Goal: Task Accomplishment & Management: Use online tool/utility

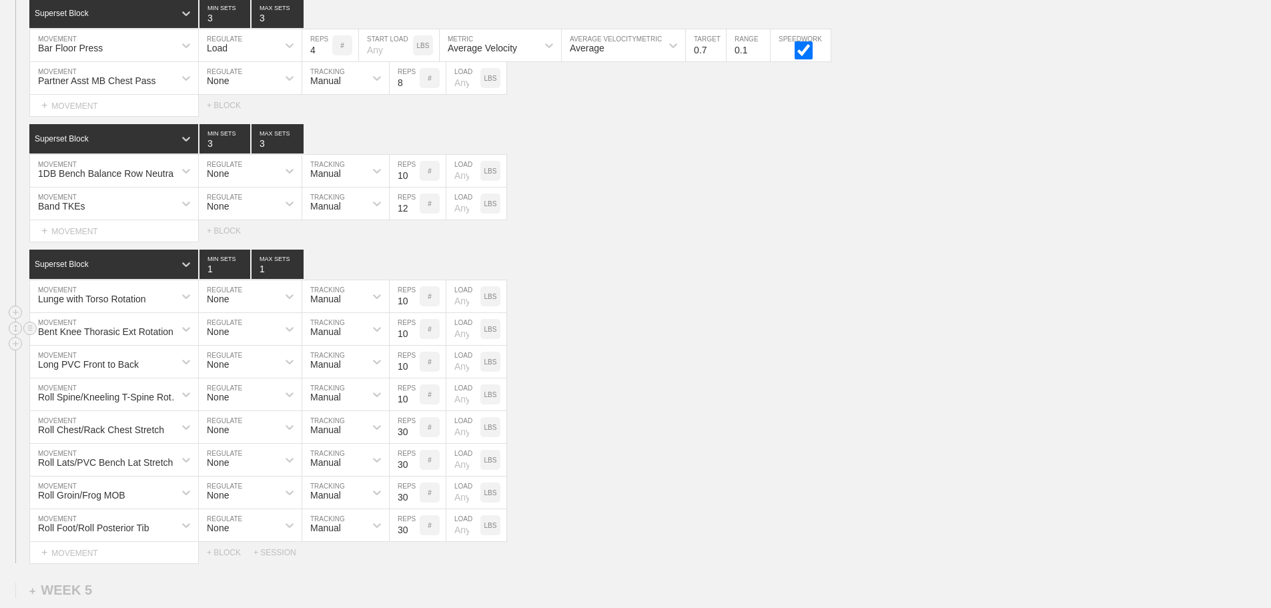
click at [829, 328] on div "Bent Knee Thorasic Ext Rotation MOVEMENT None REGULATE Manual TRACKING 10 REPS …" at bounding box center [635, 329] width 1271 height 33
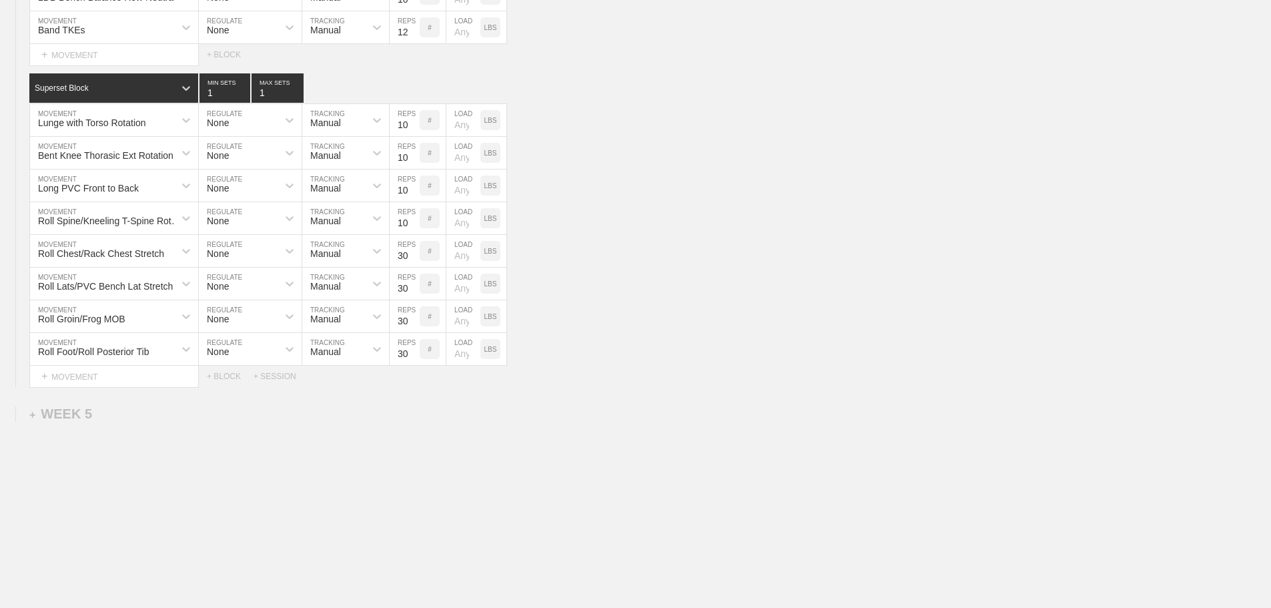
scroll to position [4003, 0]
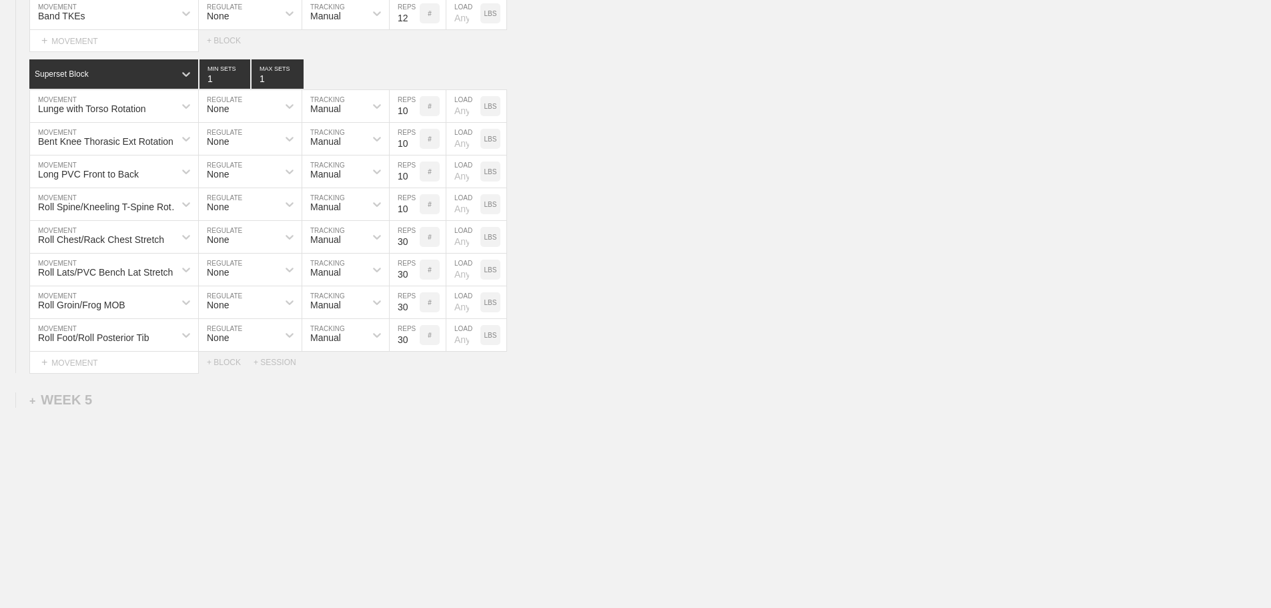
click at [580, 143] on div "Bent Knee Thorasic Ext Rotation MOVEMENT None REGULATE Manual TRACKING 10 REPS …" at bounding box center [635, 139] width 1271 height 33
click at [1017, 286] on div "Roll Lats/PVC Bench Lat Stretch MOVEMENT None REGULATE Manual TRACKING 30 REPS …" at bounding box center [635, 269] width 1271 height 33
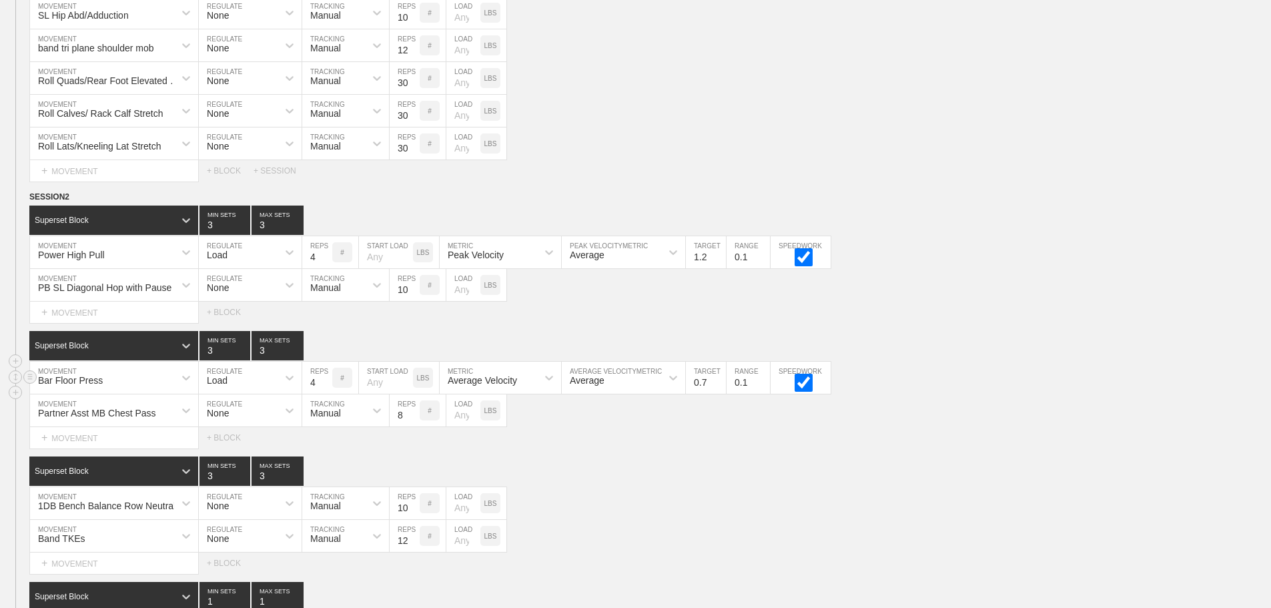
scroll to position [3470, 0]
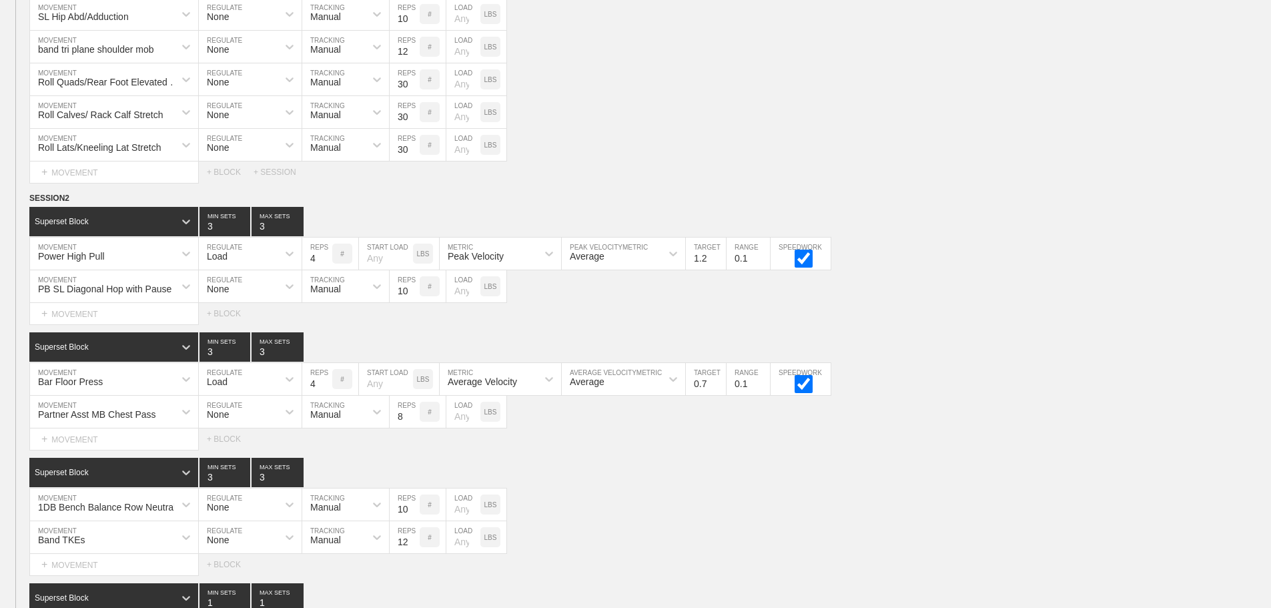
click at [969, 197] on div "WEEK 4 DUPLICATE DELETE SESSION 1 Superset Block 2 MIN SETS 2 MAX SETS DUPLICAT…" at bounding box center [635, 189] width 1271 height 1416
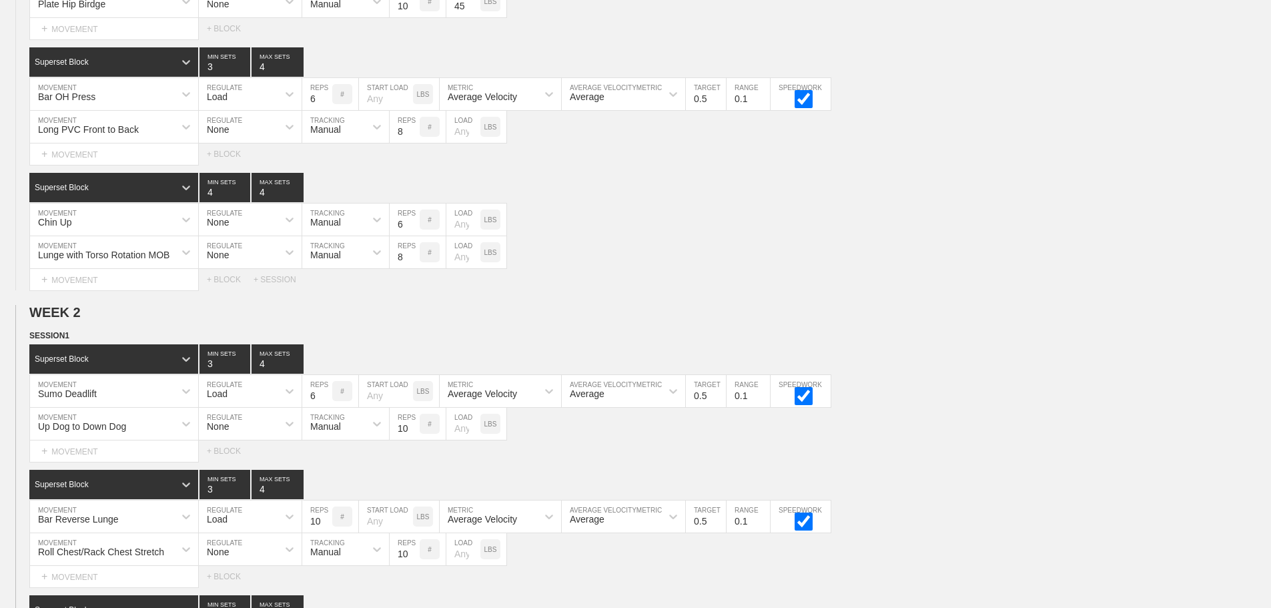
scroll to position [0, 0]
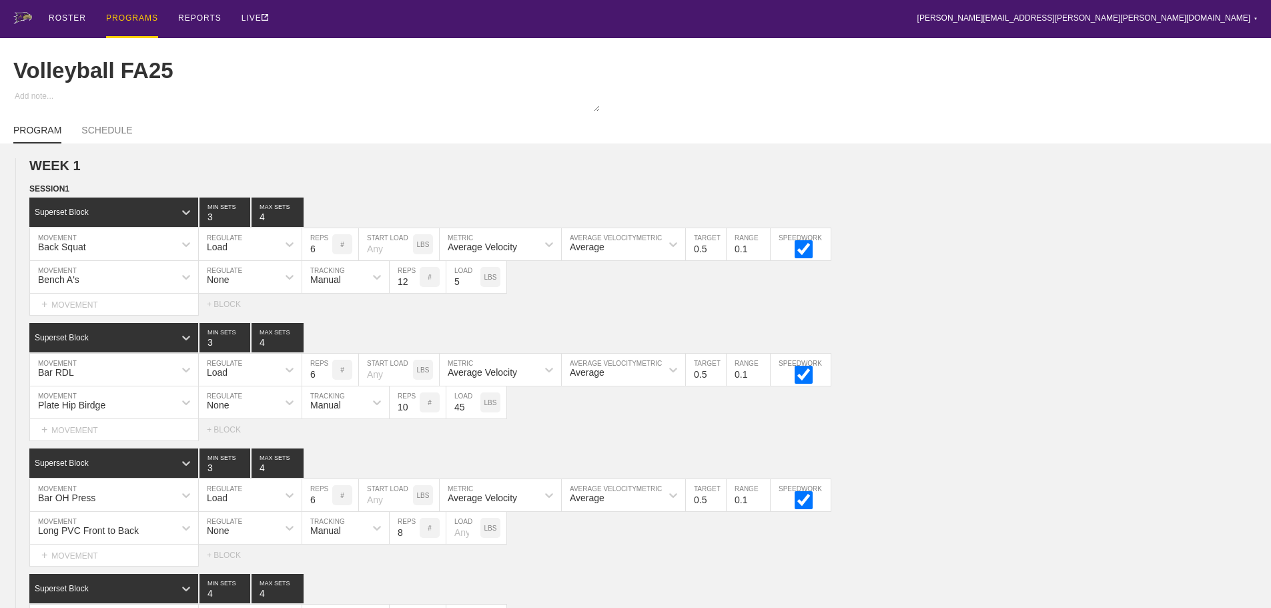
click at [524, 15] on div "ROSTER PROGRAMS REPORTS LIVE [PERSON_NAME][EMAIL_ADDRESS][PERSON_NAME][PERSON_N…" at bounding box center [635, 19] width 1244 height 38
click at [401, 21] on div "ROSTER PROGRAMS REPORTS LIVE [PERSON_NAME][EMAIL_ADDRESS][PERSON_NAME][PERSON_N…" at bounding box center [635, 19] width 1244 height 38
click at [130, 15] on div "PROGRAMS" at bounding box center [132, 19] width 52 height 38
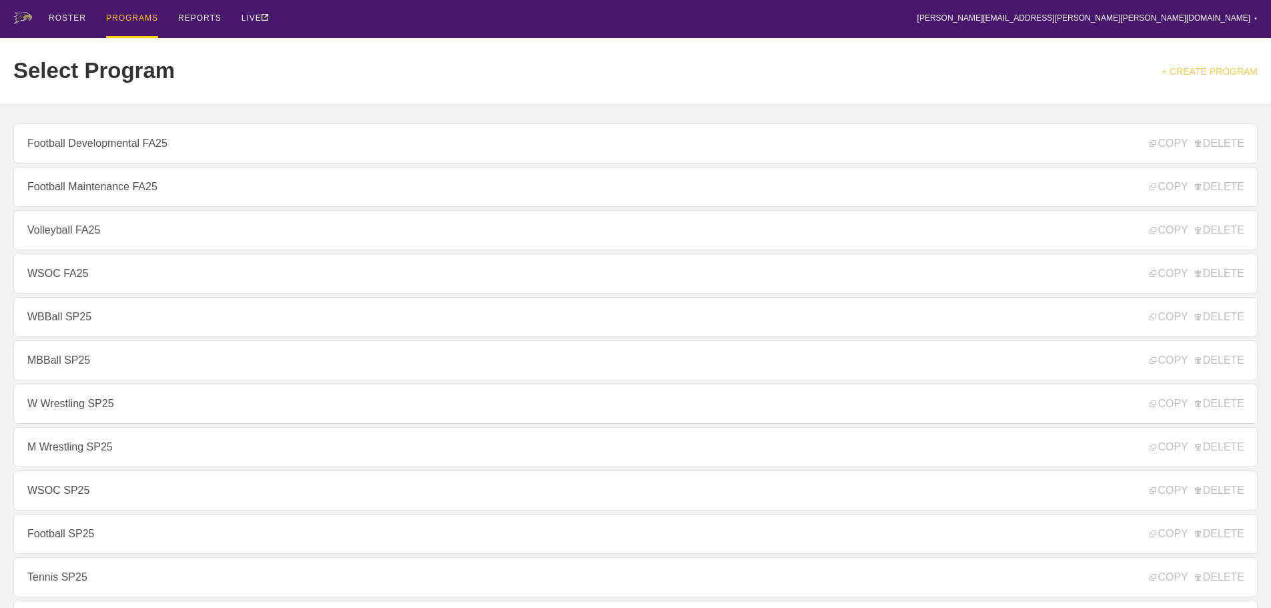
click at [1211, 72] on link "+ CREATE PROGRAM" at bounding box center [1209, 71] width 96 height 11
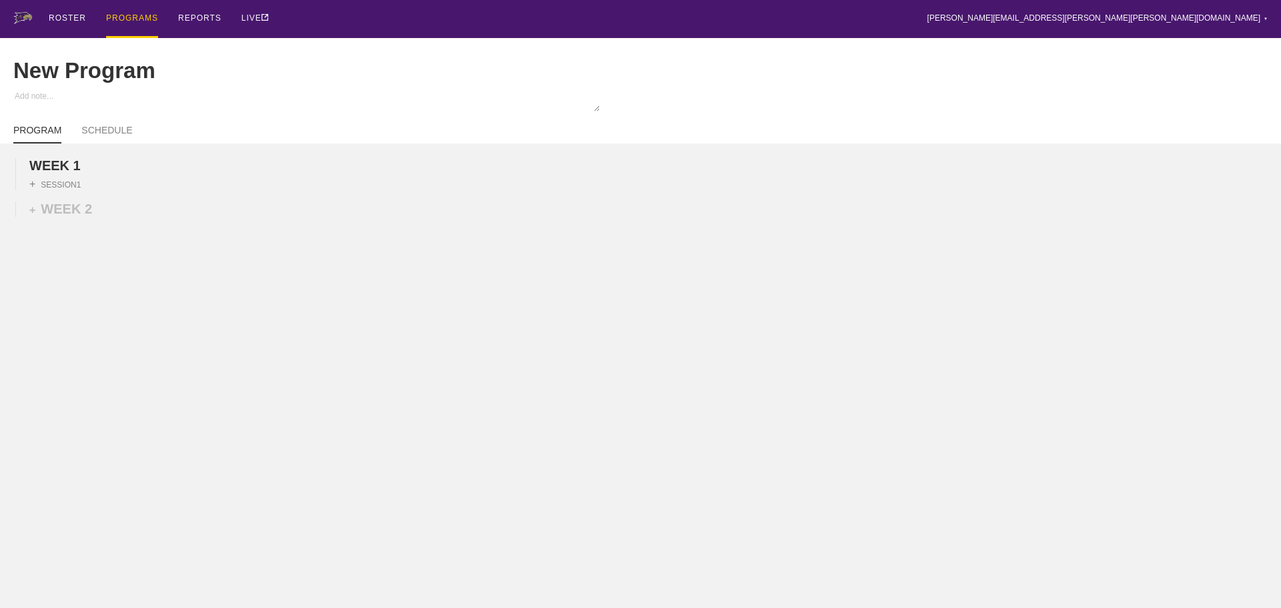
click at [102, 132] on div "PROGRAM SCHEDULE" at bounding box center [640, 128] width 1254 height 29
click at [105, 139] on link "SCHEDULE" at bounding box center [106, 134] width 51 height 19
type textarea "x"
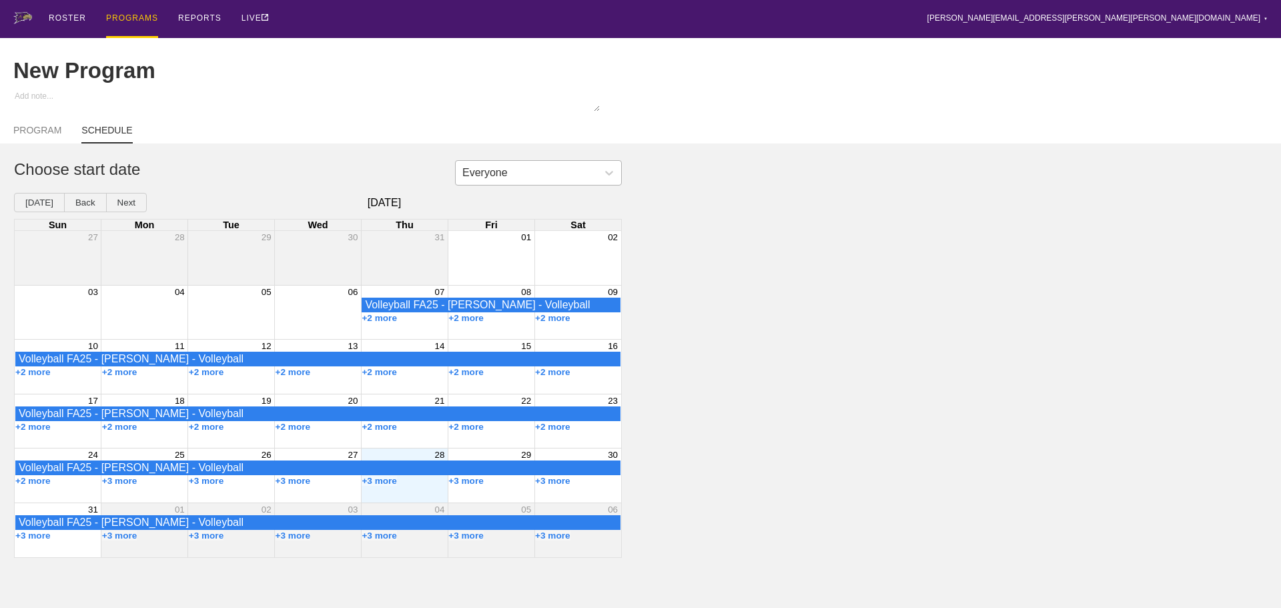
click at [558, 177] on div "Everyone" at bounding box center [526, 173] width 141 height 20
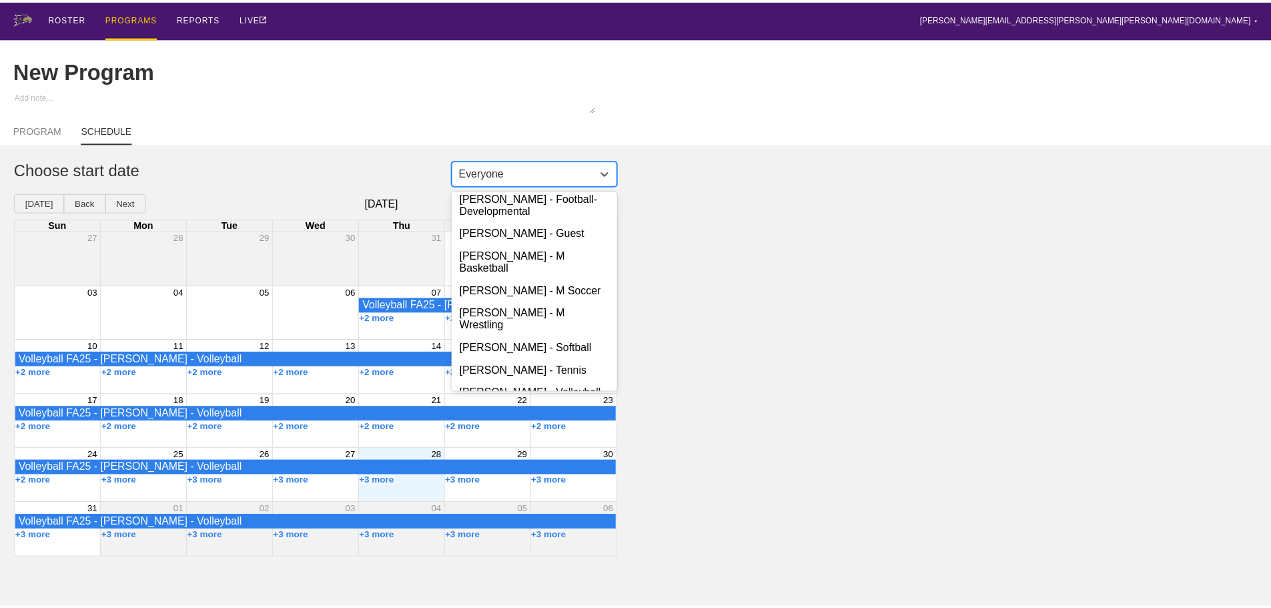
scroll to position [260, 0]
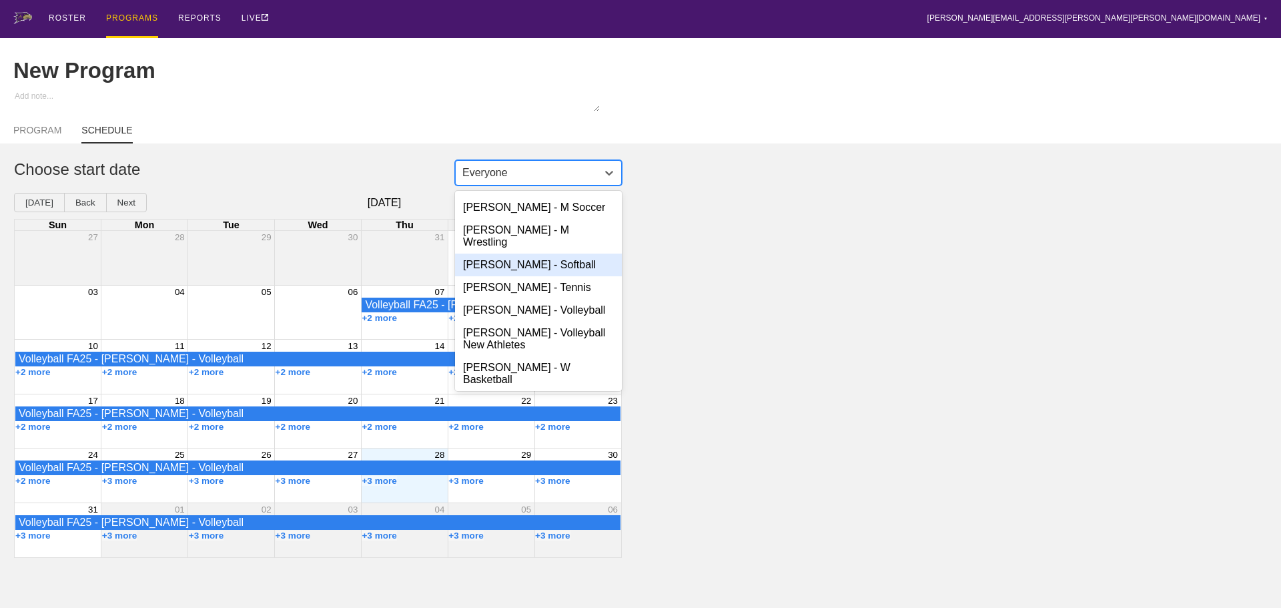
click at [511, 253] on div "[PERSON_NAME] - Softball" at bounding box center [538, 264] width 167 height 23
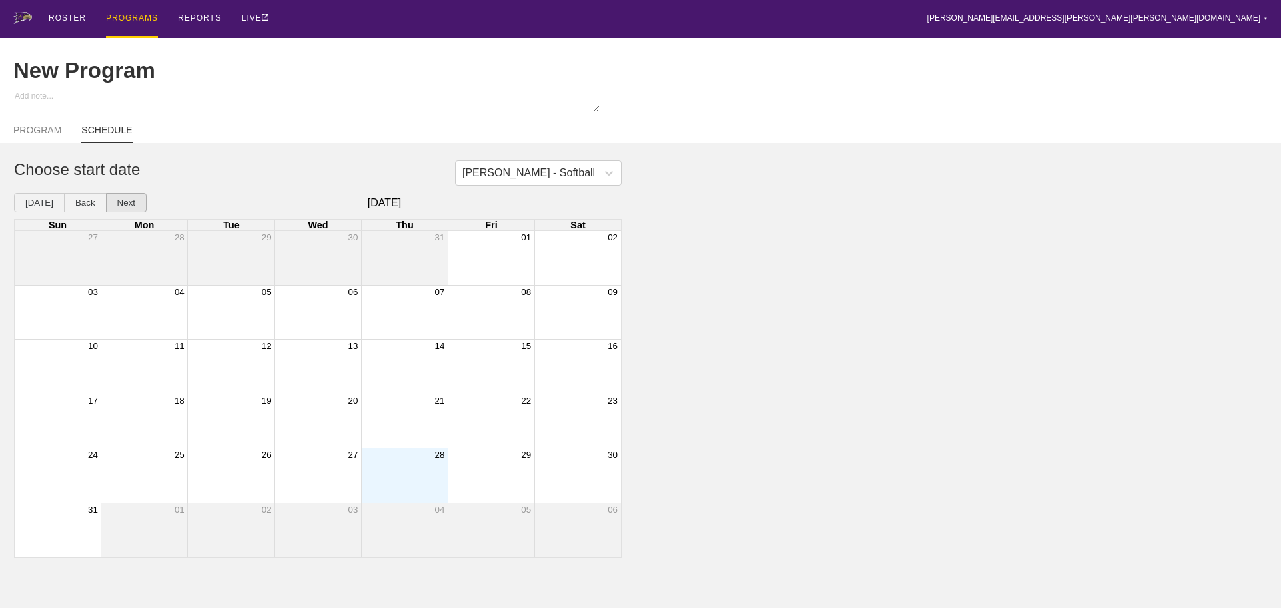
click at [119, 211] on button "Next" at bounding box center [126, 202] width 41 height 19
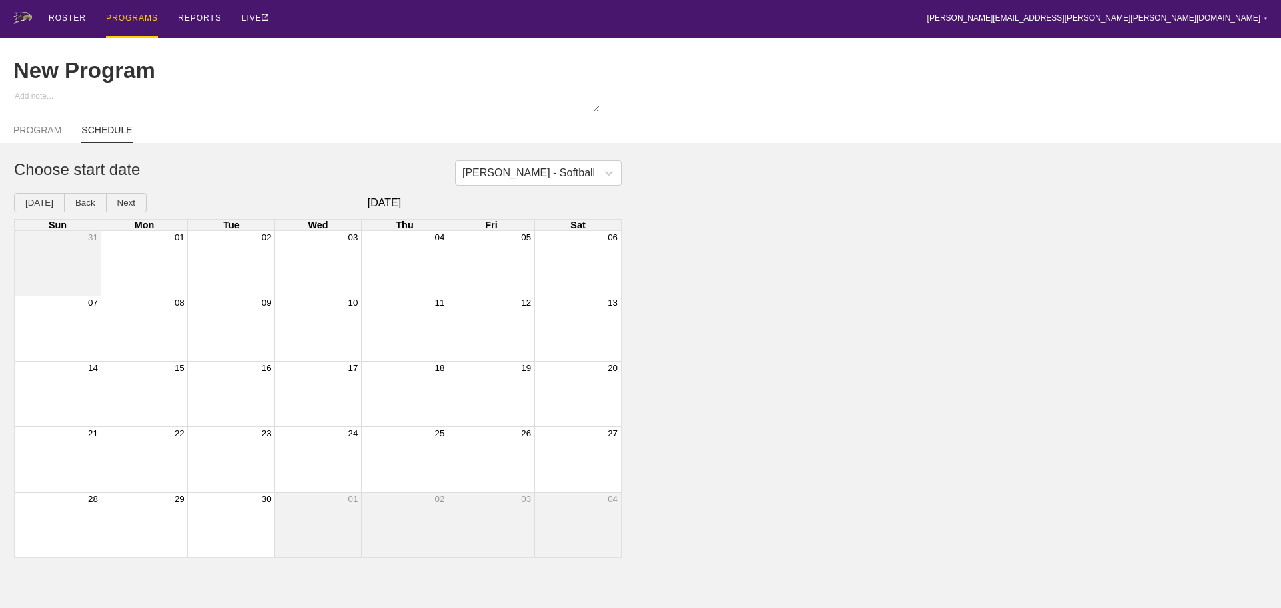
click at [149, 268] on div "Month View" at bounding box center [144, 263] width 87 height 65
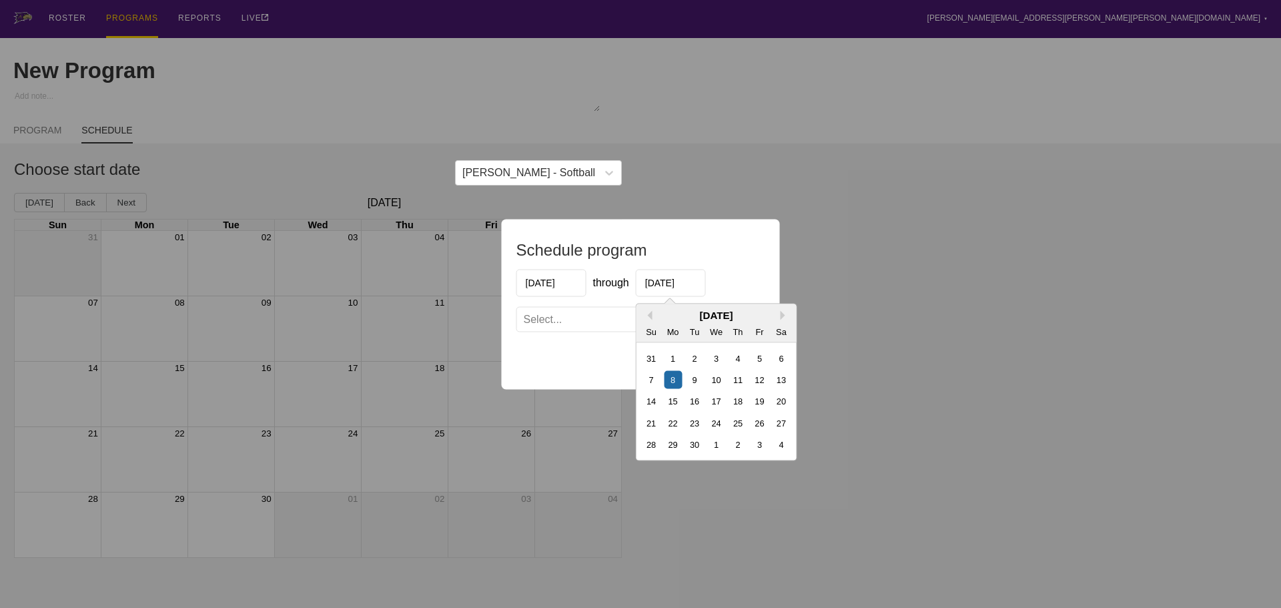
click at [676, 284] on input "[DATE]" at bounding box center [671, 282] width 70 height 27
click at [783, 314] on button "Next Month" at bounding box center [785, 314] width 9 height 9
click at [756, 356] on div "5" at bounding box center [759, 358] width 18 height 18
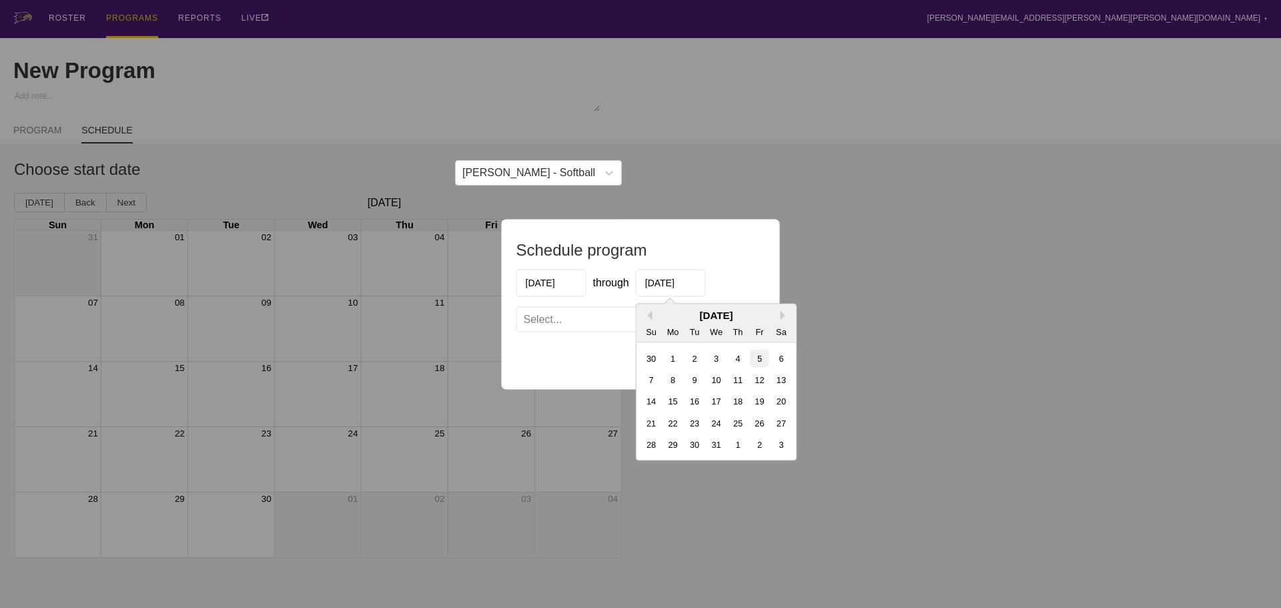
type input "[DATE]"
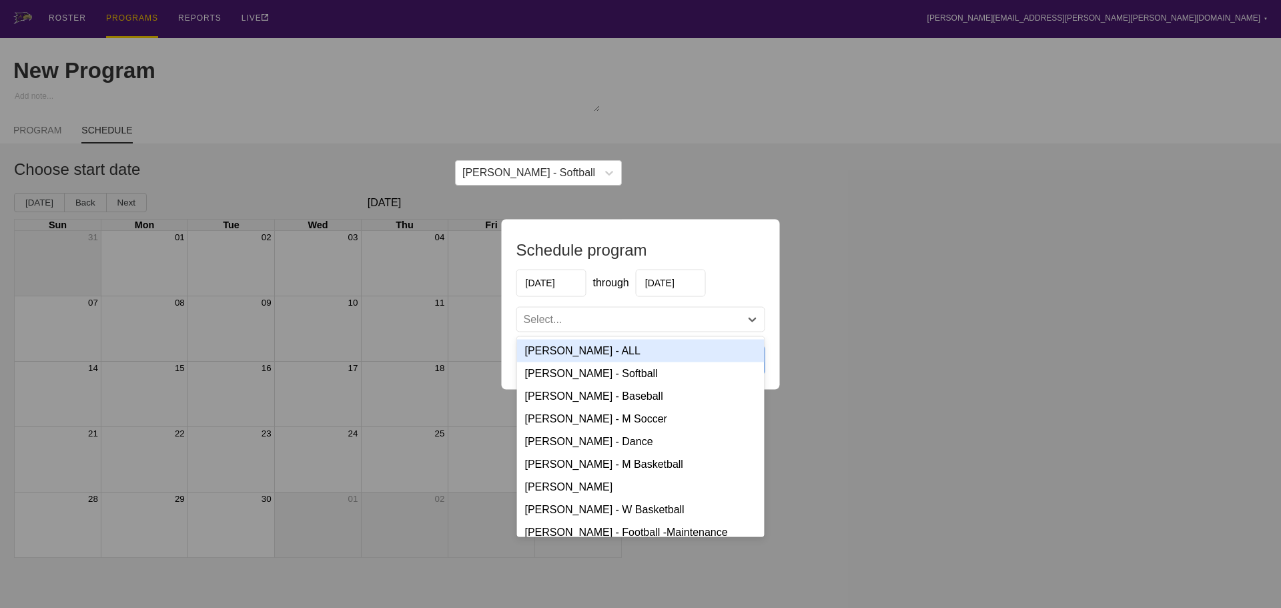
click at [732, 311] on div "Select..." at bounding box center [640, 319] width 247 height 24
click at [595, 378] on div "[PERSON_NAME] - Softball" at bounding box center [640, 373] width 247 height 23
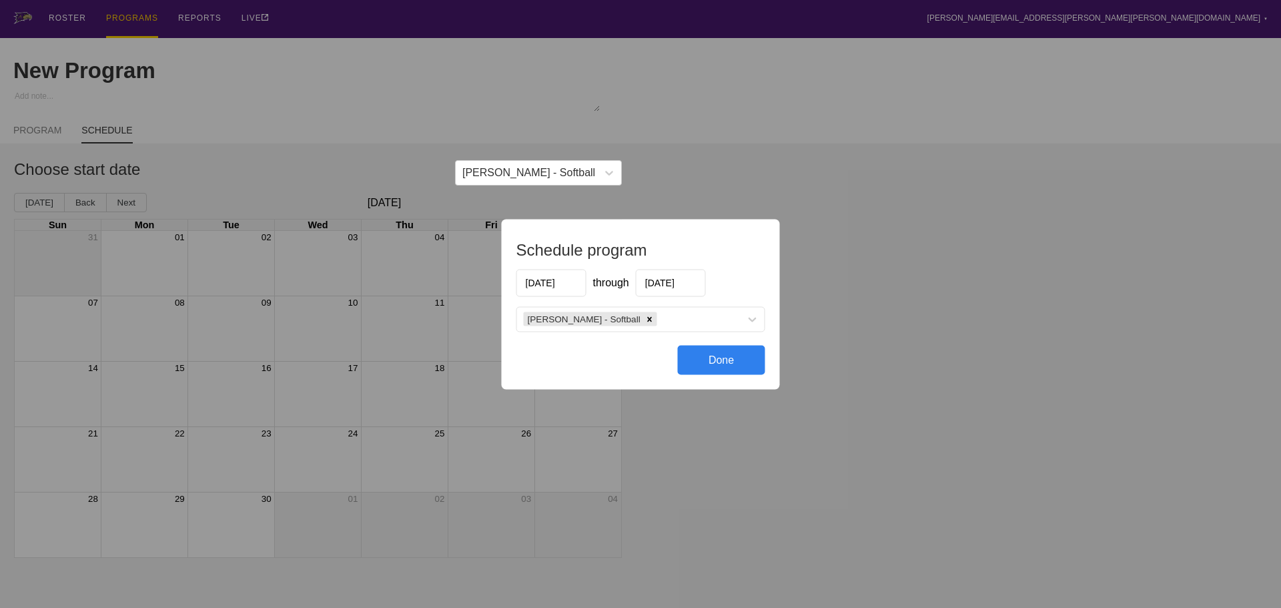
click at [720, 360] on div "Done" at bounding box center [721, 359] width 87 height 29
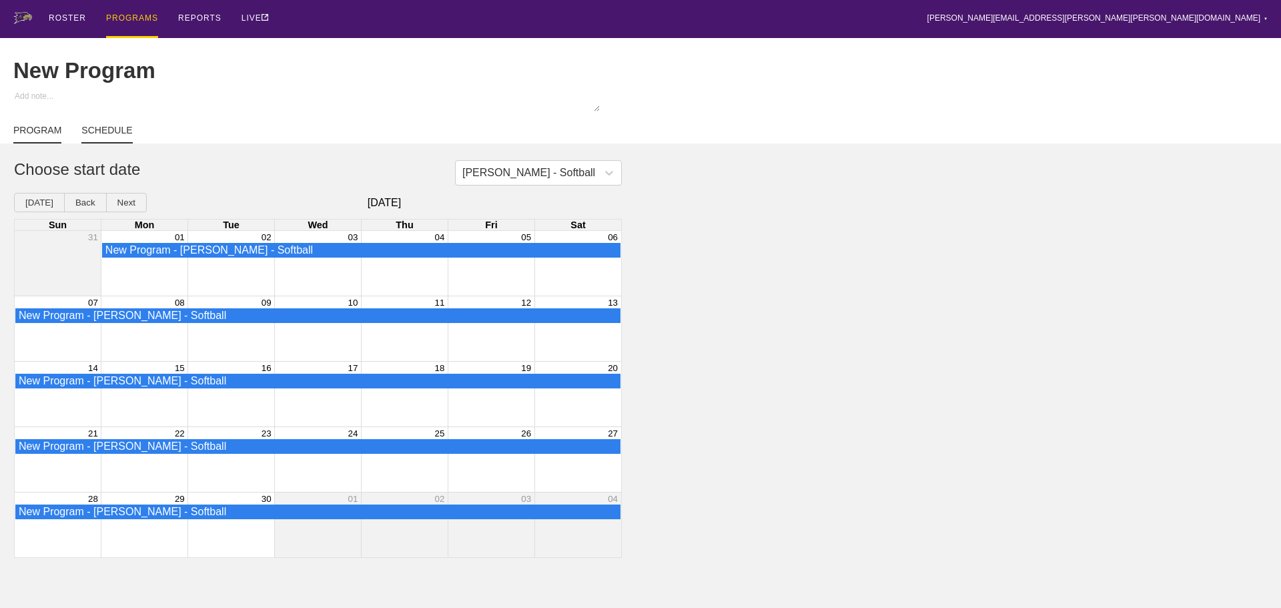
click at [39, 136] on link "PROGRAM" at bounding box center [37, 134] width 48 height 19
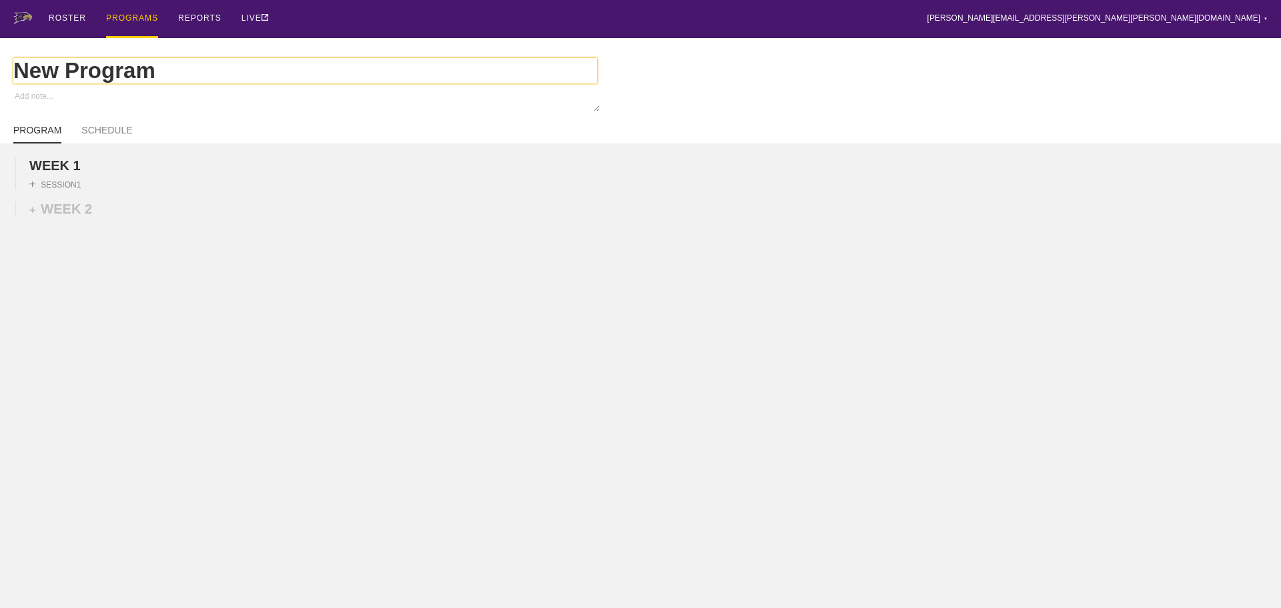
click at [157, 80] on input "New Program" at bounding box center [305, 70] width 584 height 25
type textarea "x"
type input "New Progra"
type textarea "x"
type input "New Progr"
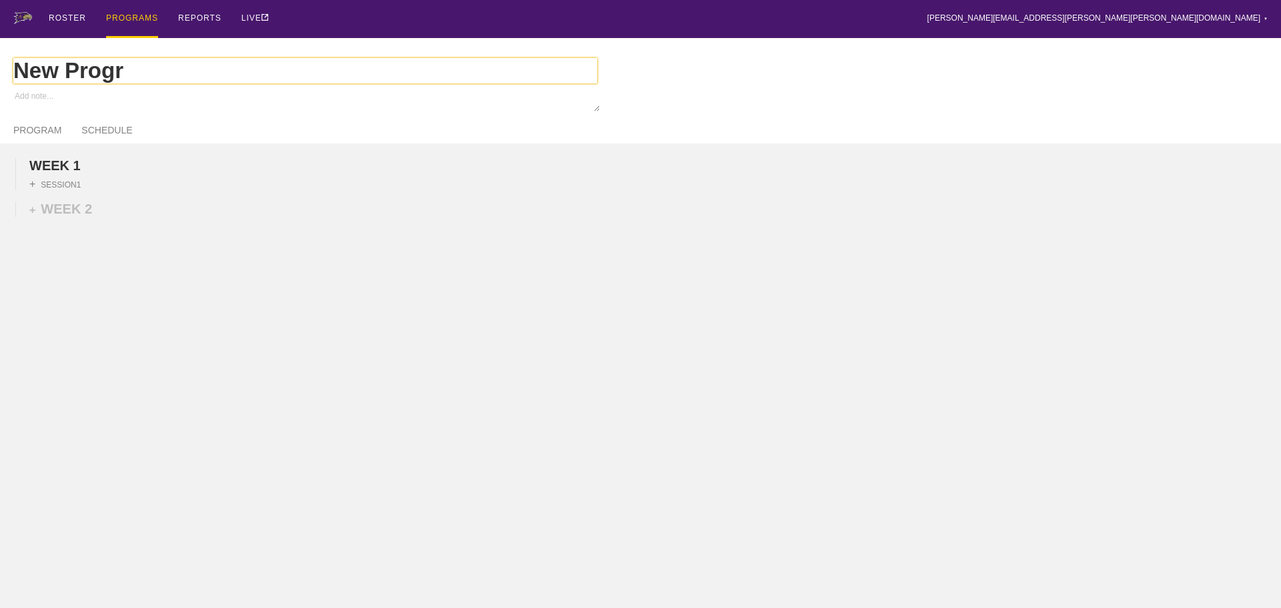
type textarea "x"
type input "New Prog"
type textarea "x"
type input "New Pro"
type textarea "x"
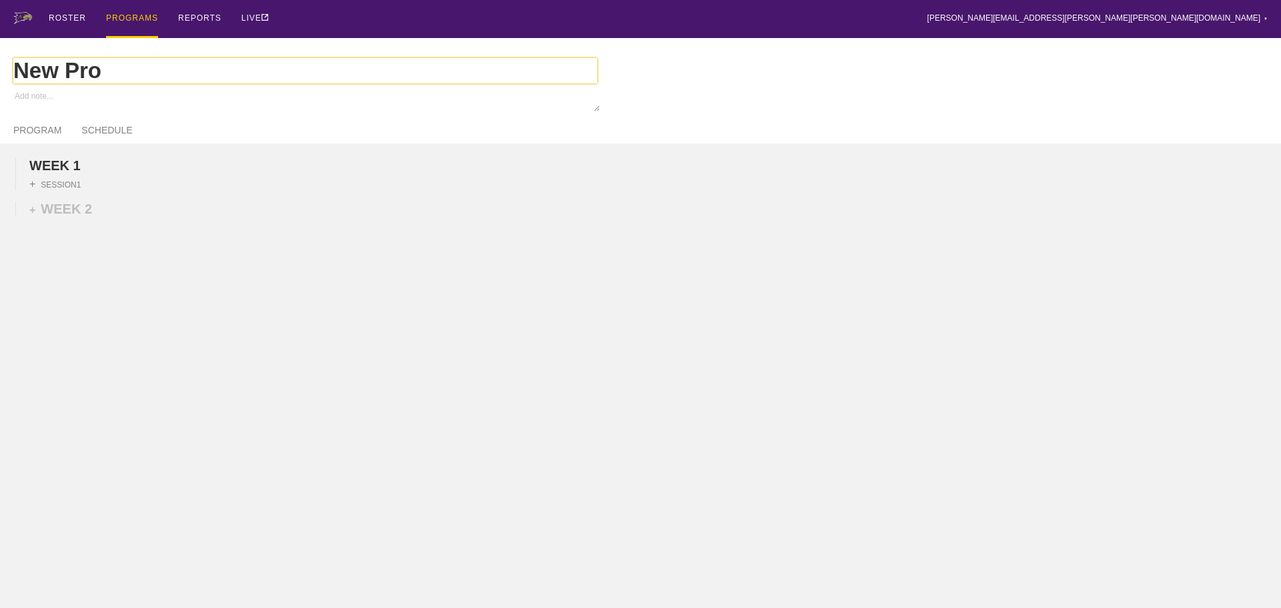
type input "New Pr"
type textarea "x"
type input "New P"
type textarea "x"
type input "New"
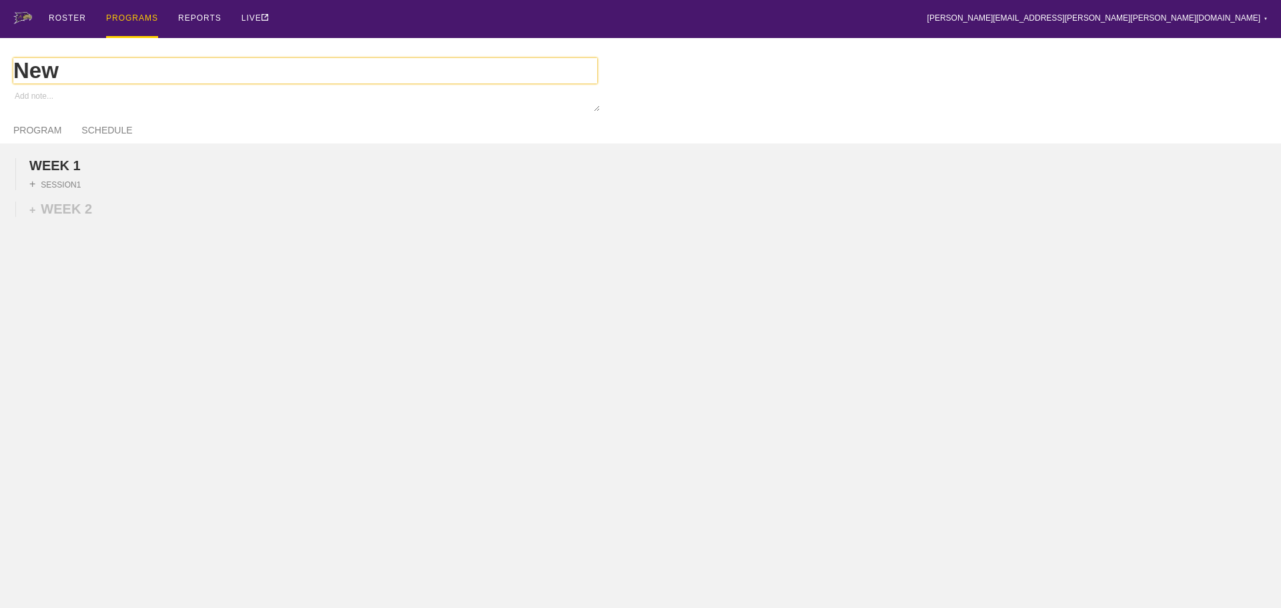
type textarea "x"
type input "New"
type textarea "x"
type input "Ne"
type textarea "x"
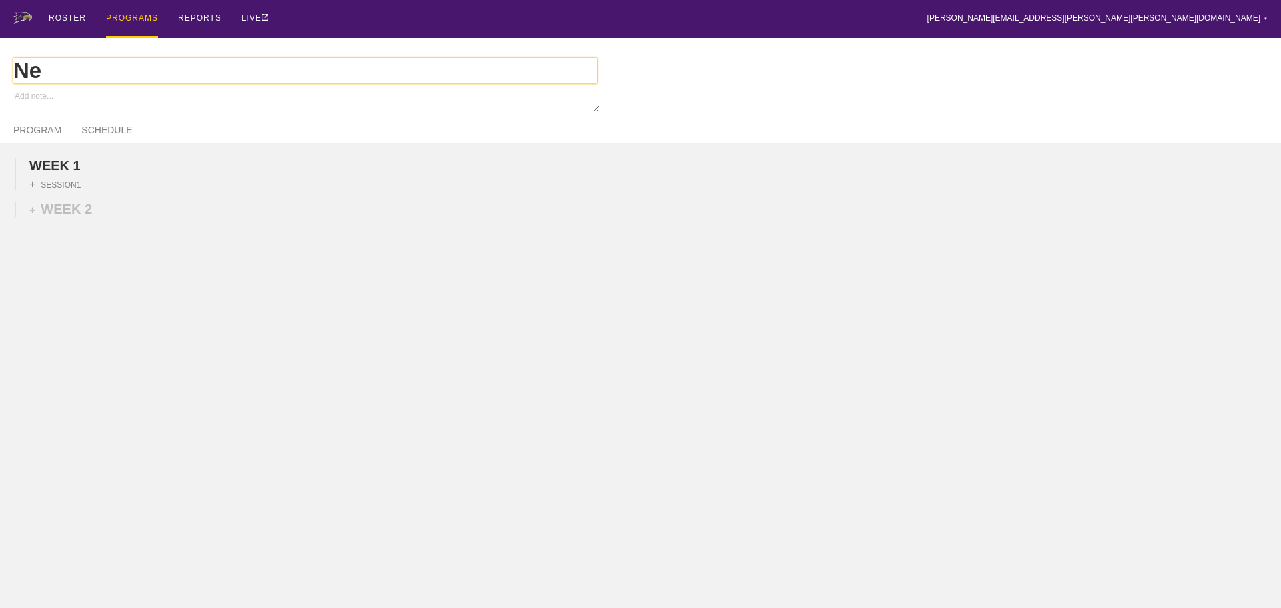
type input "N"
type textarea "x"
type input "SO"
type textarea "x"
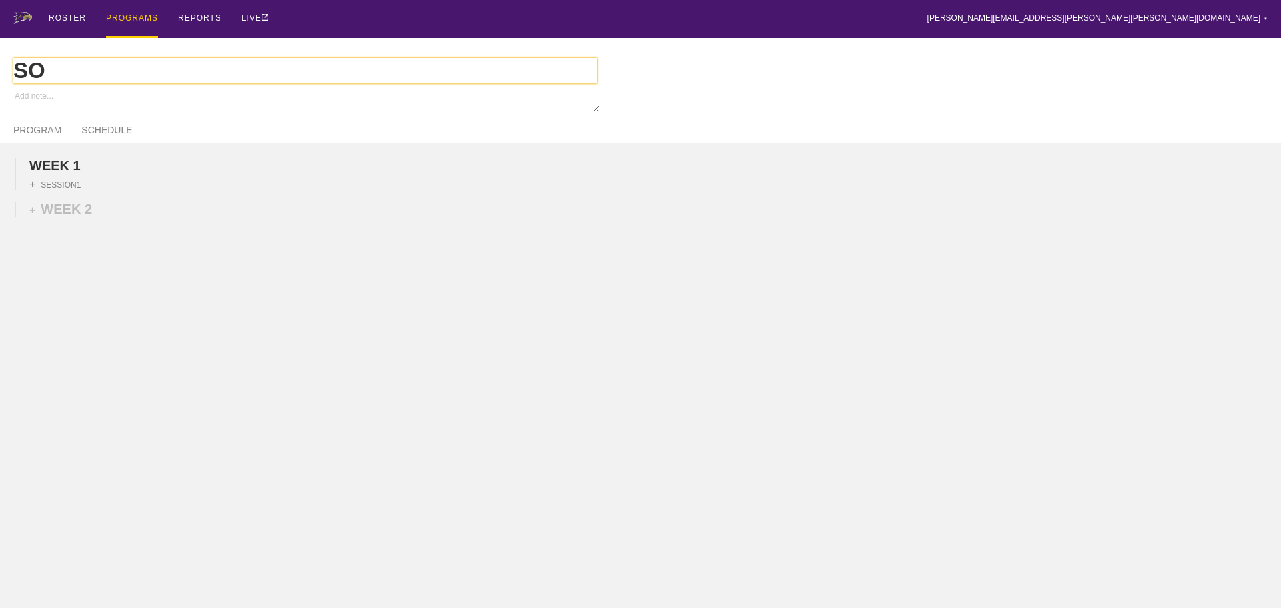
type input "SOf"
type textarea "x"
type input "SOft"
type textarea "x"
type input "SOftb"
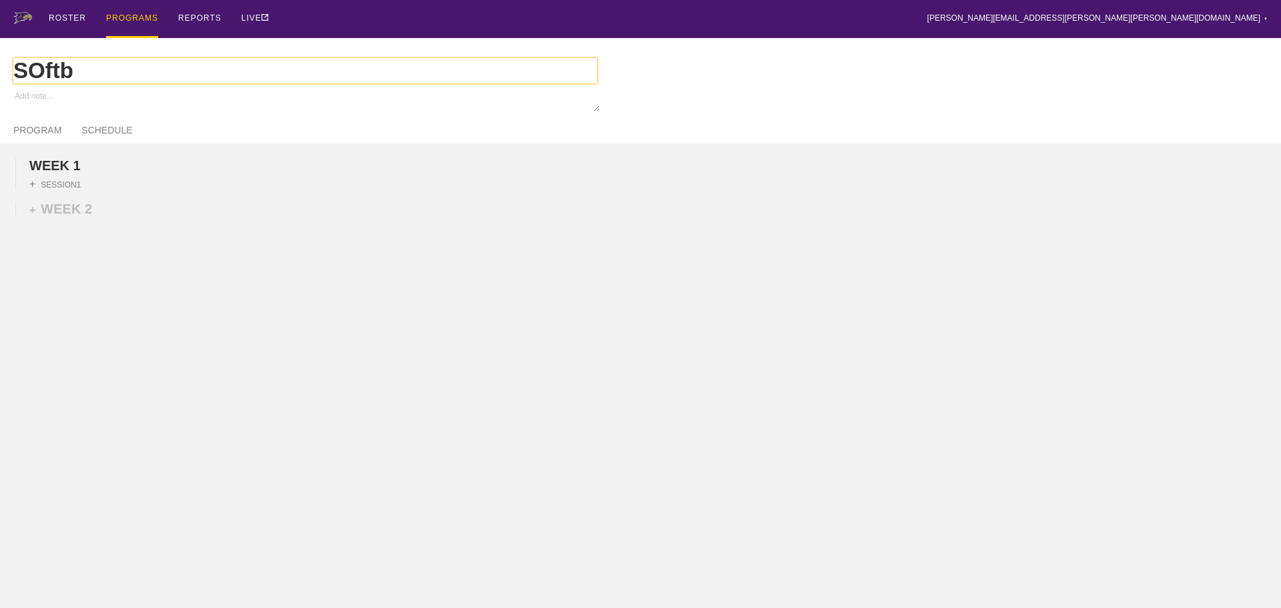
type textarea "x"
type input "SOftba"
type textarea "x"
type input "SOftbal"
type textarea "x"
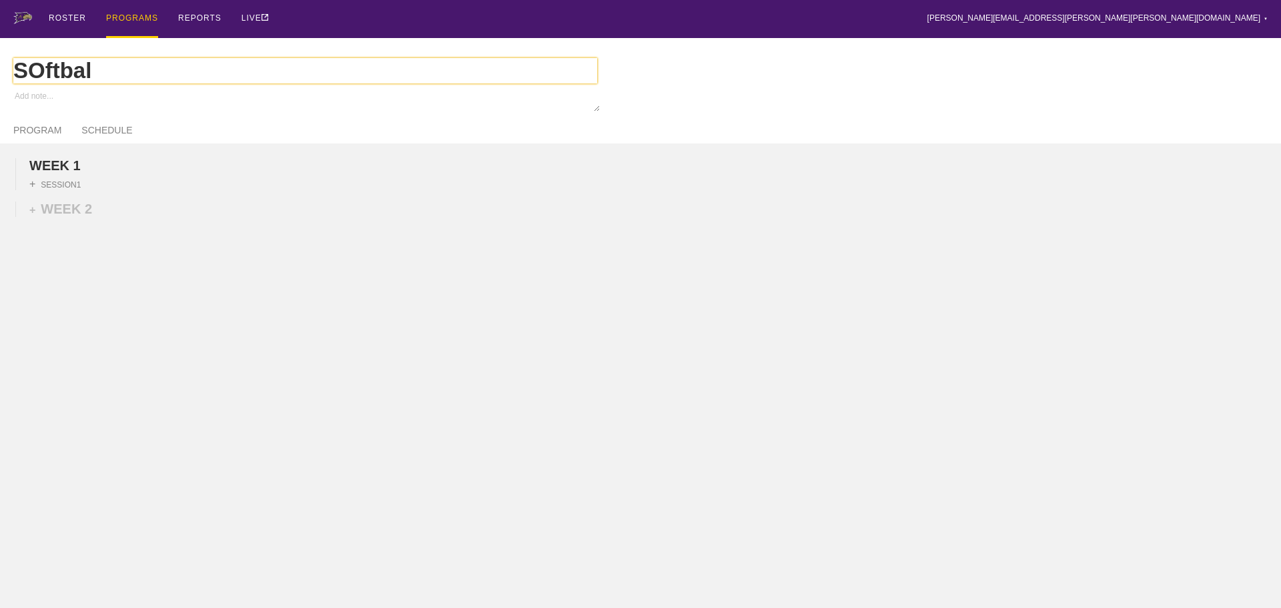
type input "SOftball"
type textarea "x"
type input "SOftball"
type textarea "x"
type input "SOftball F"
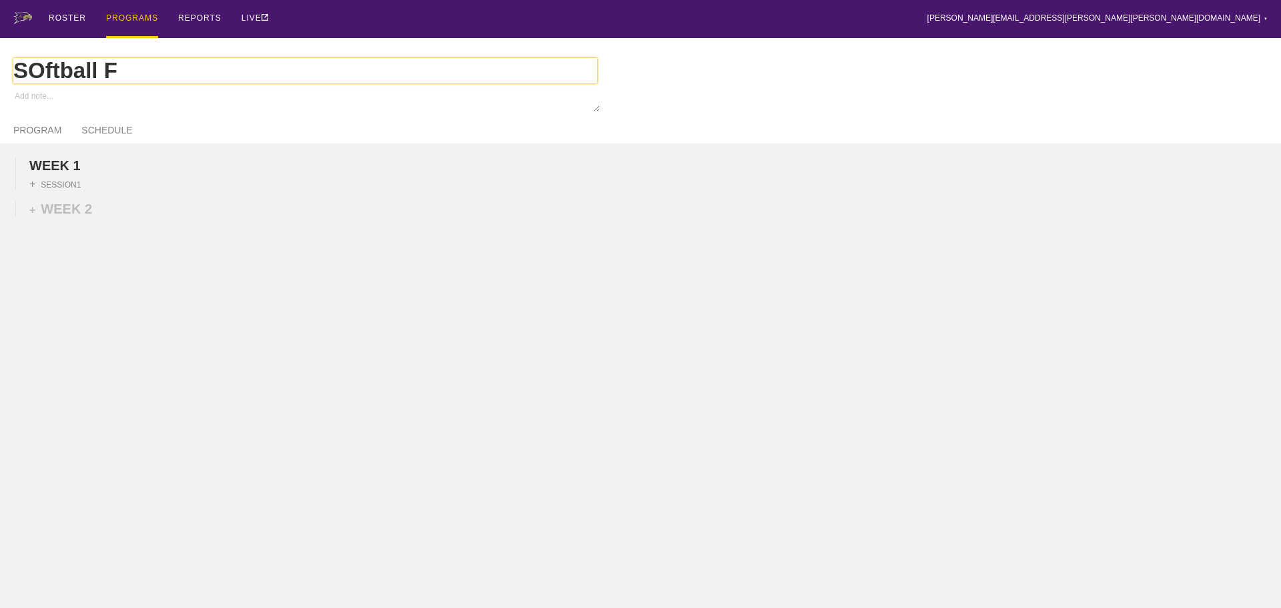
type textarea "x"
type input "SOftball FA"
type textarea "x"
type input "SOftball FA2"
type textarea "x"
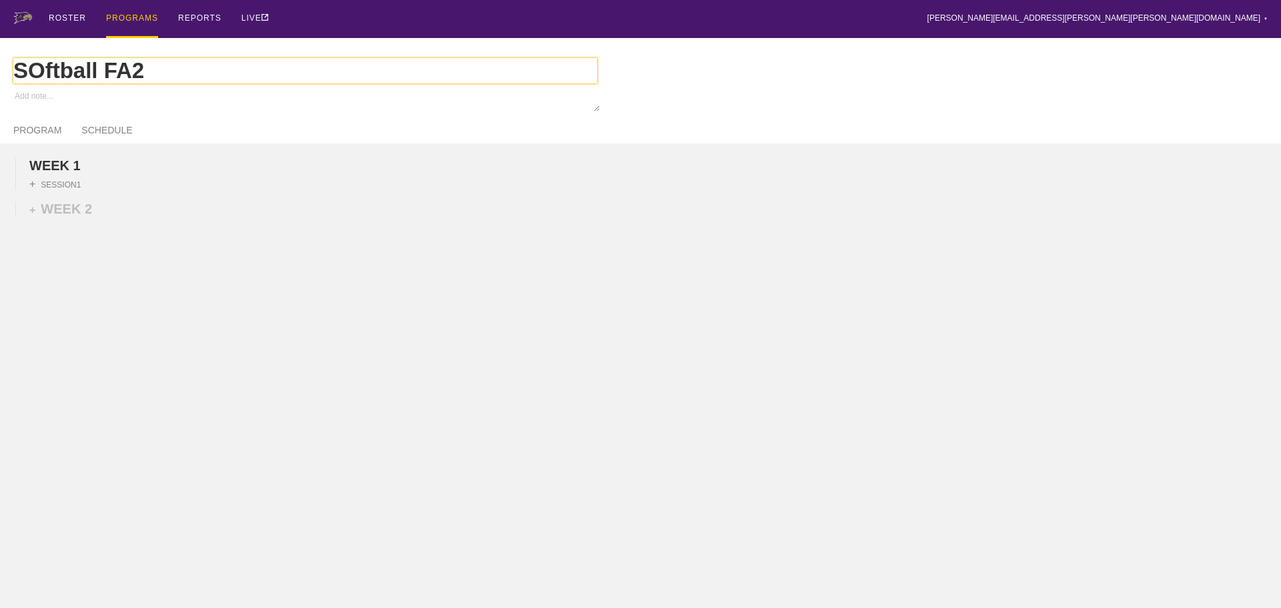
type input "SOftball FA25"
click at [41, 75] on input "SOftball FA25" at bounding box center [305, 70] width 584 height 25
type textarea "x"
type input "Sftball FA25"
type textarea "x"
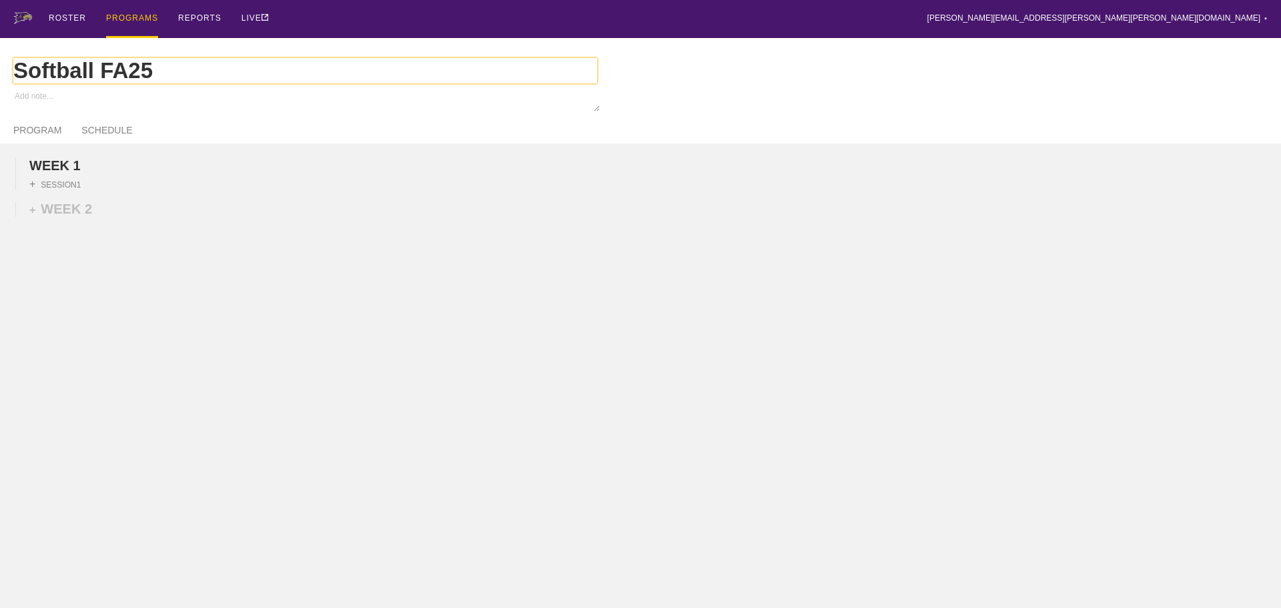
type input "Softball FA25"
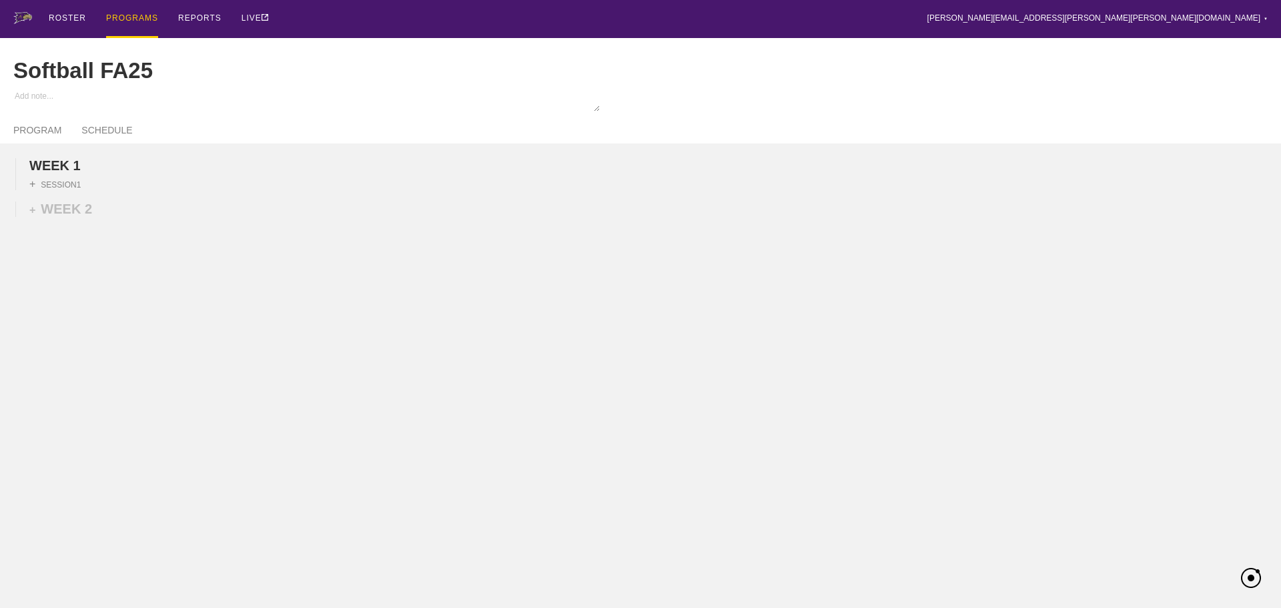
click at [241, 313] on div "WEEK 1 DUPLICATE DELETE + SESSION 1 + WEEK 2" at bounding box center [640, 280] width 1281 height 274
click at [72, 190] on div "+ SESSION 1" at bounding box center [54, 184] width 51 height 12
click at [144, 217] on div "+ BLOCK" at bounding box center [113, 207] width 168 height 21
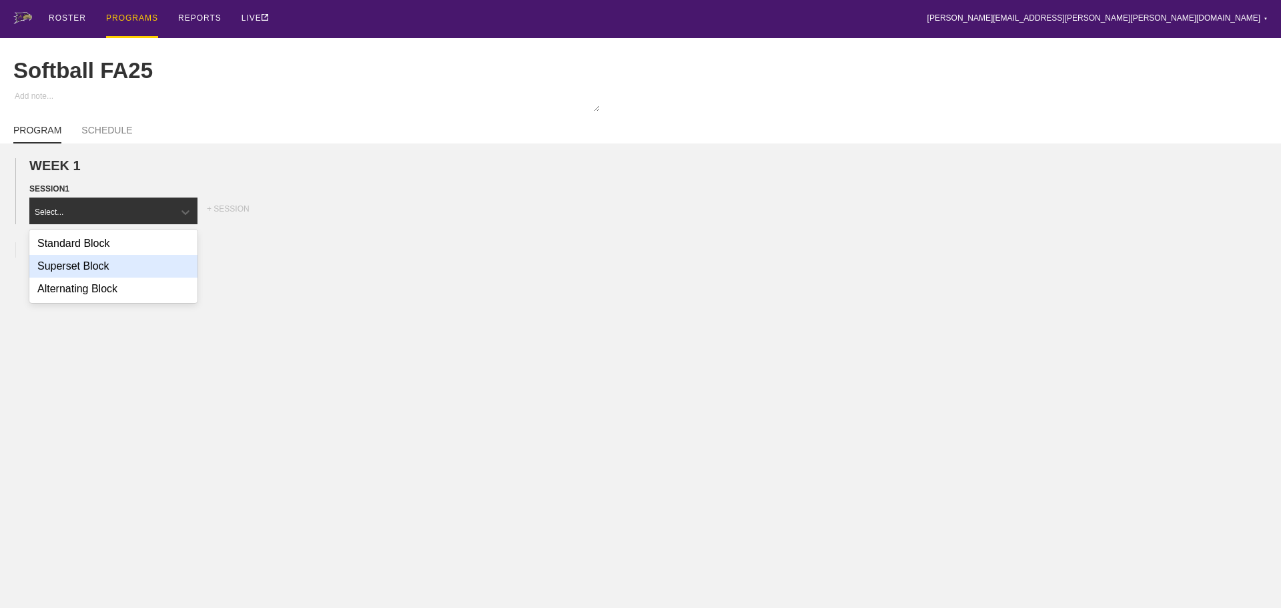
click at [97, 274] on div "Superset Block" at bounding box center [113, 266] width 168 height 23
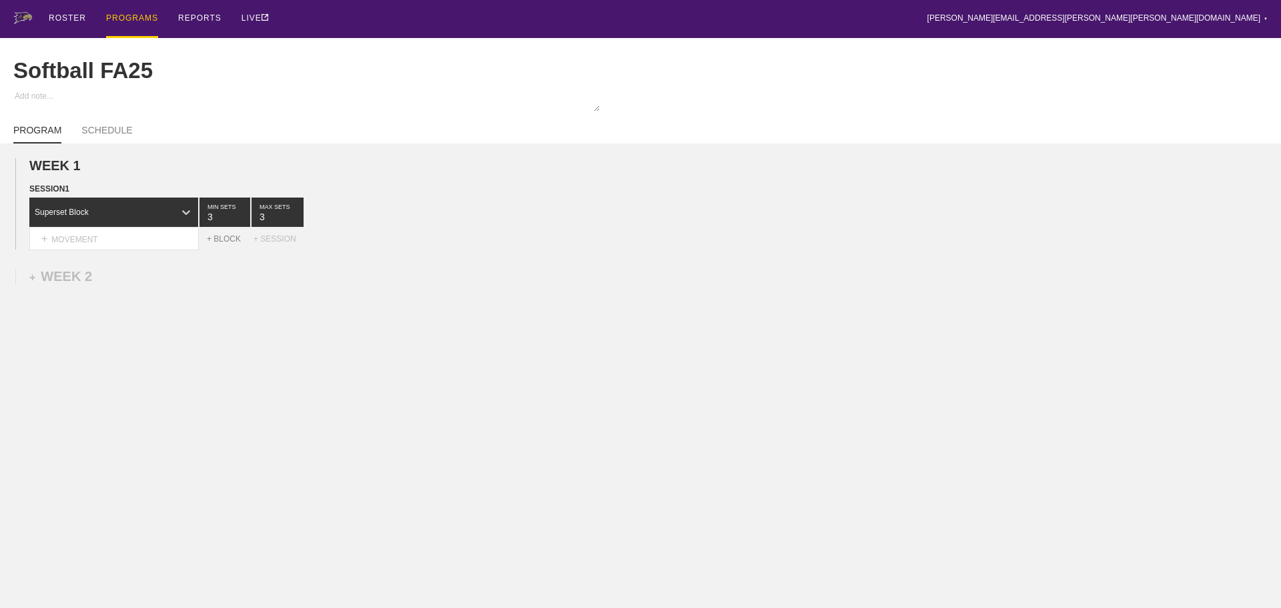
click at [225, 243] on div "+ BLOCK" at bounding box center [230, 238] width 47 height 9
click at [183, 279] on icon at bounding box center [185, 272] width 13 height 13
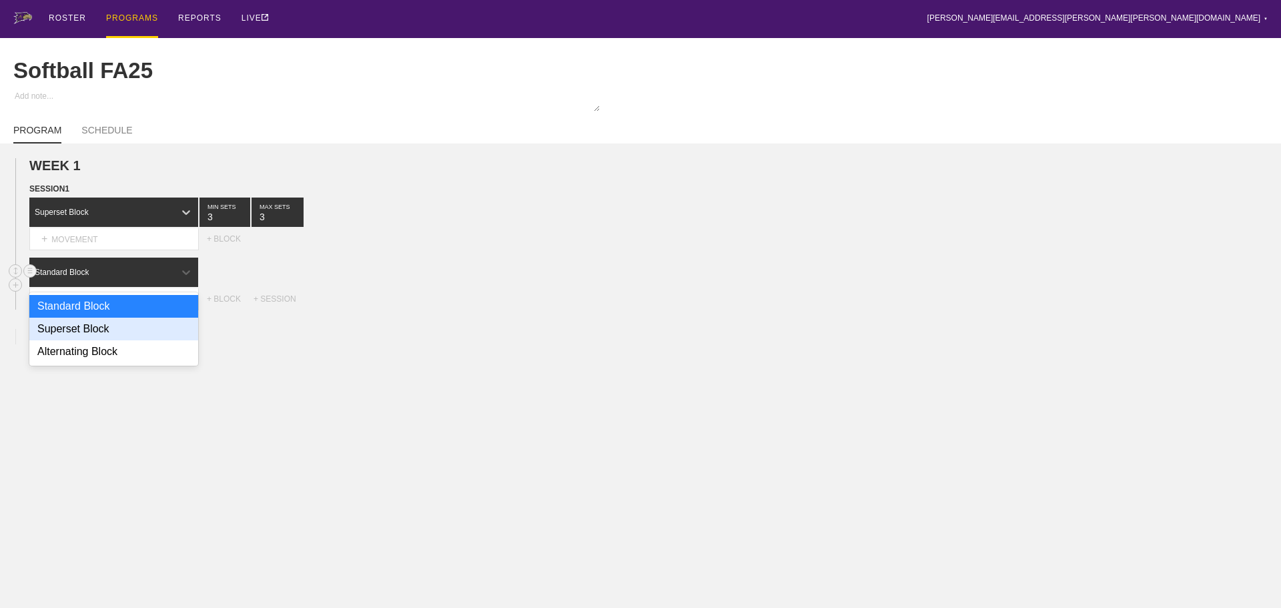
click at [100, 337] on div "Superset Block" at bounding box center [113, 329] width 169 height 23
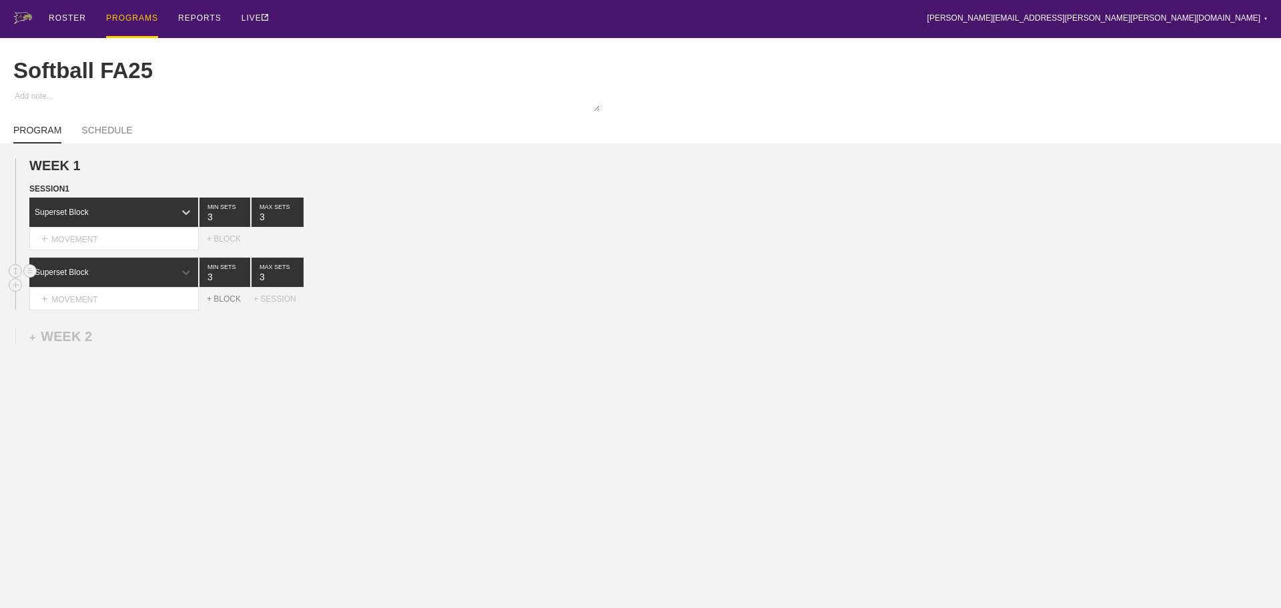
click at [221, 304] on div "+ BLOCK" at bounding box center [230, 298] width 47 height 9
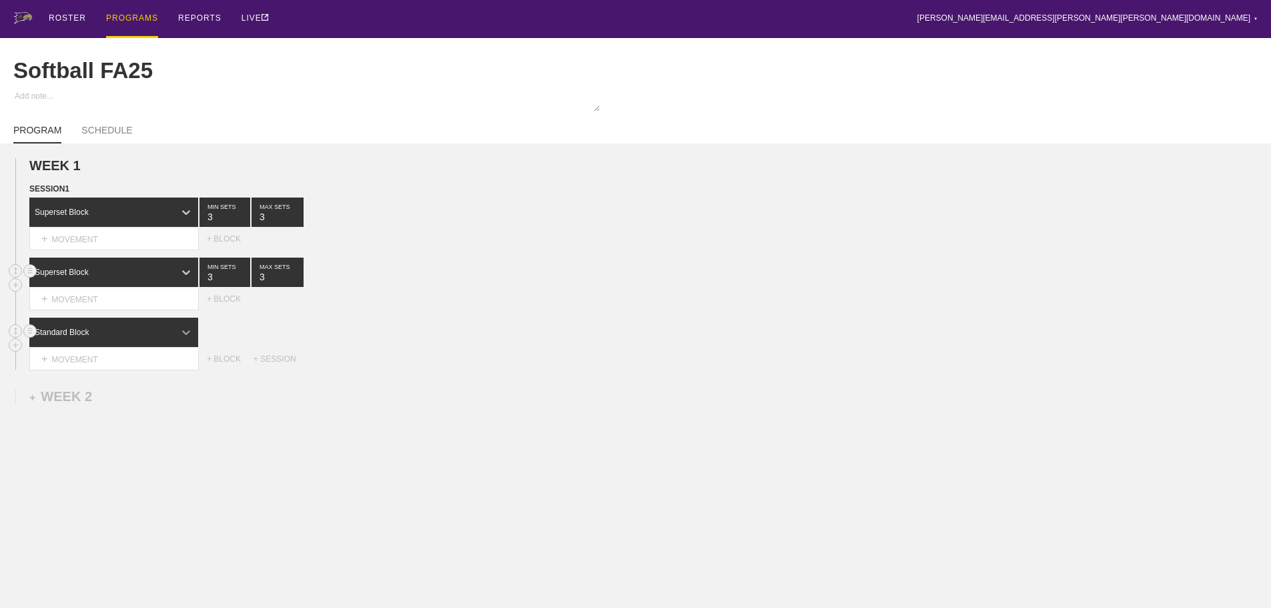
click at [177, 342] on div at bounding box center [186, 332] width 24 height 24
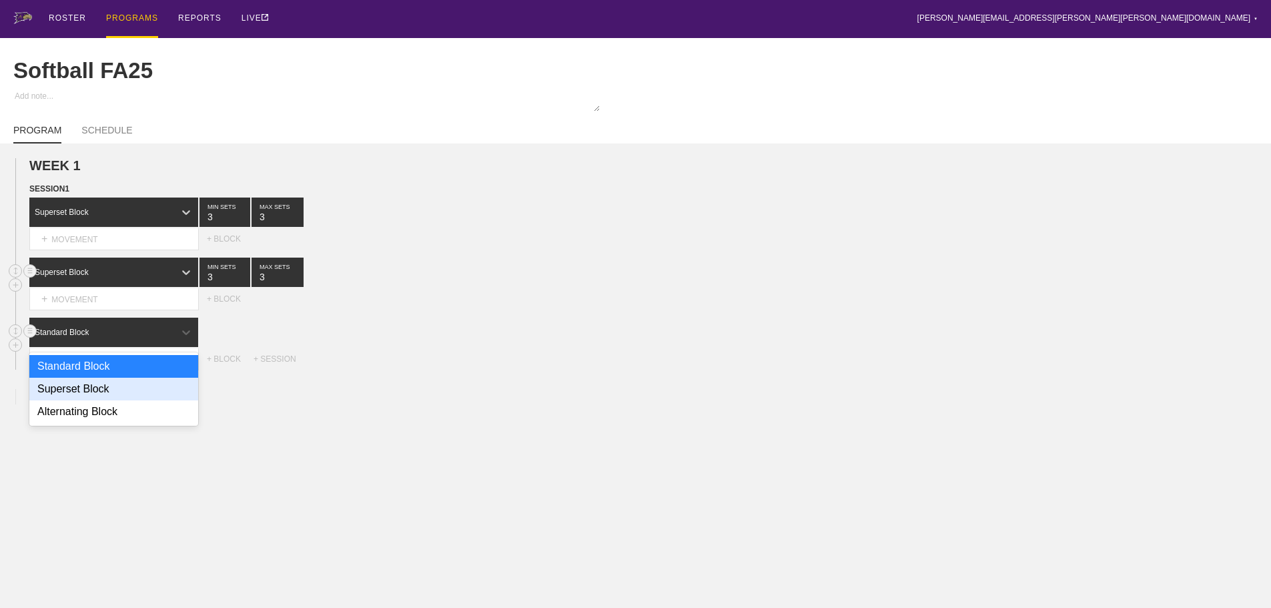
click at [101, 398] on div "Superset Block" at bounding box center [113, 389] width 169 height 23
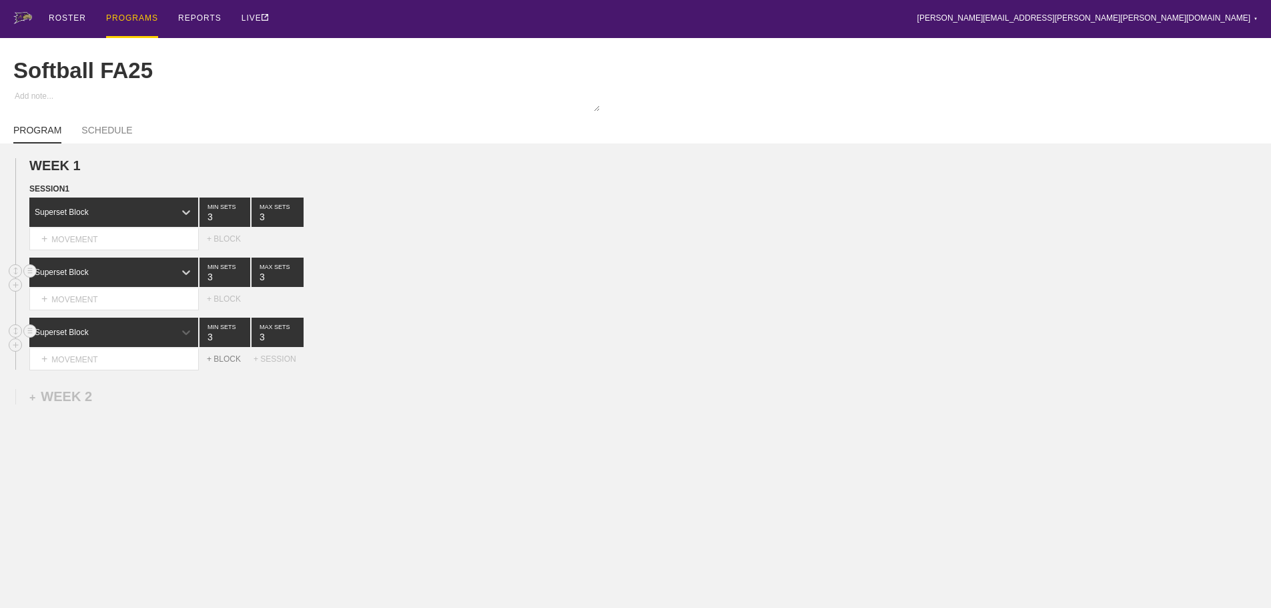
click at [234, 364] on div "+ BLOCK" at bounding box center [230, 358] width 47 height 9
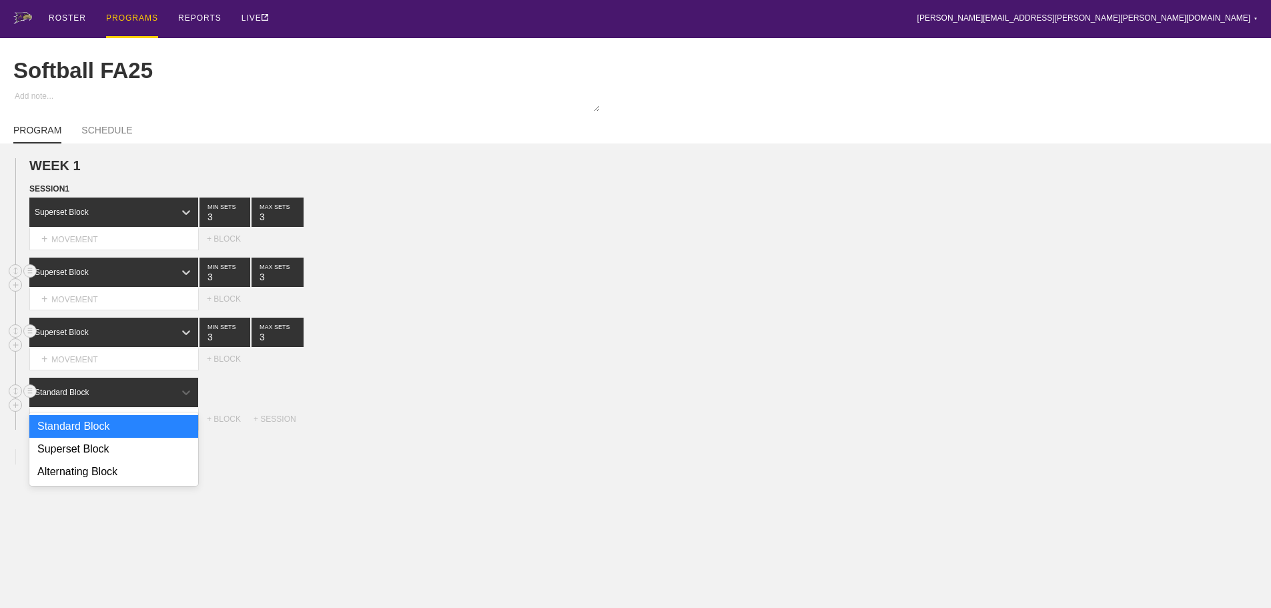
click at [162, 398] on div "Standard Block" at bounding box center [101, 392] width 145 height 12
click at [106, 458] on div "Superset Block" at bounding box center [113, 449] width 169 height 23
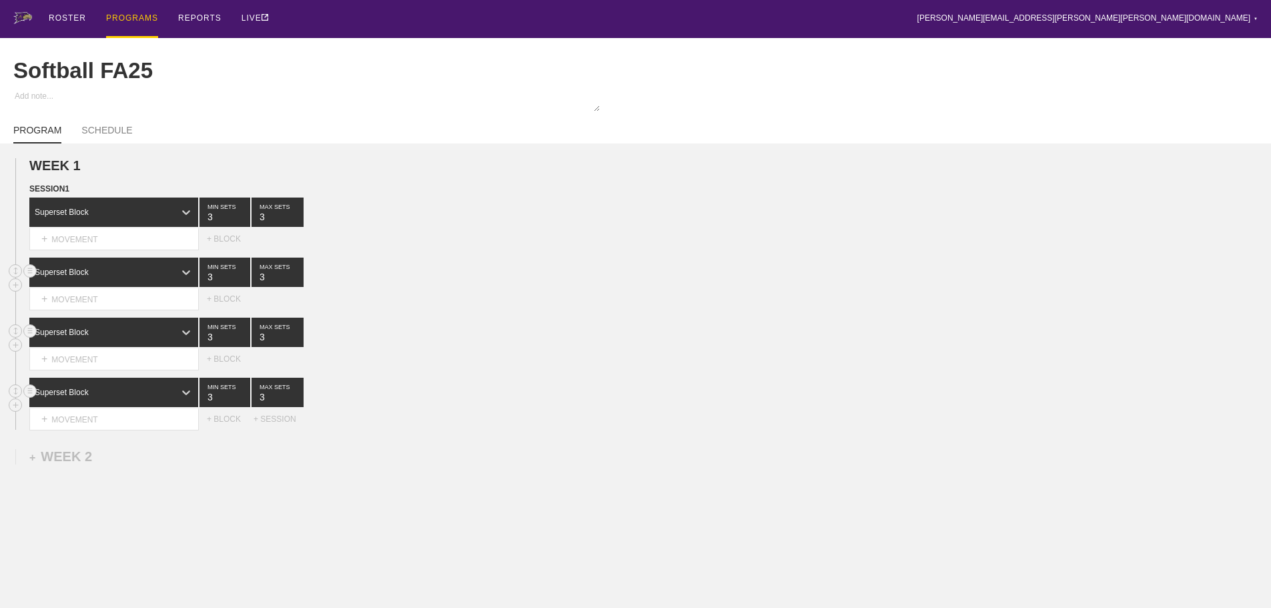
click at [591, 343] on div "Superset Block 3 MIN SETS 3 MAX SETS" at bounding box center [649, 332] width 1241 height 29
click at [112, 249] on div "+ MOVEMENT" at bounding box center [113, 239] width 169 height 22
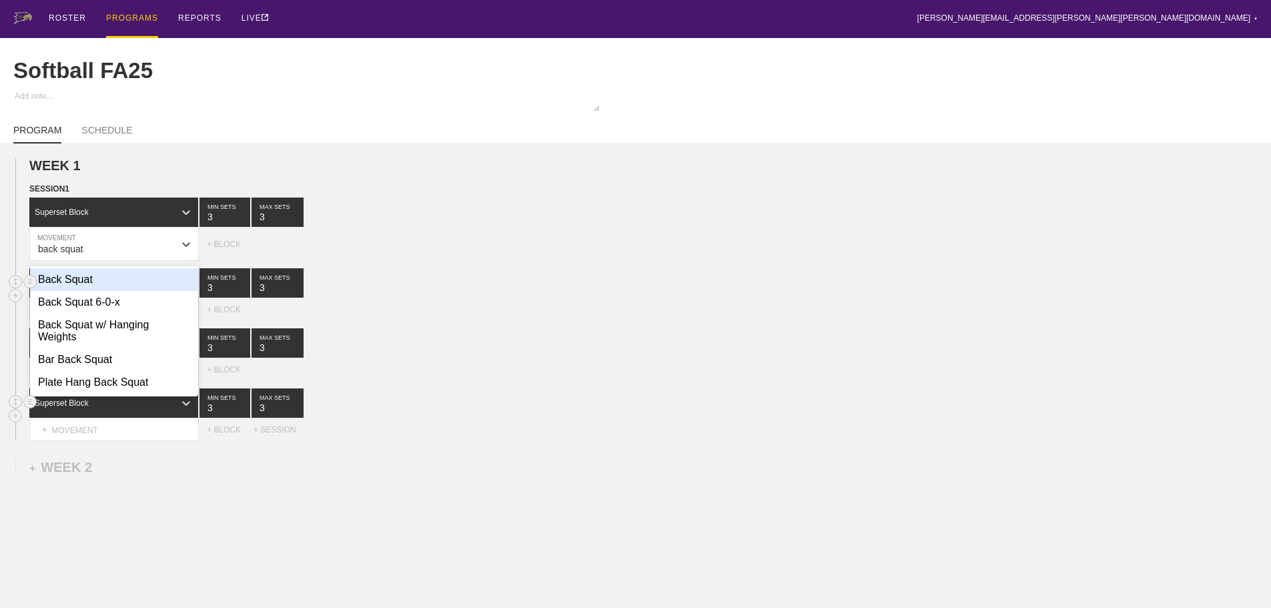
click at [84, 291] on div "Back Squat" at bounding box center [114, 279] width 168 height 23
type input "back squat"
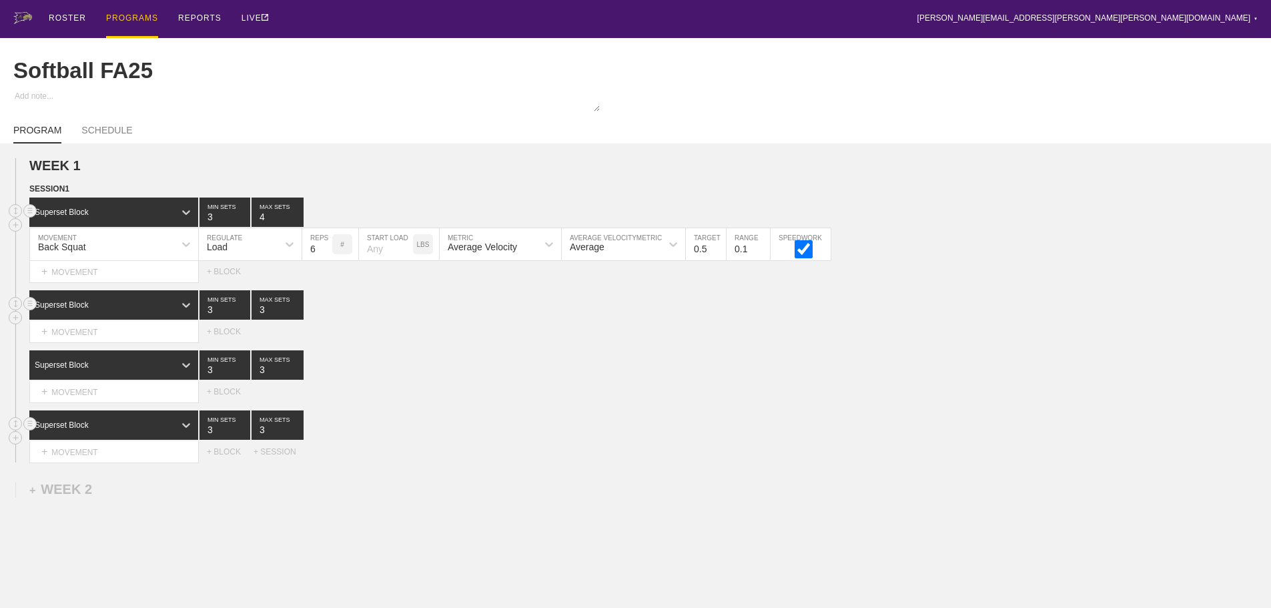
type input "4"
click at [297, 225] on input "4" at bounding box center [277, 211] width 52 height 29
click at [324, 257] on input "7" at bounding box center [317, 244] width 30 height 32
click at [324, 257] on input "8" at bounding box center [317, 244] width 30 height 32
click at [324, 257] on input "9" at bounding box center [317, 244] width 30 height 32
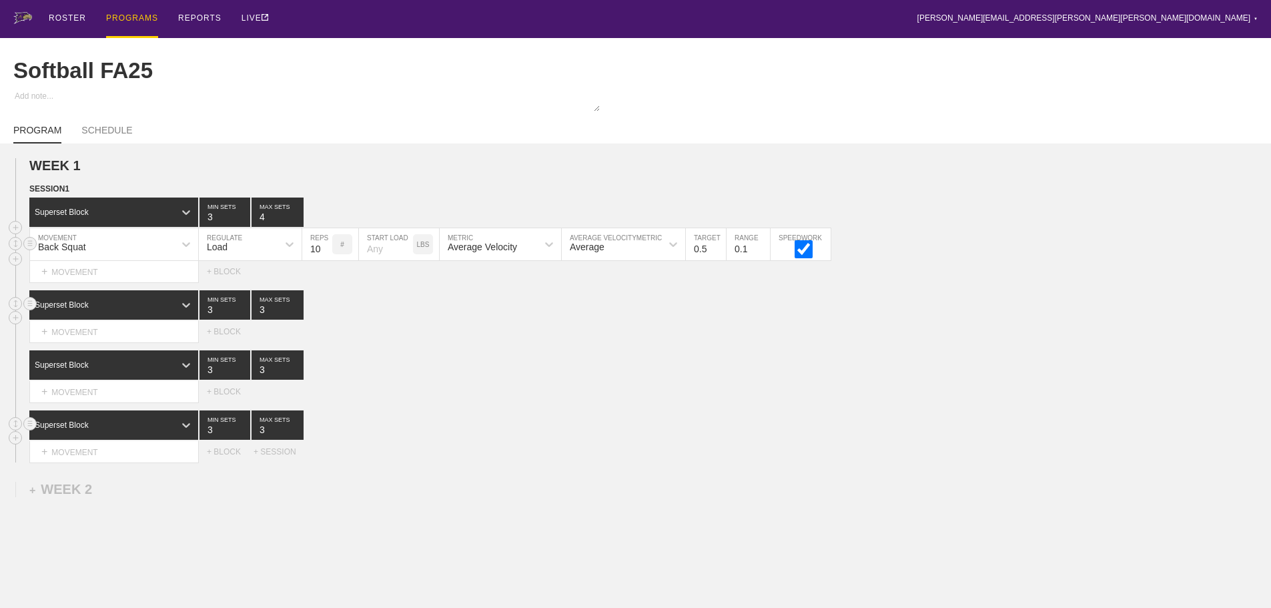
type input "10"
click at [324, 257] on input "10" at bounding box center [317, 244] width 30 height 32
click at [433, 298] on div "SESSION 1 Superset Block 3 MIN SETS 4 MAX SETS DUPLICATE INSERT MOVEMENT AFTER …" at bounding box center [635, 322] width 1271 height 280
click at [97, 283] on div "+ MOVEMENT" at bounding box center [113, 272] width 169 height 22
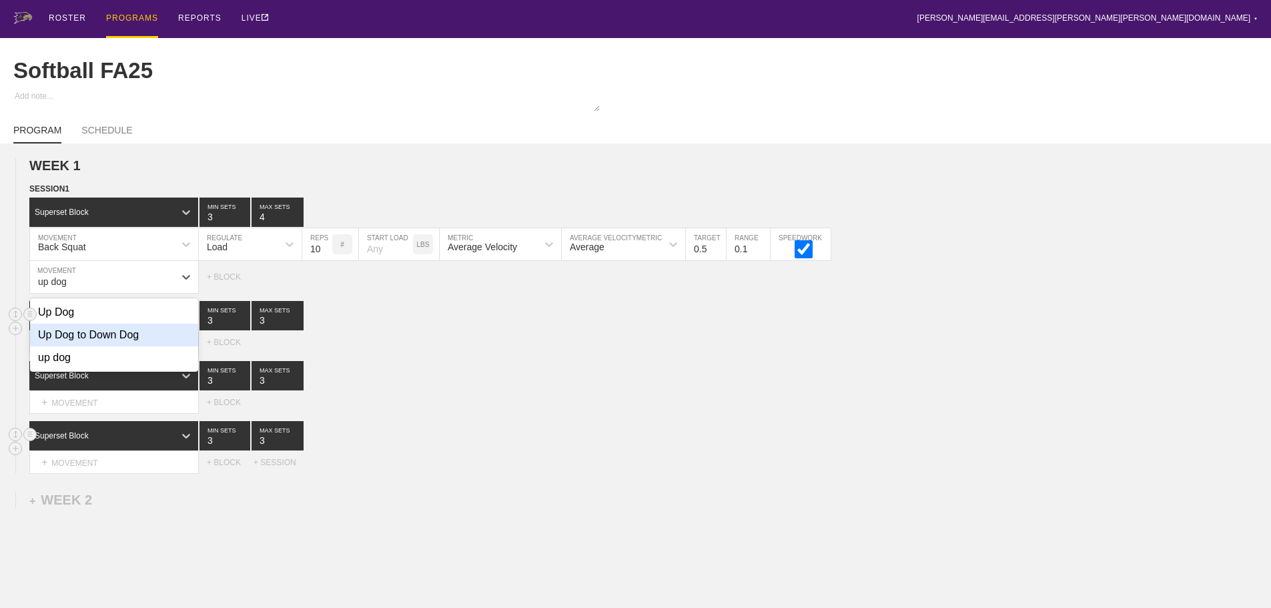
click at [111, 346] on div "Up Dog to Down Dog" at bounding box center [114, 335] width 168 height 23
type input "up dog"
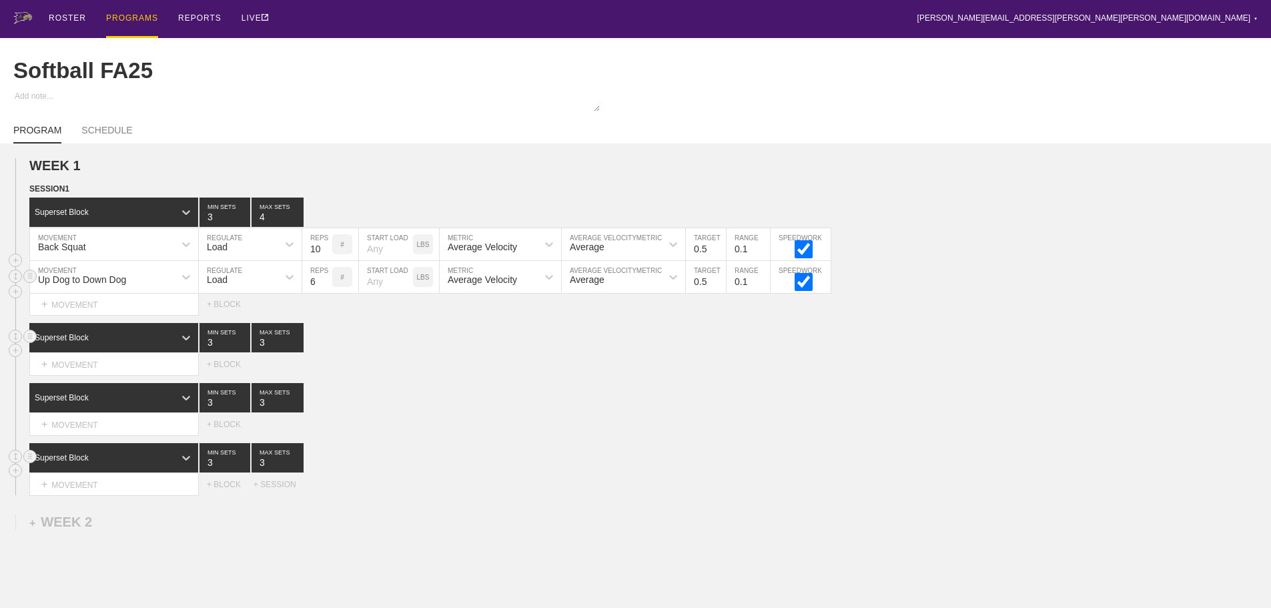
click at [235, 288] on div "Load" at bounding box center [238, 277] width 79 height 23
click at [221, 324] on div "None" at bounding box center [250, 312] width 103 height 23
click at [329, 285] on div "Sensor" at bounding box center [324, 279] width 29 height 11
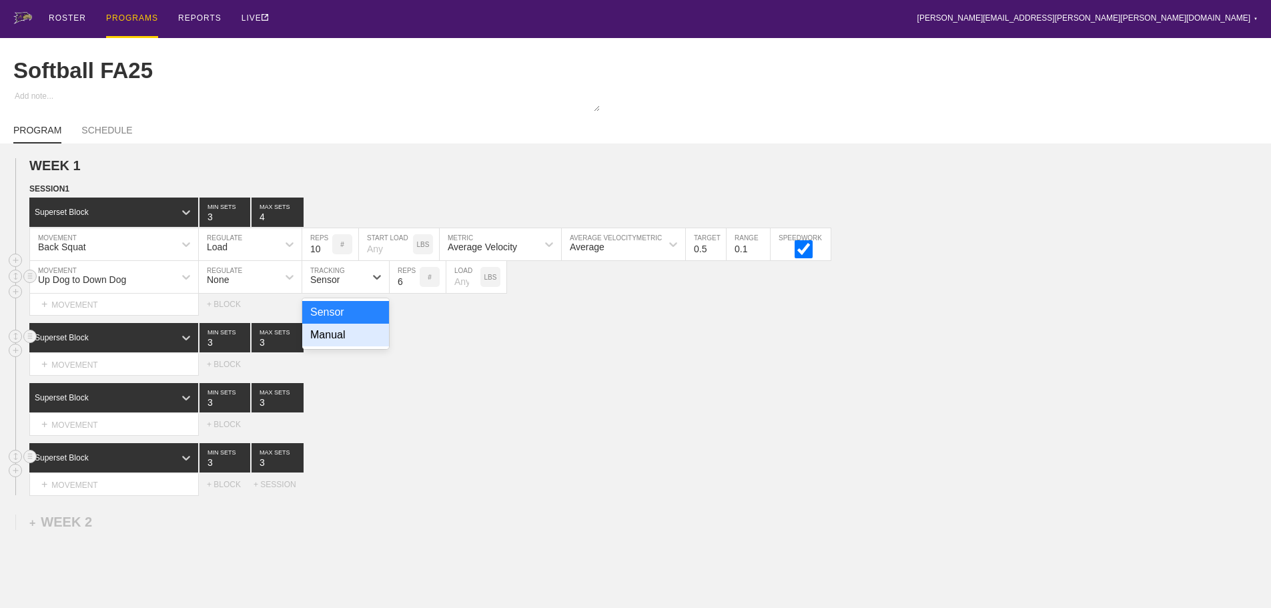
drag, startPoint x: 328, startPoint y: 344, endPoint x: 382, endPoint y: 330, distance: 55.8
click at [330, 344] on div "Manual" at bounding box center [345, 335] width 87 height 23
click at [414, 287] on input "7" at bounding box center [405, 277] width 30 height 32
click at [414, 287] on input "8" at bounding box center [405, 277] width 30 height 32
click at [414, 287] on input "9" at bounding box center [405, 277] width 30 height 32
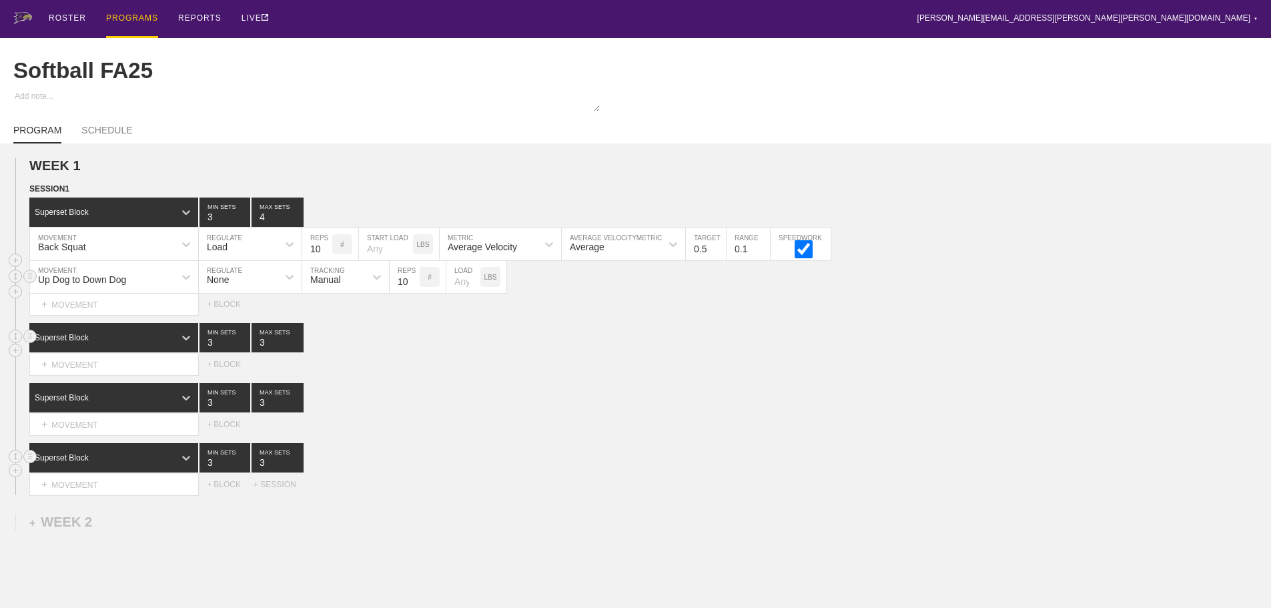
type input "10"
click at [414, 287] on input "10" at bounding box center [405, 277] width 30 height 32
drag, startPoint x: 674, startPoint y: 391, endPoint x: 309, endPoint y: 390, distance: 364.9
click at [661, 391] on div "SESSION 1 Superset Block 3 MIN SETS 4 MAX SETS DUPLICATE INSERT MOVEMENT AFTER …" at bounding box center [635, 338] width 1271 height 313
click at [143, 344] on div "Superset Block" at bounding box center [101, 338] width 145 height 12
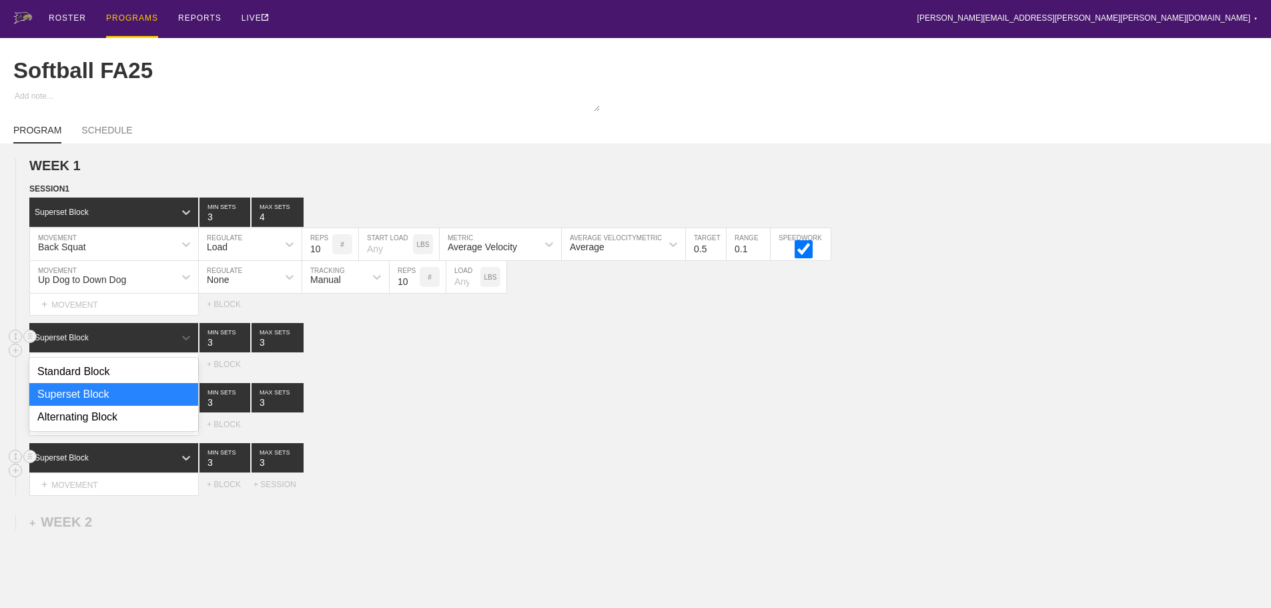
click at [95, 401] on div "Superset Block" at bounding box center [113, 394] width 169 height 23
type input "4"
click at [295, 350] on input "4" at bounding box center [277, 337] width 52 height 29
drag, startPoint x: 502, startPoint y: 374, endPoint x: 485, endPoint y: 374, distance: 17.3
click at [501, 374] on div "Select... MOVEMENT + MOVEMENT + BLOCK" at bounding box center [635, 364] width 1271 height 21
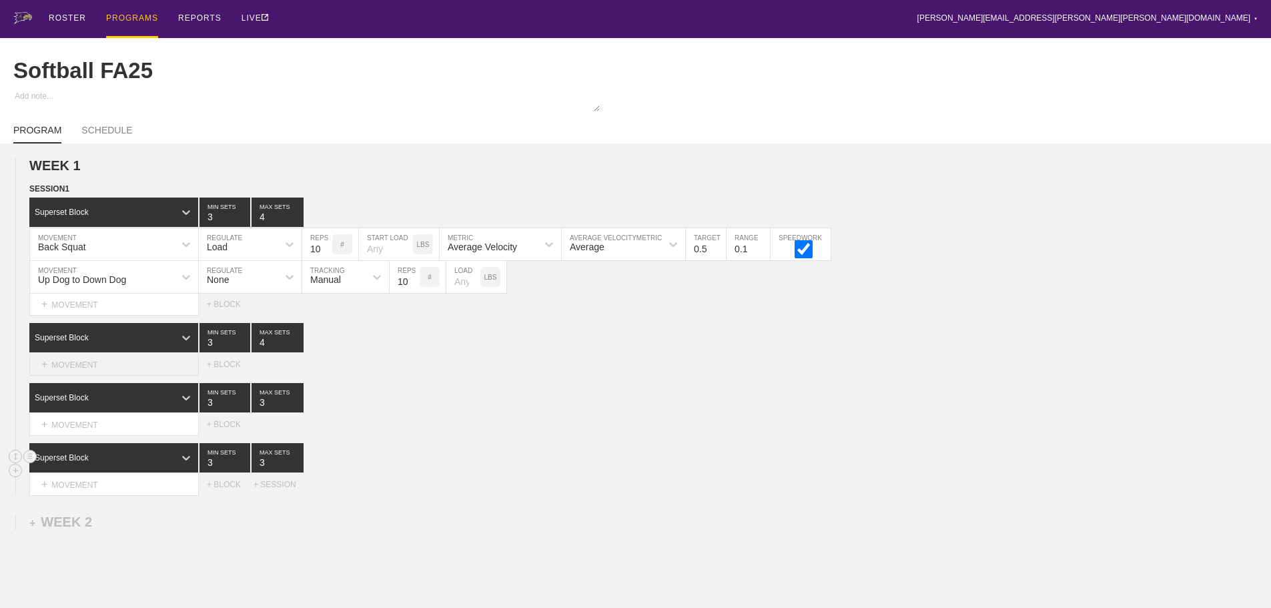
click at [89, 376] on div "+ MOVEMENT" at bounding box center [113, 365] width 169 height 22
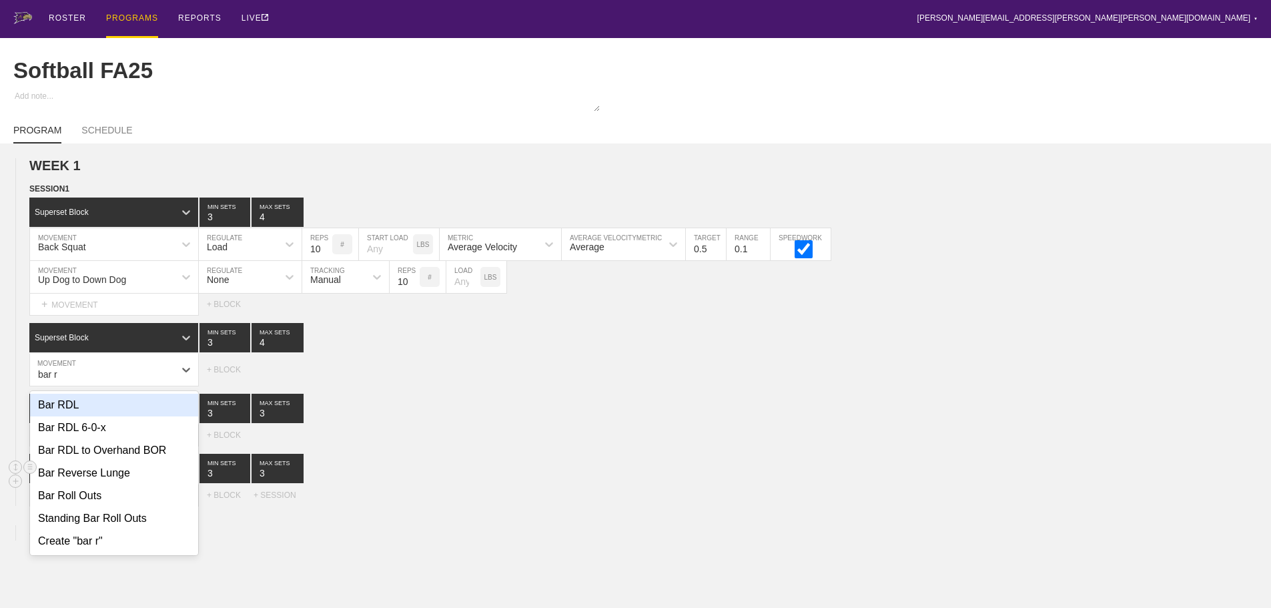
click at [75, 414] on div "Bar RDL" at bounding box center [114, 405] width 168 height 23
type input "bar r"
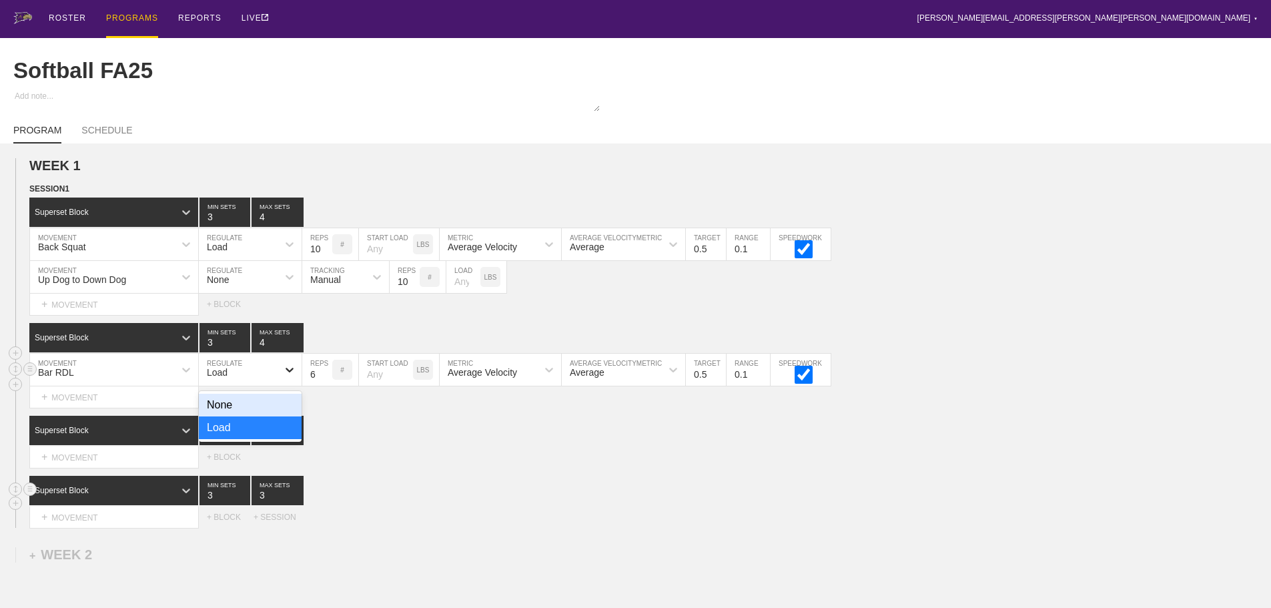
click at [282, 382] on div at bounding box center [290, 370] width 24 height 24
click at [226, 416] on div "None" at bounding box center [250, 405] width 103 height 23
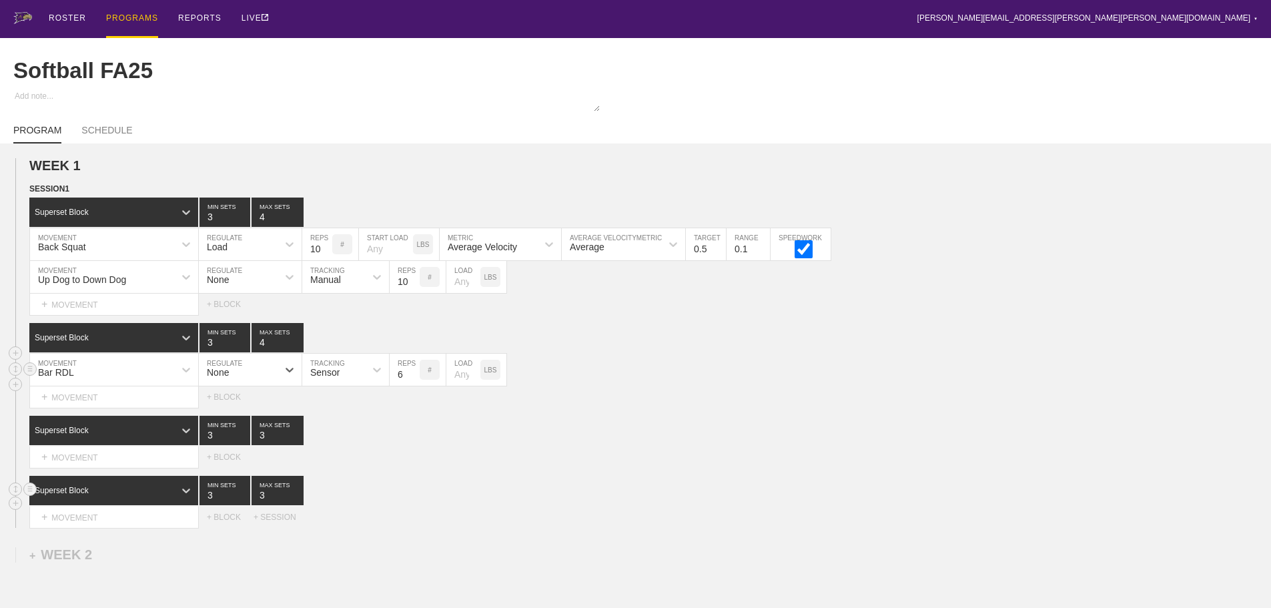
click at [266, 381] on div "None" at bounding box center [238, 369] width 79 height 23
drag, startPoint x: 225, startPoint y: 436, endPoint x: 237, endPoint y: 428, distance: 15.0
click at [227, 436] on div "Load" at bounding box center [250, 427] width 103 height 23
click at [807, 382] on input "checkbox" at bounding box center [804, 375] width 50 height 18
checkbox input "true"
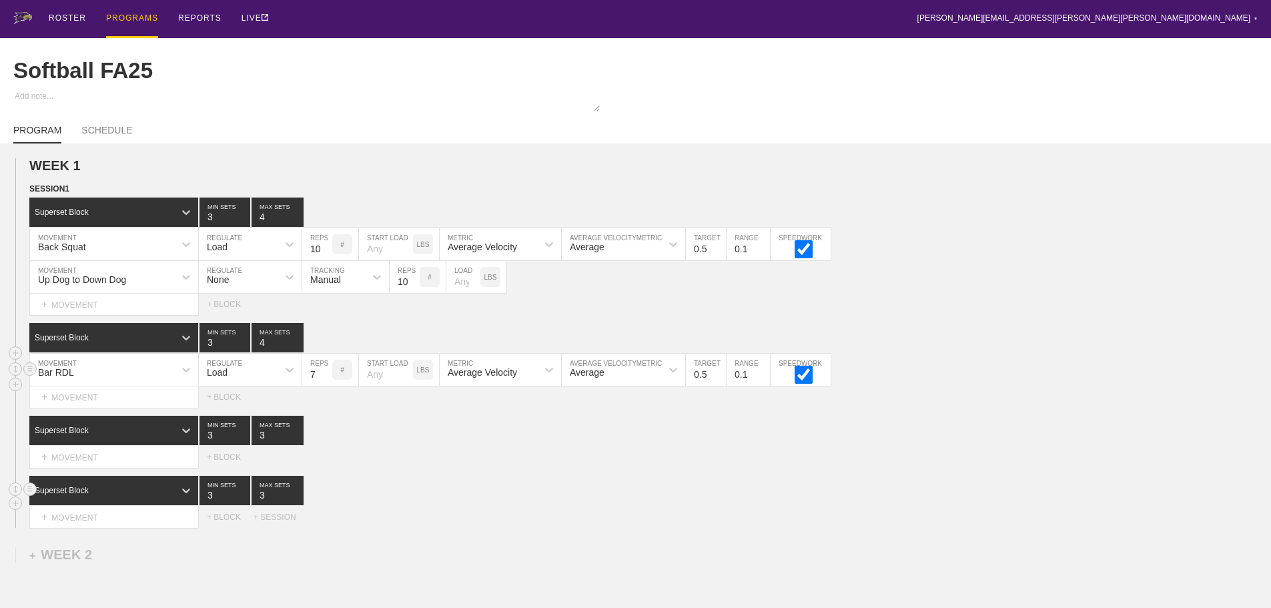
click at [327, 382] on input "7" at bounding box center [317, 370] width 30 height 32
click at [327, 382] on input "8" at bounding box center [317, 370] width 30 height 32
click at [327, 382] on input "9" at bounding box center [317, 370] width 30 height 32
type input "10"
click at [327, 382] on input "10" at bounding box center [317, 370] width 30 height 32
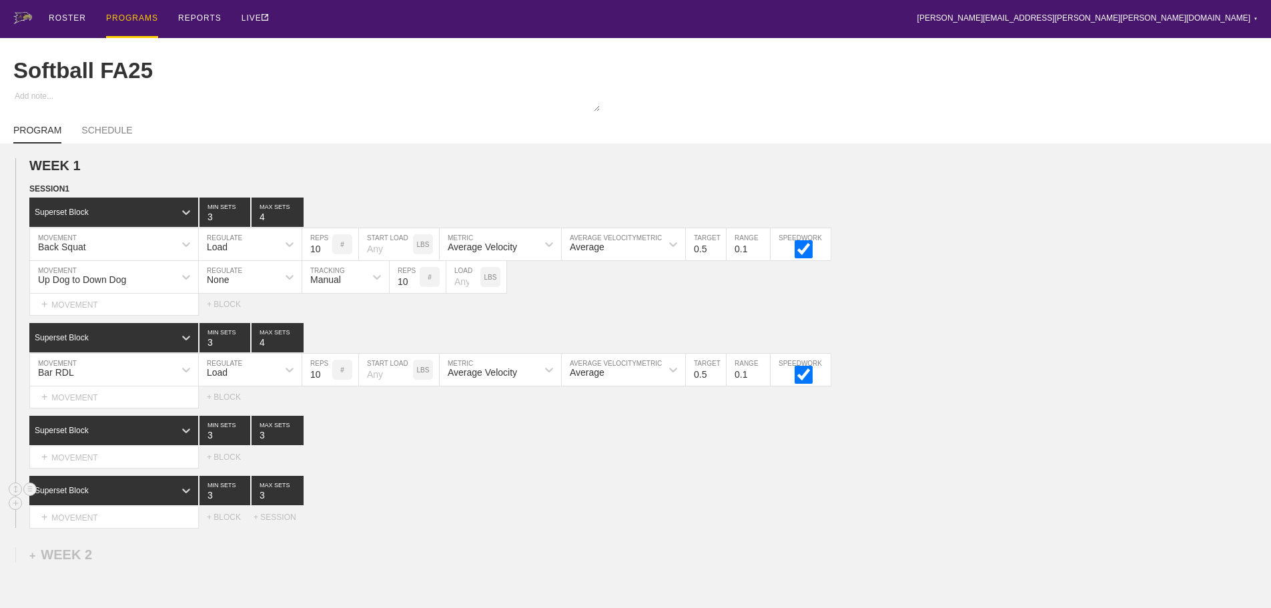
click at [503, 466] on div "Select... MOVEMENT + MOVEMENT + BLOCK" at bounding box center [635, 456] width 1271 height 21
click at [112, 466] on div "+ MOVEMENT" at bounding box center [113, 457] width 169 height 22
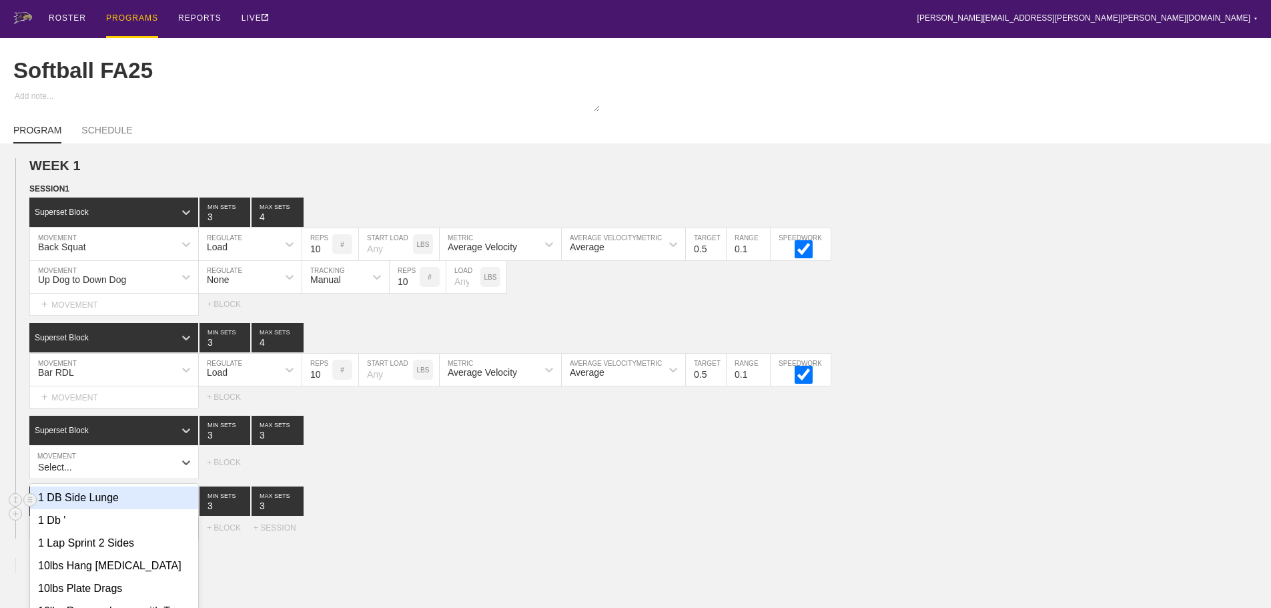
scroll to position [91, 0]
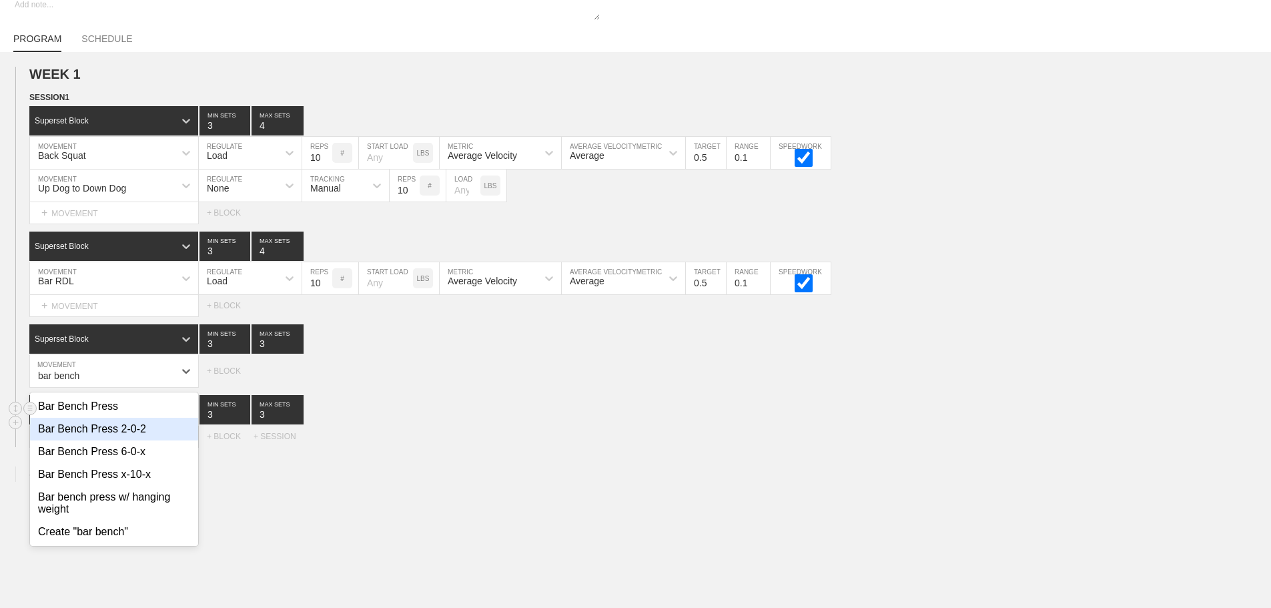
click at [116, 418] on div "Bar Bench Press" at bounding box center [114, 406] width 168 height 23
type input "bar bench"
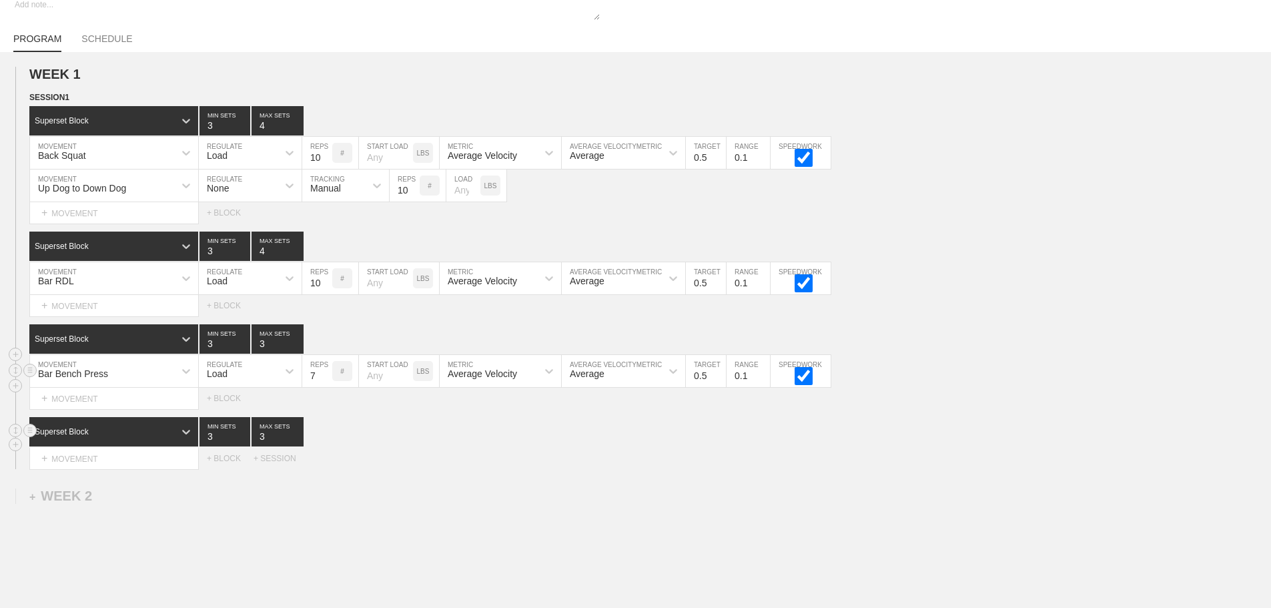
click at [326, 382] on input "7" at bounding box center [317, 371] width 30 height 32
click at [326, 382] on input "8" at bounding box center [317, 371] width 30 height 32
click at [326, 382] on input "9" at bounding box center [317, 371] width 30 height 32
type input "10"
click at [326, 382] on input "10" at bounding box center [317, 371] width 30 height 32
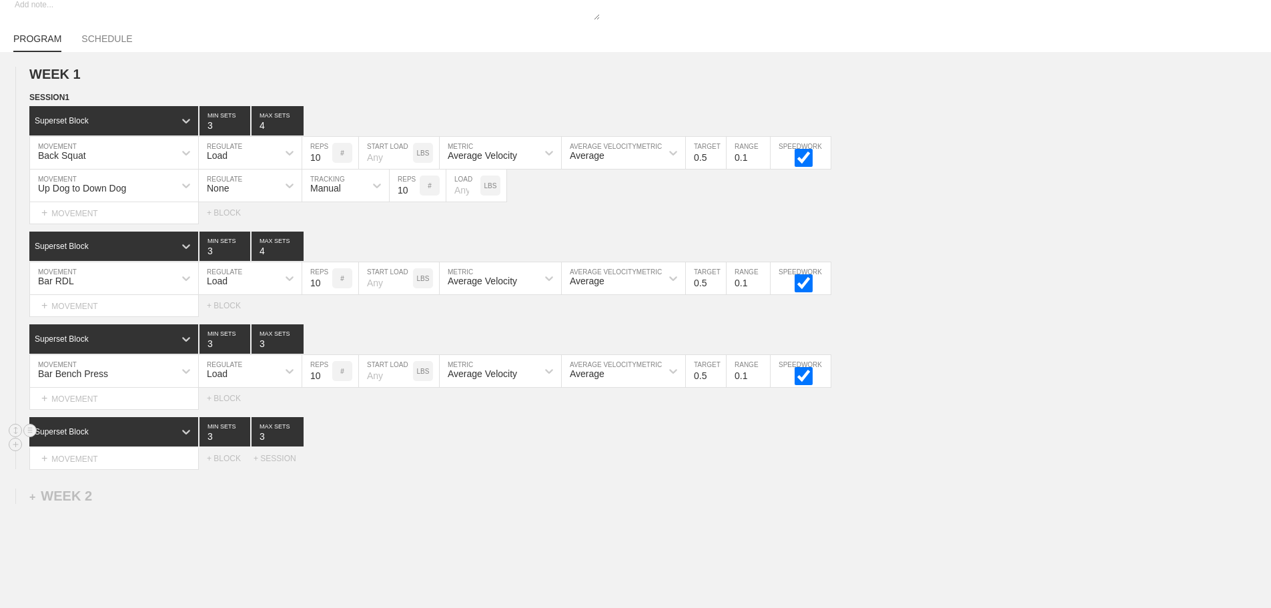
click at [352, 427] on div "Superset Block 3 MIN SETS 3 MAX SETS" at bounding box center [649, 431] width 1241 height 29
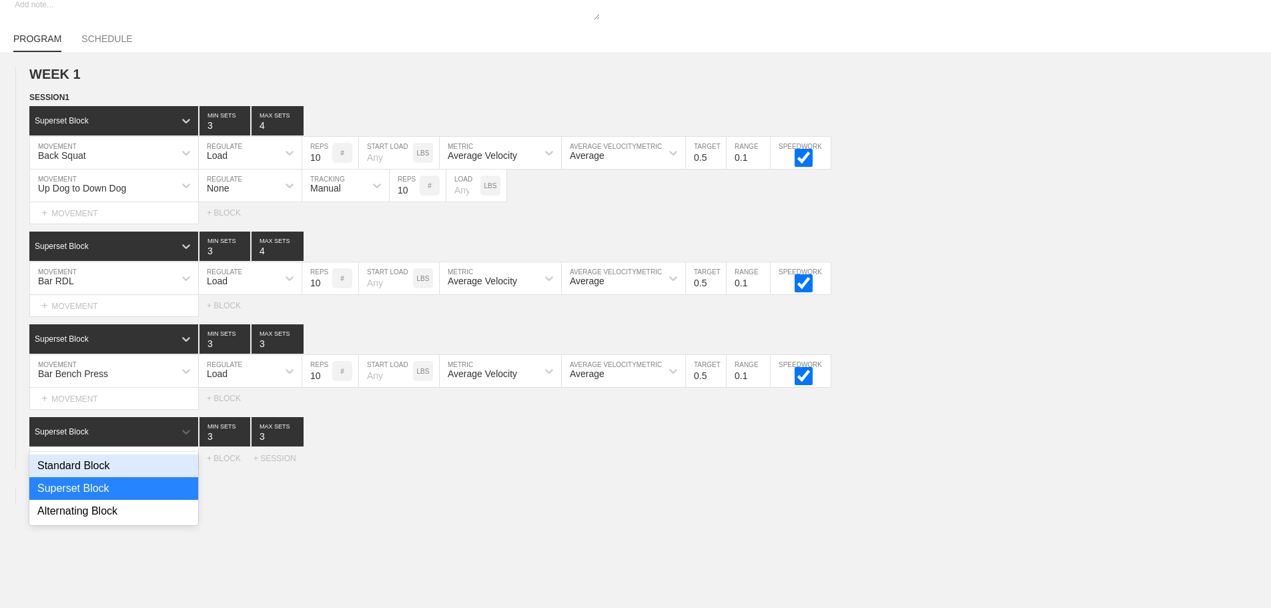
click at [106, 438] on div "Superset Block" at bounding box center [101, 432] width 145 height 12
click at [486, 501] on div "WEEK 1 DUPLICATE DELETE SESSION 1 Superset Block 3 MIN SETS 4 MAX SETS DUPLICAT…" at bounding box center [635, 378] width 1271 height 652
click at [87, 466] on div "+ MOVEMENT" at bounding box center [113, 459] width 169 height 22
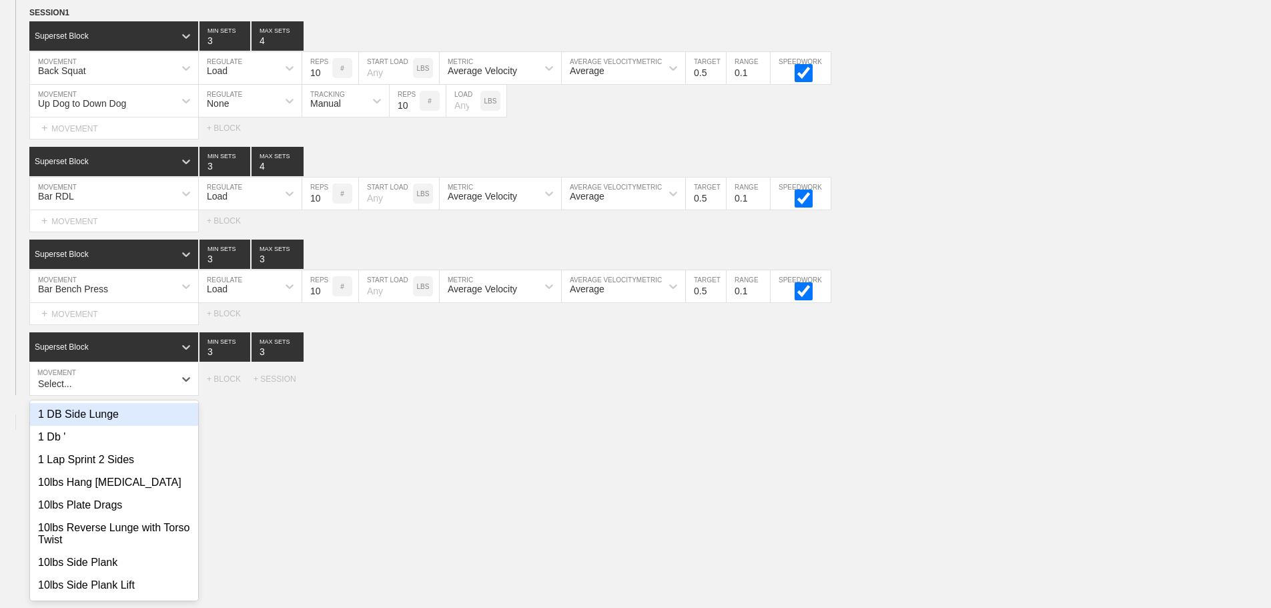
scroll to position [184, 0]
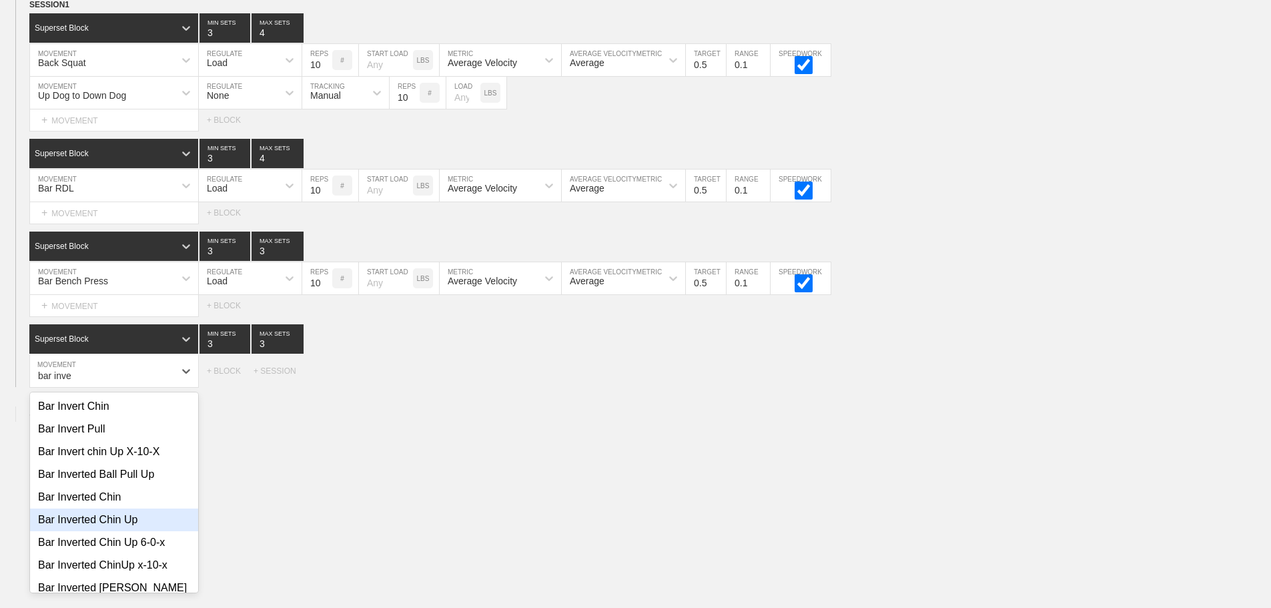
click at [122, 530] on div "Bar Inverted Chin Up" at bounding box center [114, 519] width 168 height 23
type input "bar inve"
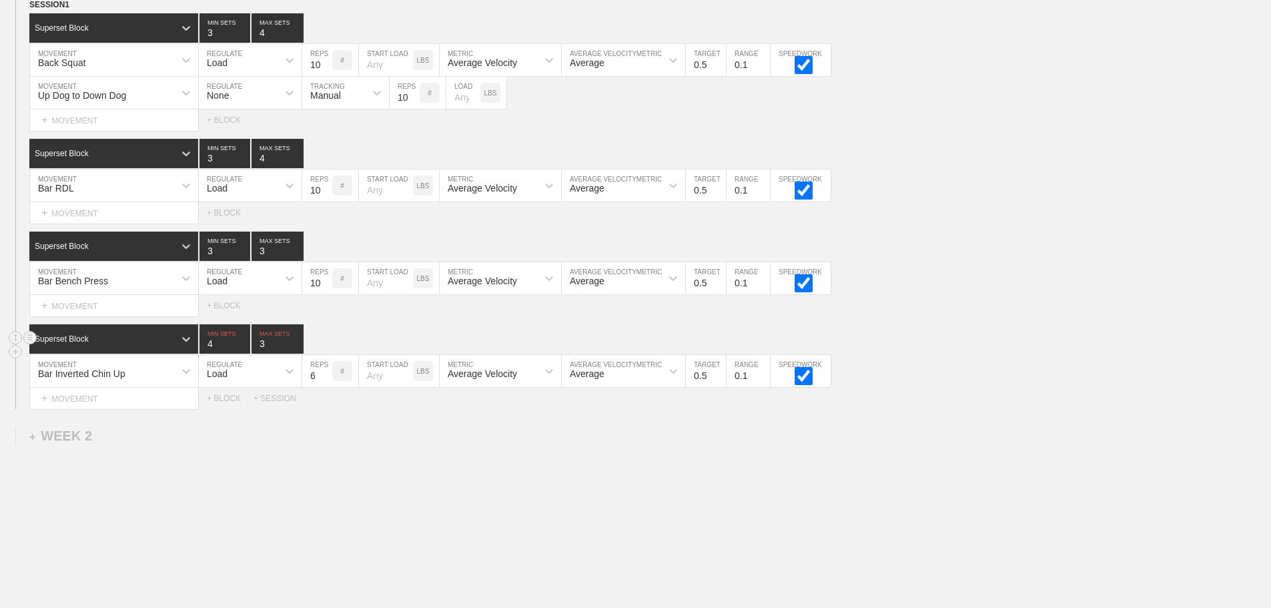
type input "4"
click at [243, 352] on input "4" at bounding box center [224, 338] width 51 height 29
type input "4"
click at [295, 350] on input "4" at bounding box center [277, 338] width 52 height 29
click at [243, 379] on div "Load" at bounding box center [238, 371] width 79 height 23
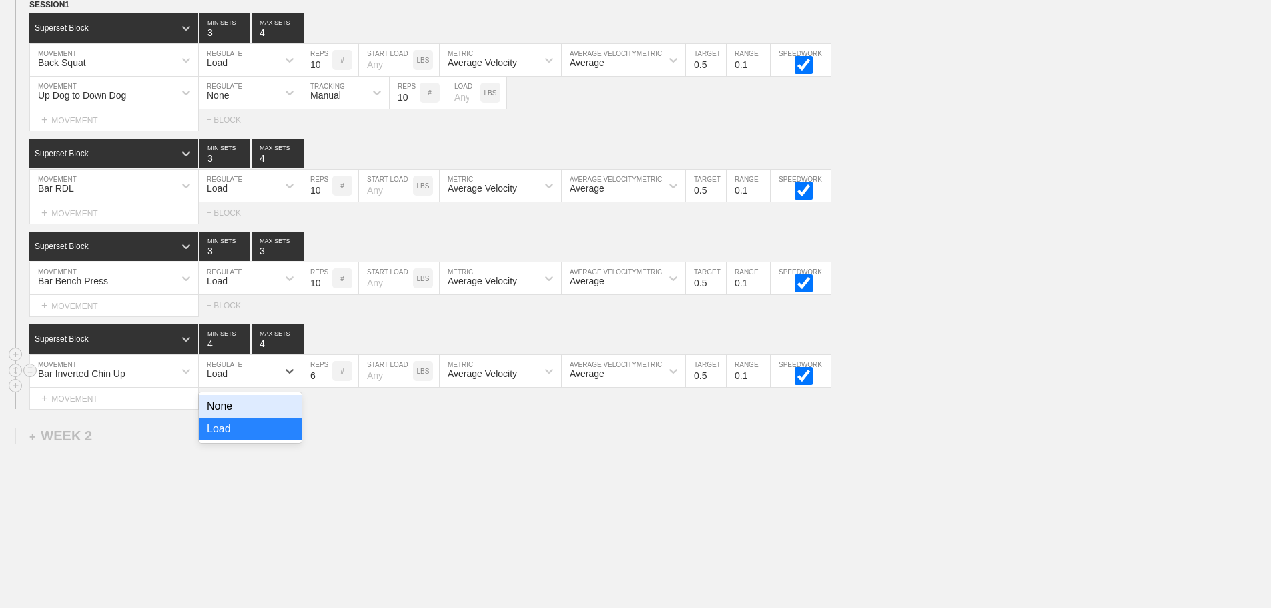
click at [227, 418] on div "None" at bounding box center [250, 406] width 103 height 23
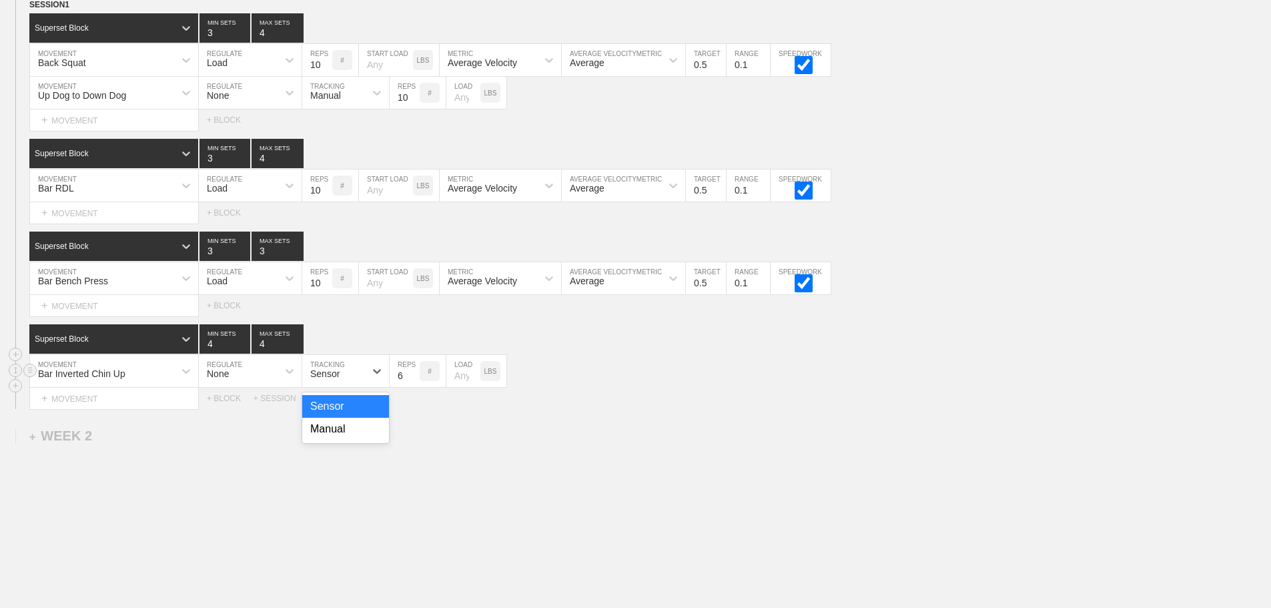
click at [340, 382] on div "Sensor" at bounding box center [333, 371] width 63 height 23
drag, startPoint x: 334, startPoint y: 438, endPoint x: 389, endPoint y: 398, distance: 68.3
click at [334, 438] on div "Manual" at bounding box center [345, 429] width 87 height 23
click at [414, 382] on input "7" at bounding box center [405, 371] width 30 height 32
click at [414, 382] on input "8" at bounding box center [405, 371] width 30 height 32
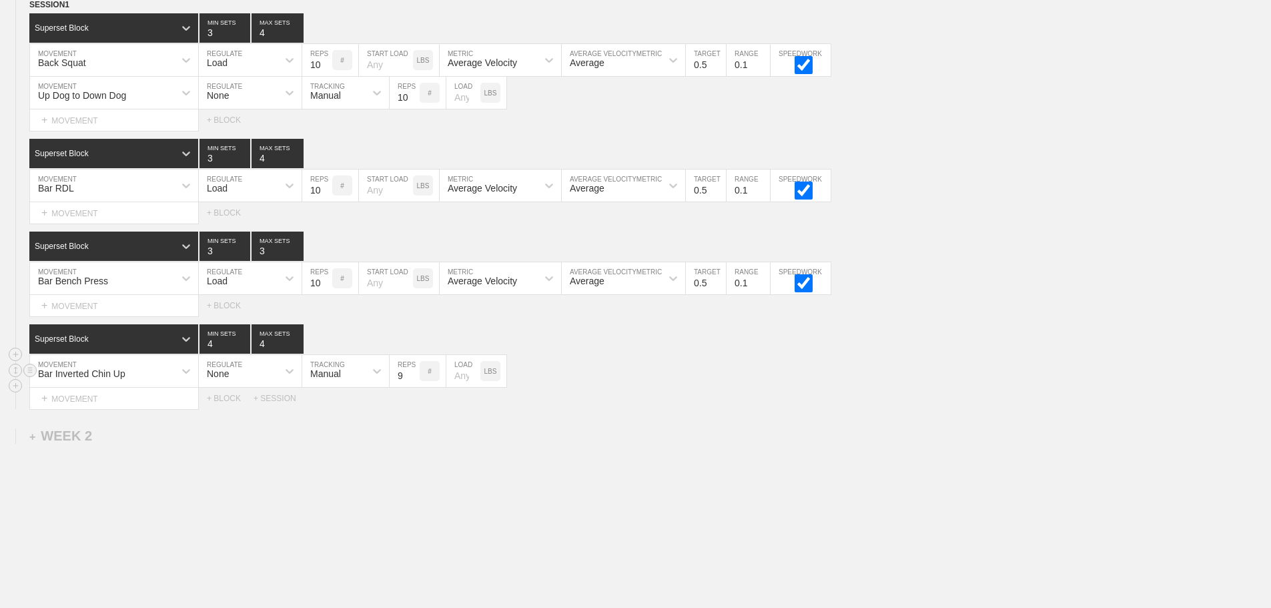
click at [414, 382] on input "9" at bounding box center [405, 371] width 30 height 32
type input "10"
click at [414, 382] on input "10" at bounding box center [405, 371] width 30 height 32
click at [652, 409] on div "Select... MOVEMENT + MOVEMENT + BLOCK + SESSION" at bounding box center [635, 398] width 1271 height 21
click at [84, 222] on div "+ MOVEMENT" at bounding box center [113, 213] width 169 height 22
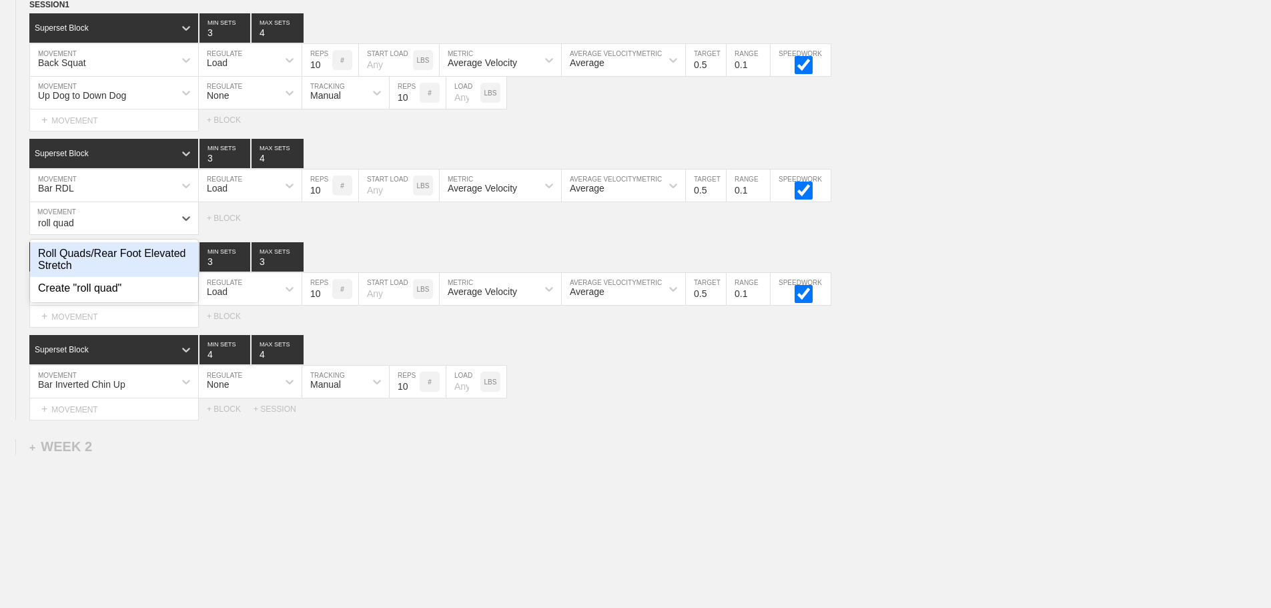
click at [151, 270] on div "Roll Quads/Rear Foot Elevated Stretch" at bounding box center [114, 259] width 168 height 35
type input "roll quad"
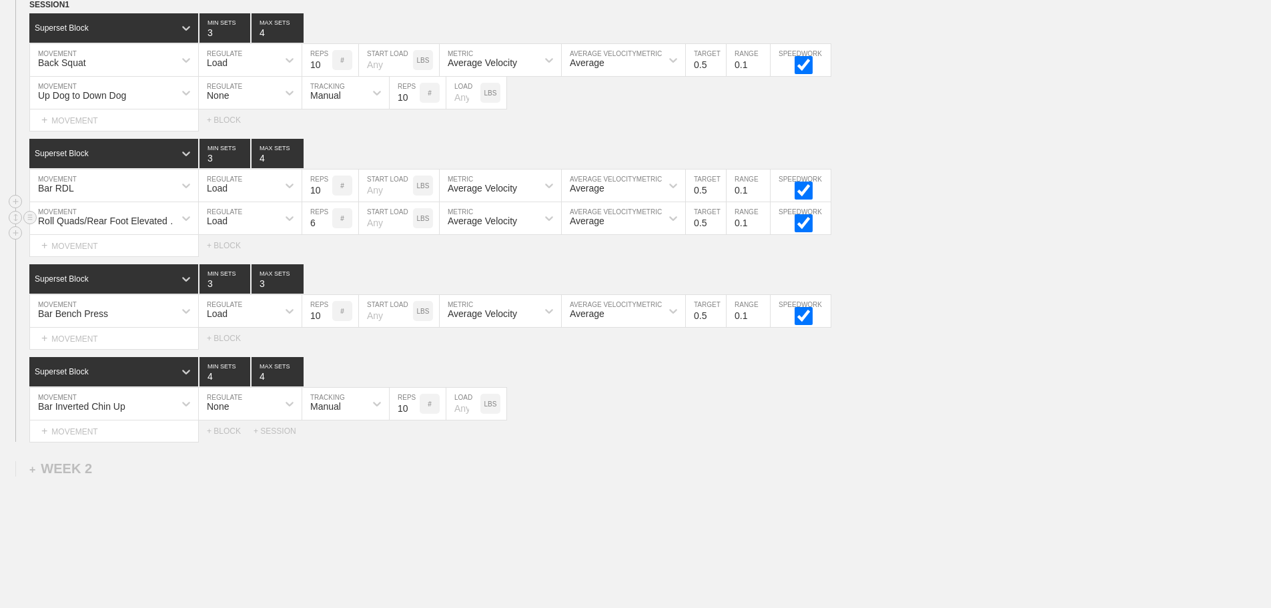
click at [243, 229] on div "Load" at bounding box center [238, 218] width 79 height 23
drag, startPoint x: 235, startPoint y: 260, endPoint x: 259, endPoint y: 260, distance: 23.3
click at [239, 260] on div "None" at bounding box center [250, 253] width 103 height 23
click at [328, 226] on div "Sensor" at bounding box center [324, 220] width 29 height 11
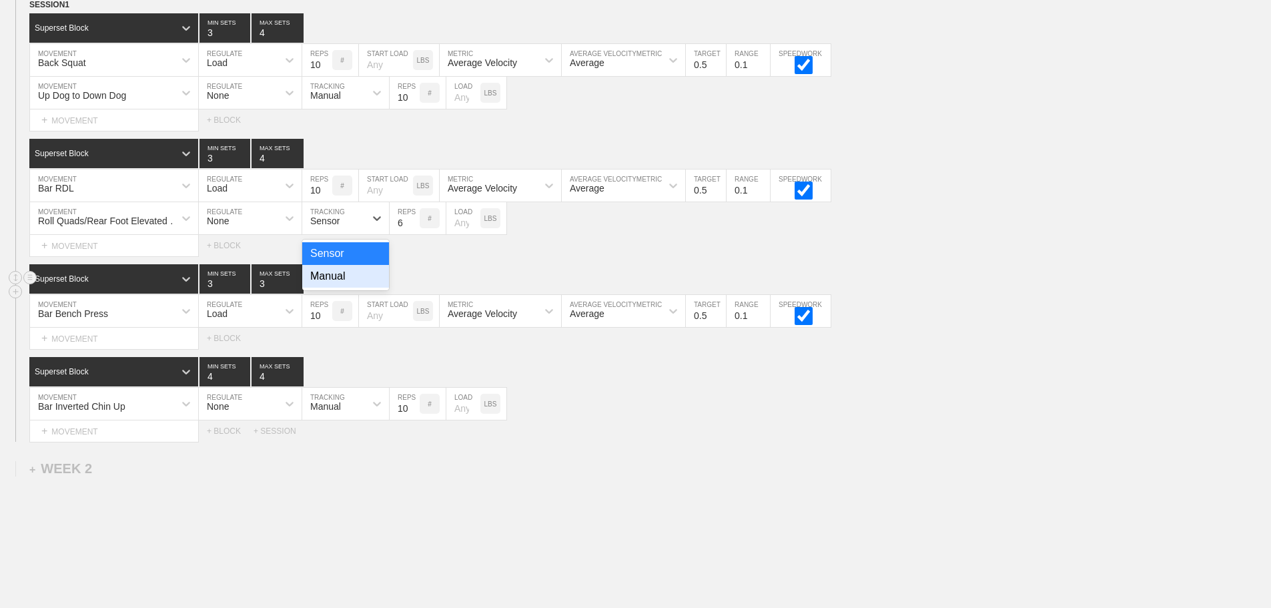
click at [347, 286] on div "Manual" at bounding box center [345, 276] width 87 height 23
click at [416, 227] on input "7" at bounding box center [405, 218] width 30 height 32
click at [416, 227] on input "8" at bounding box center [405, 218] width 30 height 32
click at [416, 227] on input "9" at bounding box center [405, 218] width 30 height 32
type input "10"
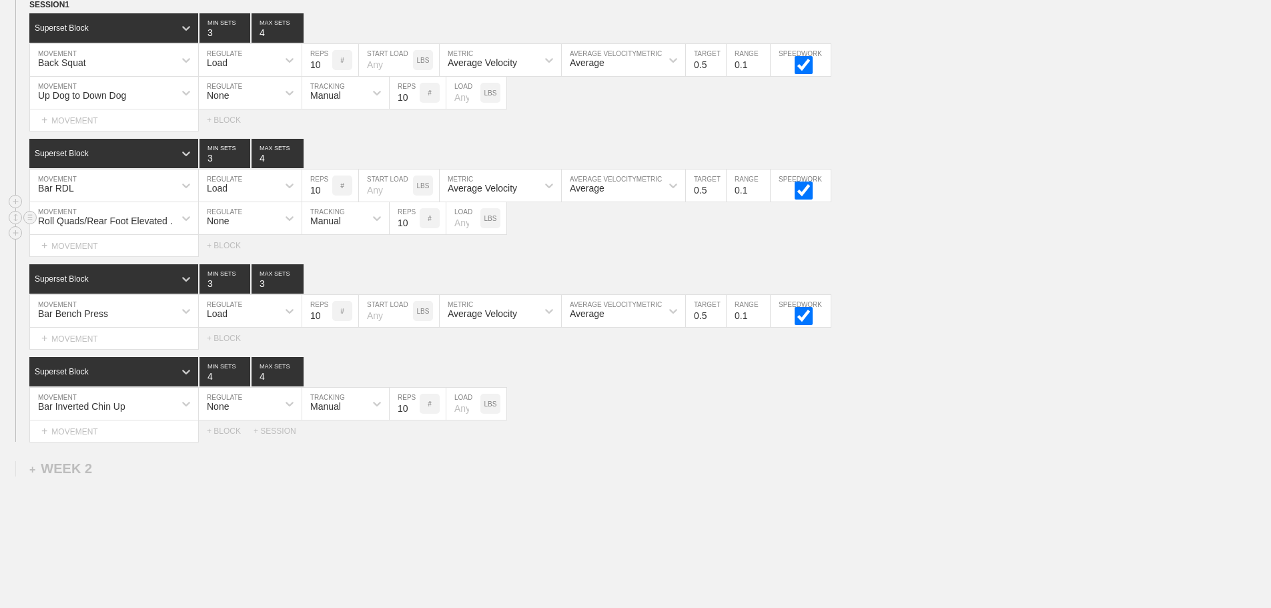
click at [416, 227] on input "10" at bounding box center [405, 218] width 30 height 32
click at [763, 474] on div "WEEK 1 DUPLICATE DELETE SESSION 1 Superset Block 3 MIN SETS 4 MAX SETS DUPLICAT…" at bounding box center [635, 317] width 1271 height 717
click at [109, 349] on div "+ MOVEMENT" at bounding box center [113, 339] width 169 height 22
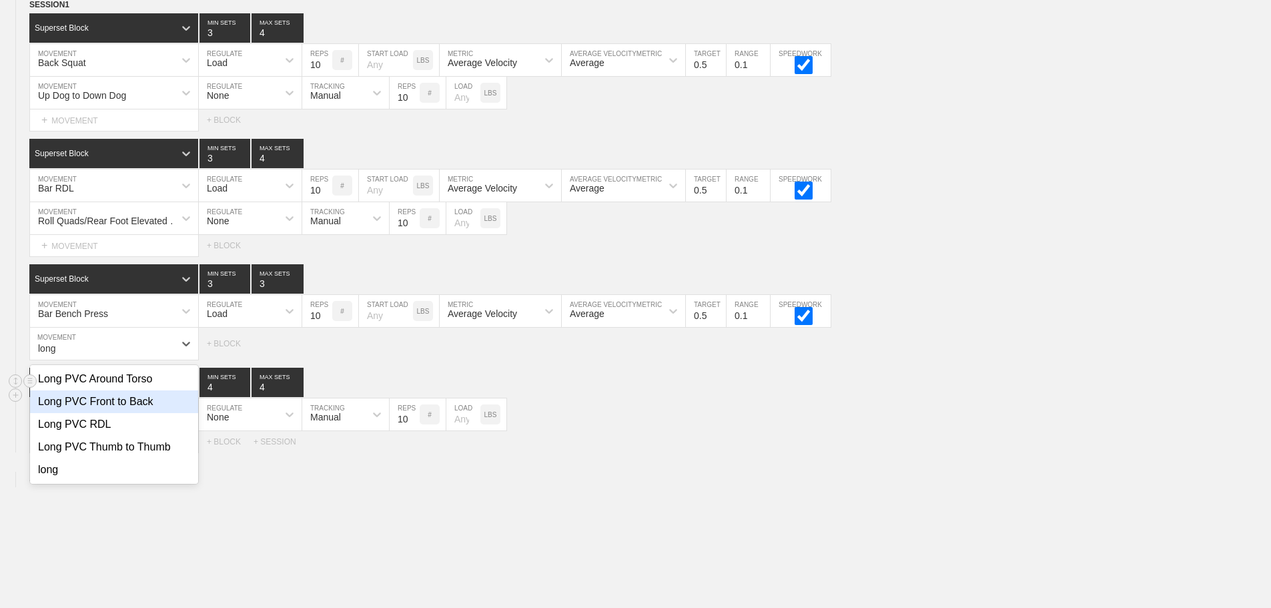
click at [127, 410] on div "Long PVC Front to Back" at bounding box center [114, 401] width 168 height 23
type input "long"
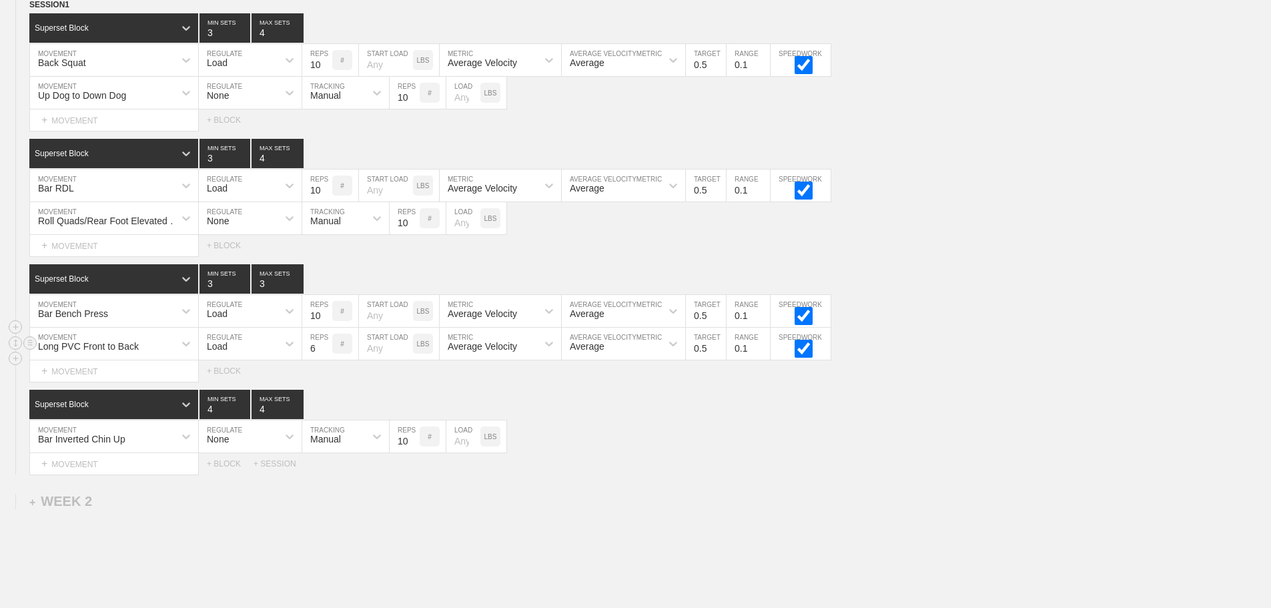
click at [229, 351] on div "Load" at bounding box center [238, 343] width 79 height 23
click at [225, 382] on div "None" at bounding box center [250, 379] width 103 height 23
click at [339, 352] on div "Sensor" at bounding box center [324, 346] width 29 height 11
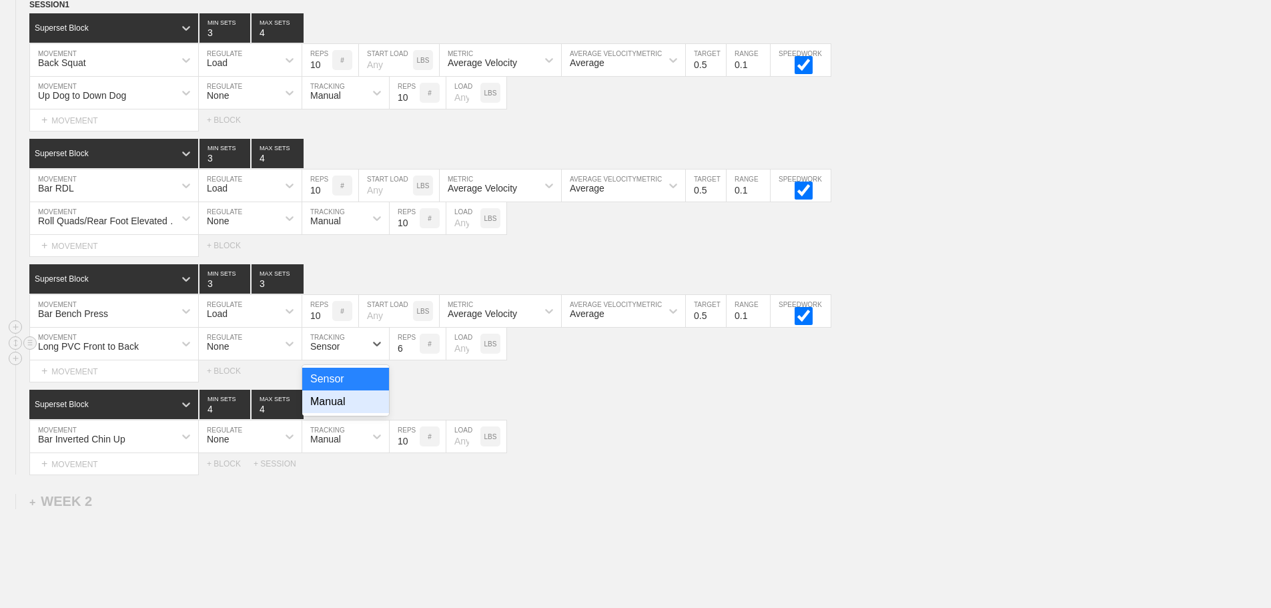
click at [336, 410] on div "Manual" at bounding box center [345, 401] width 87 height 23
click at [415, 354] on input "7" at bounding box center [405, 344] width 30 height 32
click at [415, 354] on input "8" at bounding box center [405, 344] width 30 height 32
click at [415, 354] on input "9" at bounding box center [405, 344] width 30 height 32
type input "10"
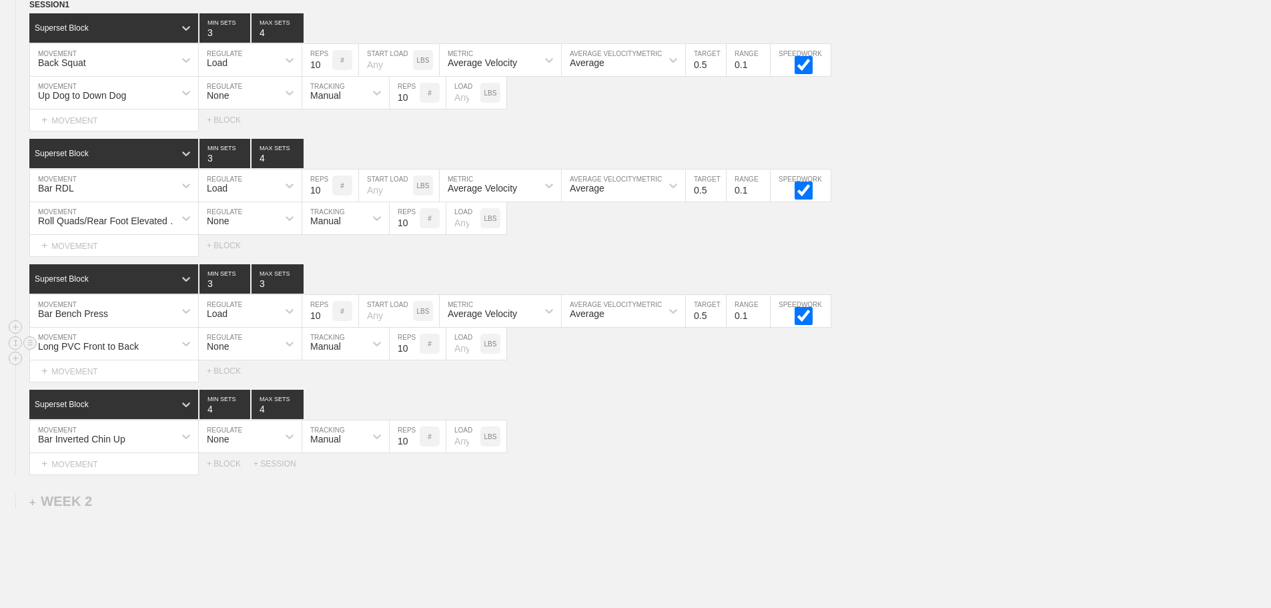
click at [412, 355] on input "10" at bounding box center [405, 344] width 30 height 32
click at [872, 485] on div "WEEK 1 DUPLICATE DELETE SESSION 1 Superset Block 3 MIN SETS 4 MAX SETS DUPLICAT…" at bounding box center [635, 334] width 1271 height 750
click at [85, 474] on div "+ MOVEMENT" at bounding box center [113, 464] width 169 height 22
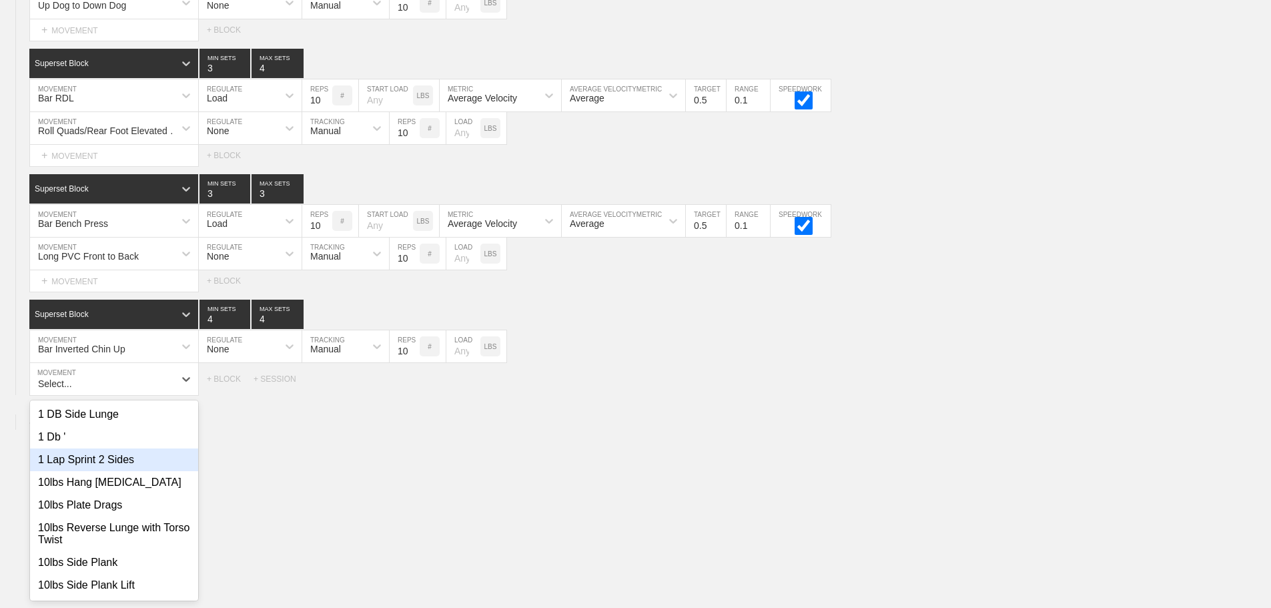
scroll to position [282, 0]
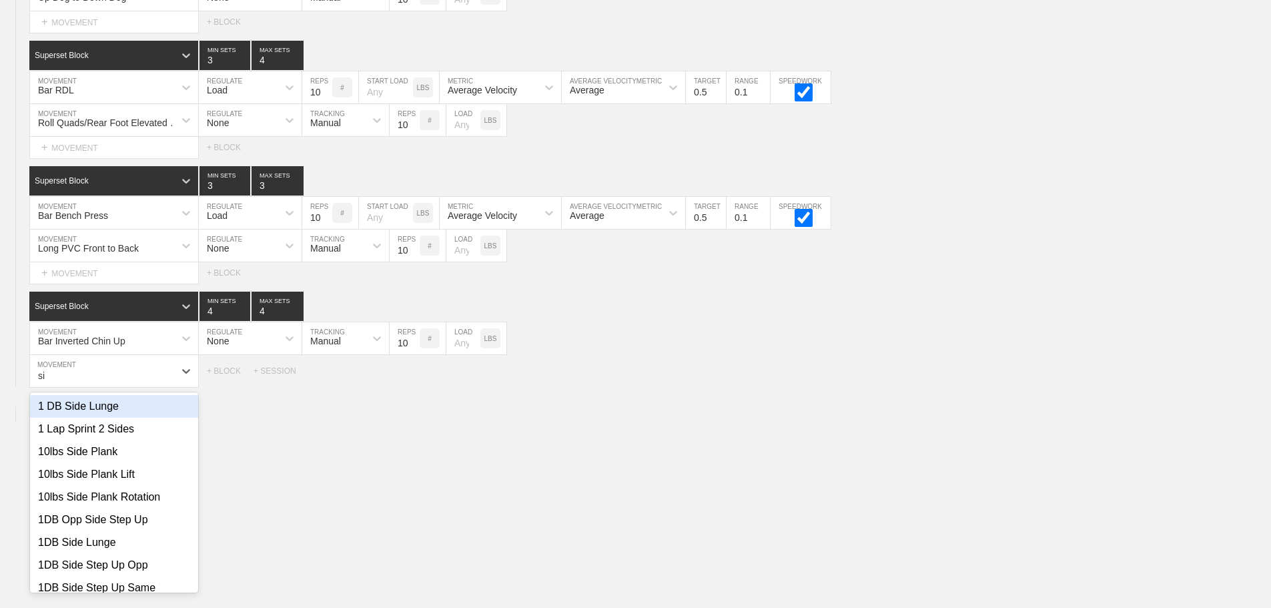
type input "s"
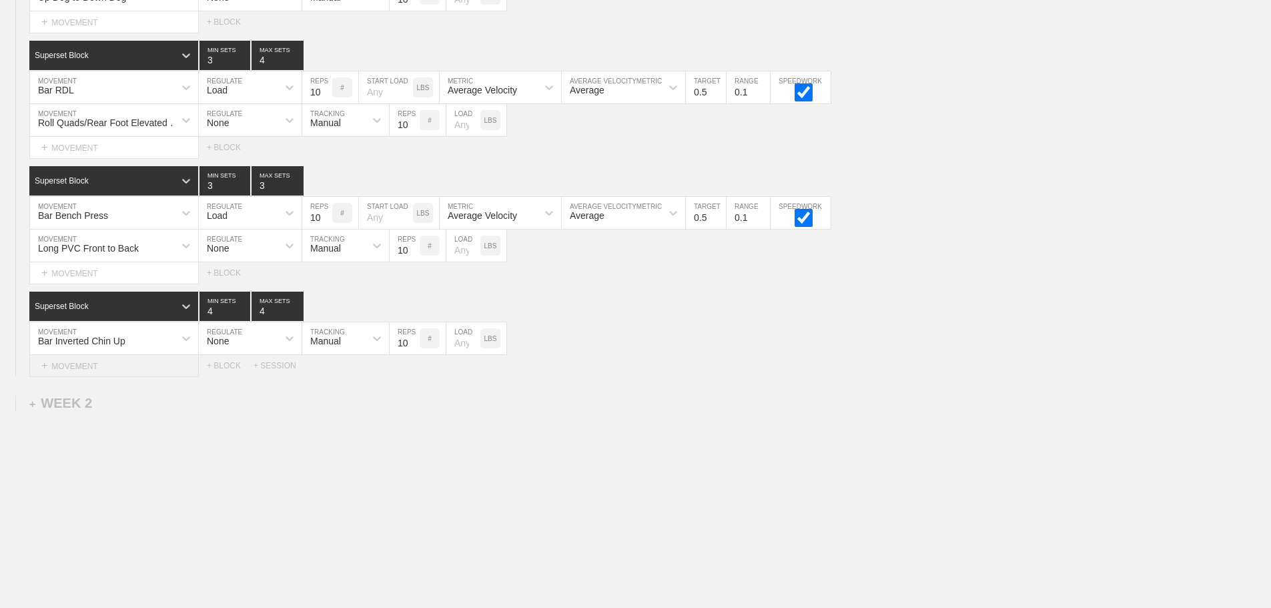
click at [100, 377] on div "+ MOVEMENT" at bounding box center [113, 366] width 169 height 22
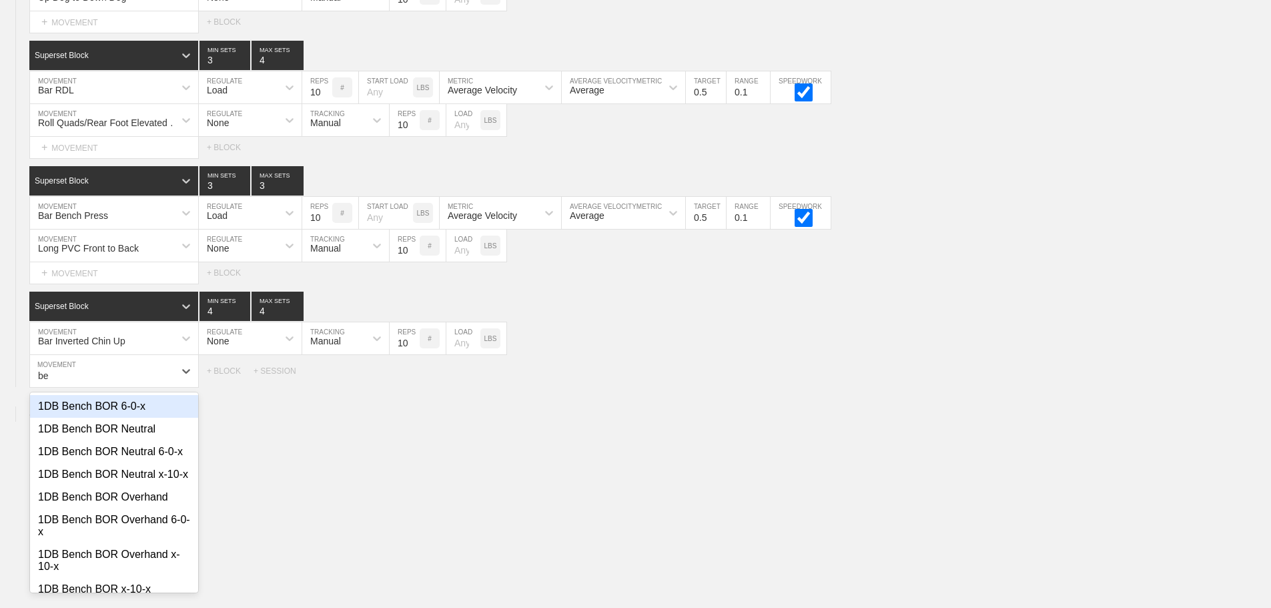
type input "b"
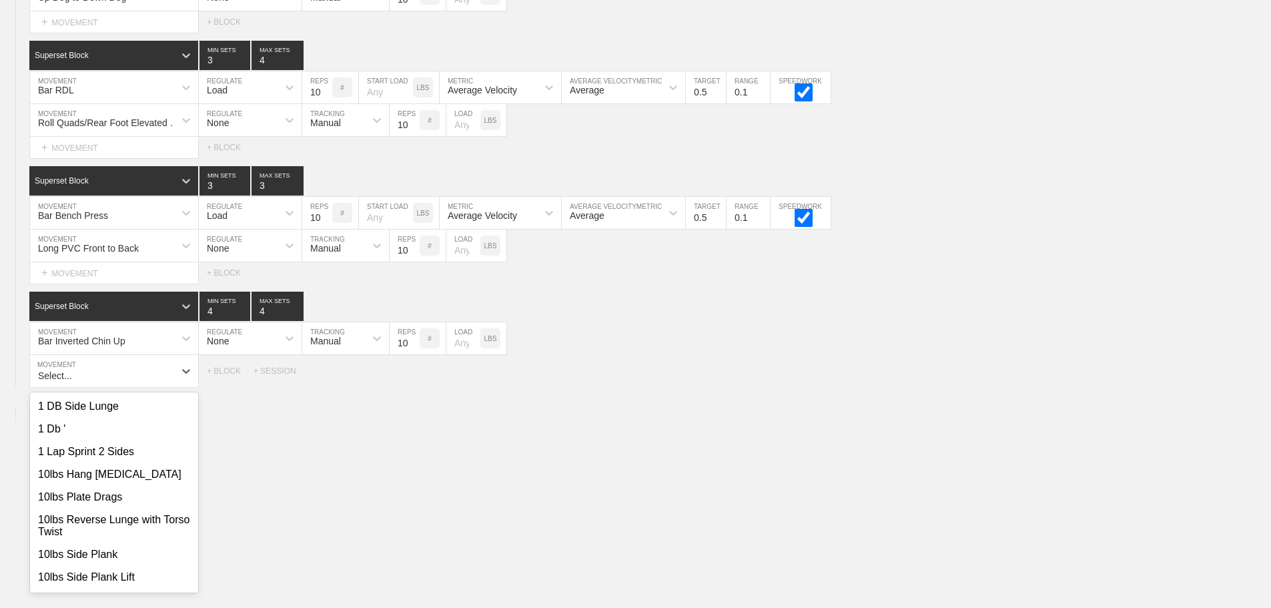
click at [860, 408] on div "WEEK 1 DUPLICATE DELETE SESSION 1 Superset Block 3 MIN SETS 4 MAX SETS DUPLICAT…" at bounding box center [635, 241] width 1271 height 760
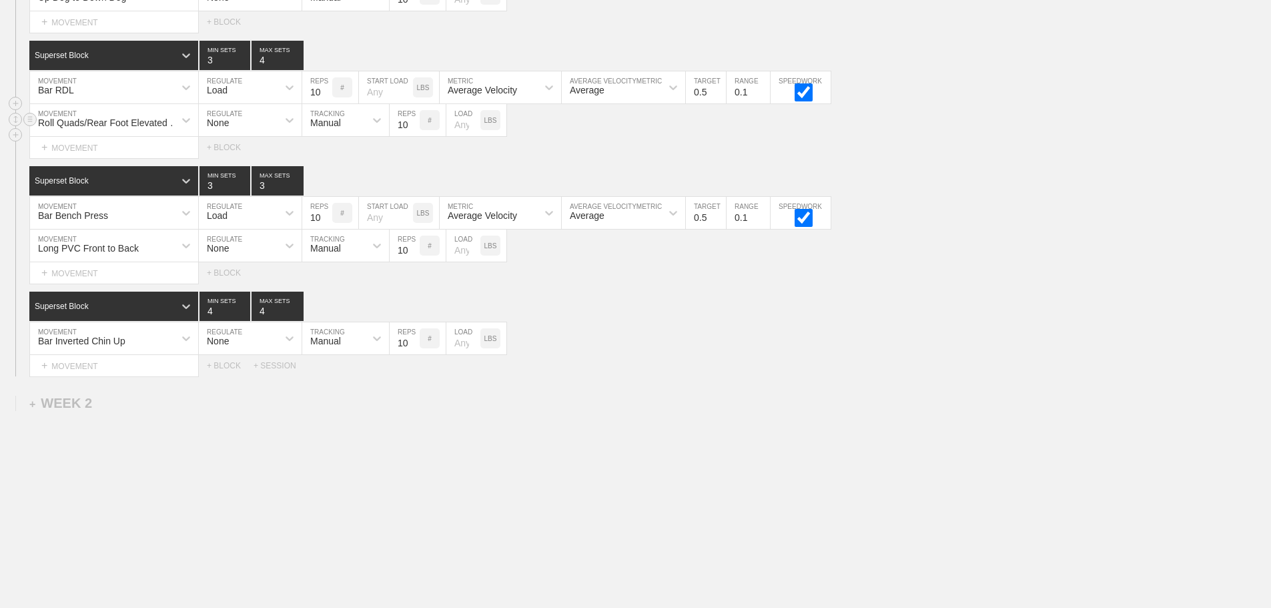
click at [140, 128] on div "Roll Quads/Rear Foot Elevated Stretch" at bounding box center [110, 122] width 145 height 11
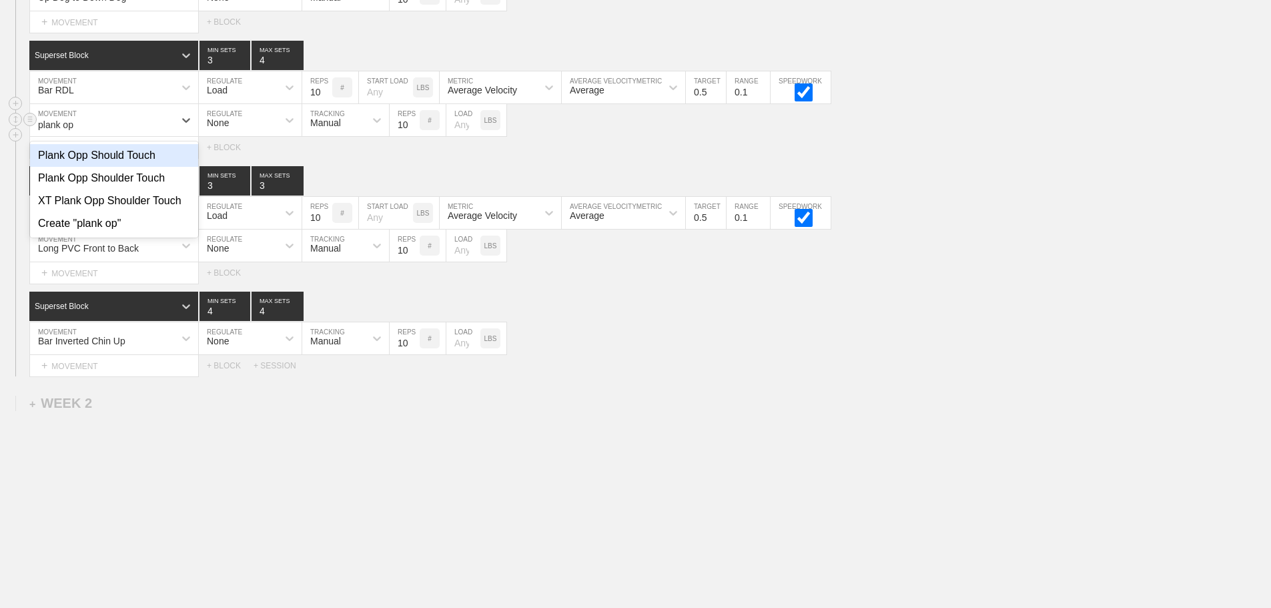
type input "plank opp"
click at [118, 187] on div "Plank Opp Shoulder Touch" at bounding box center [114, 178] width 168 height 23
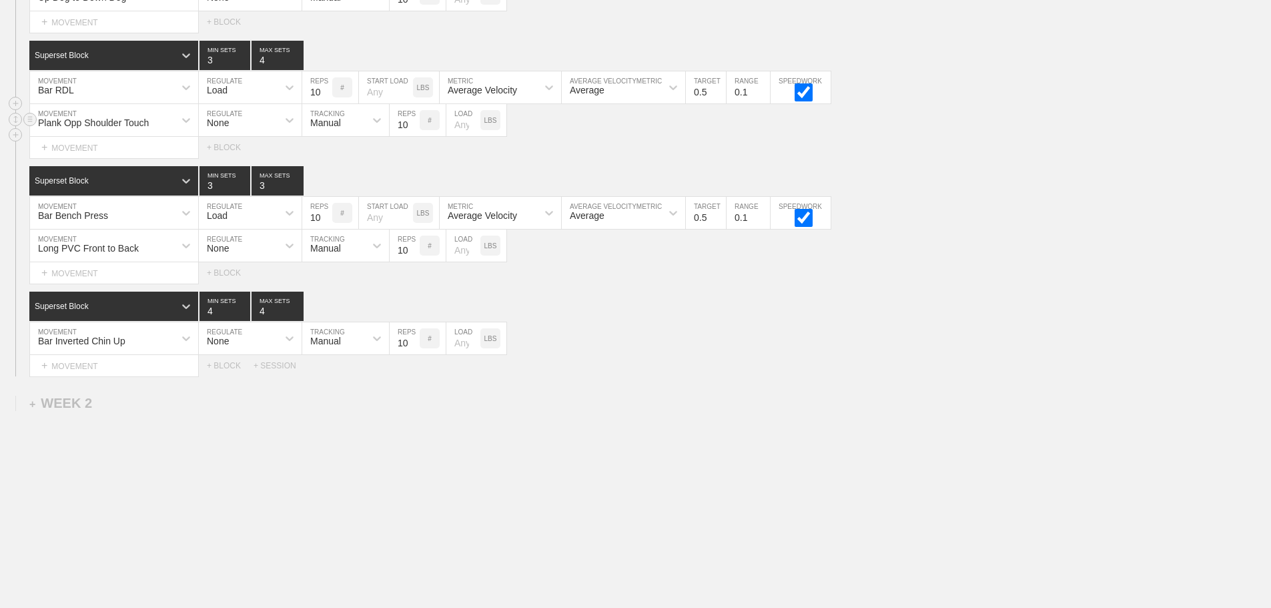
click at [460, 135] on input "number" at bounding box center [463, 120] width 34 height 32
type input "25"
click at [414, 129] on input "11" at bounding box center [405, 120] width 30 height 32
type input "12"
click at [414, 129] on input "12" at bounding box center [405, 120] width 30 height 32
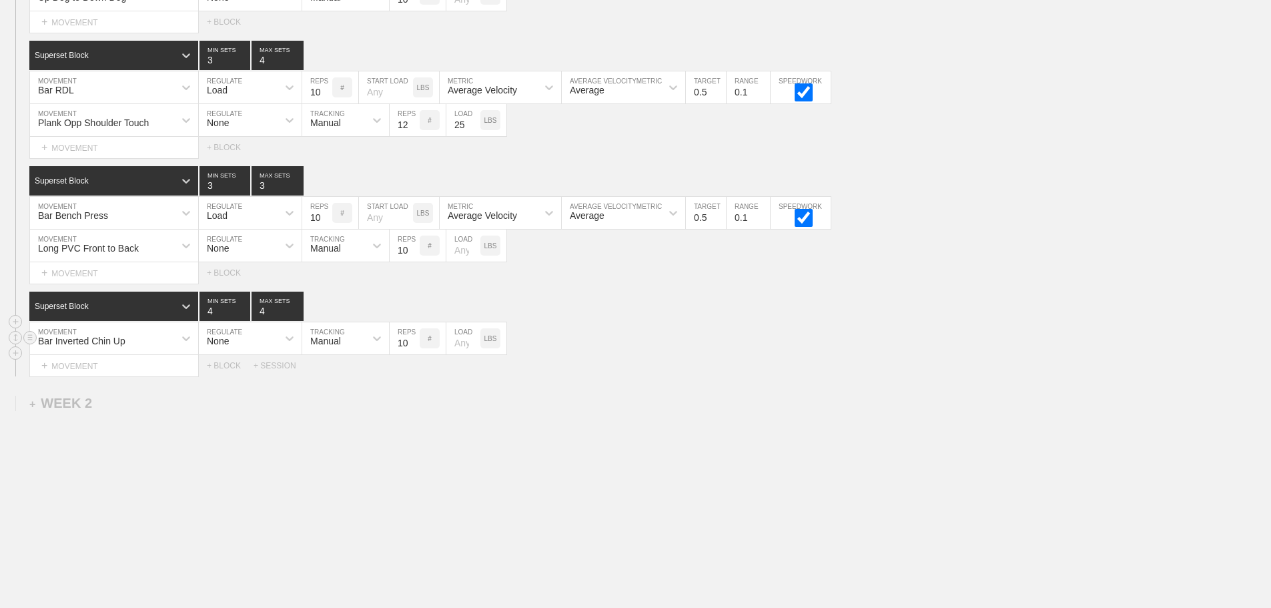
click at [662, 332] on div "Bar Inverted Chin Up MOVEMENT None REGULATE Manual TRACKING 10 REPS # LOAD LBS" at bounding box center [635, 338] width 1271 height 33
click at [112, 377] on div "+ MOVEMENT" at bounding box center [113, 366] width 169 height 22
click at [129, 410] on div "Roll Quads/Rear Foot Elevated Stretch" at bounding box center [114, 412] width 168 height 35
type input "roll quad"
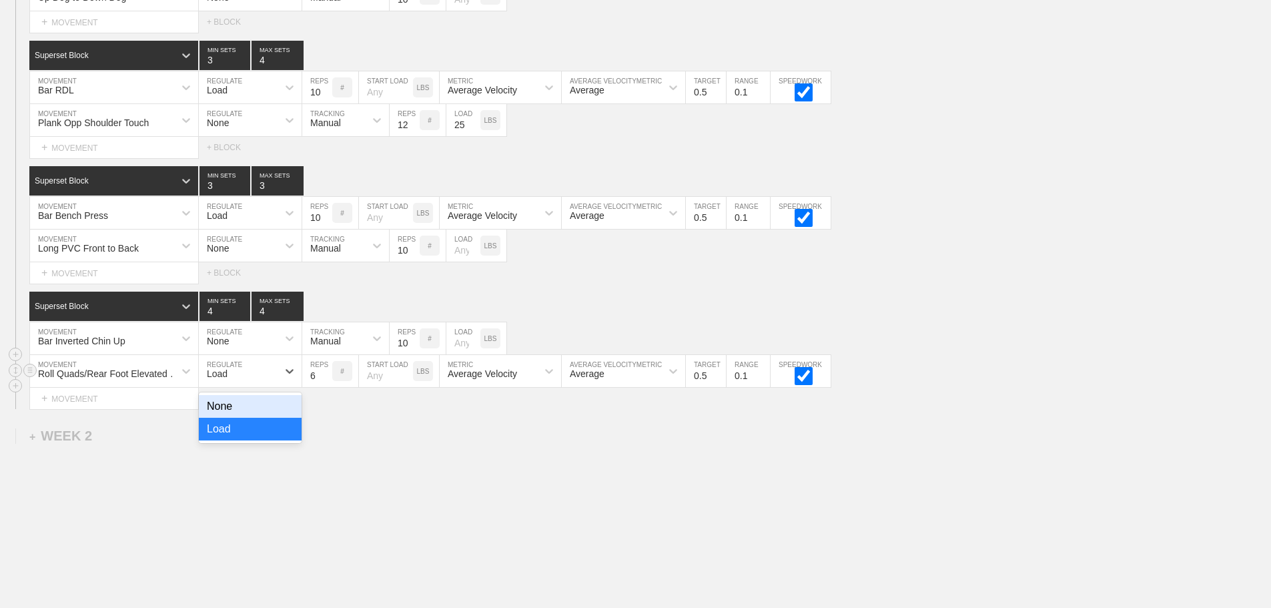
click at [235, 380] on div "Load" at bounding box center [238, 371] width 79 height 23
click at [227, 416] on div "None" at bounding box center [250, 406] width 103 height 23
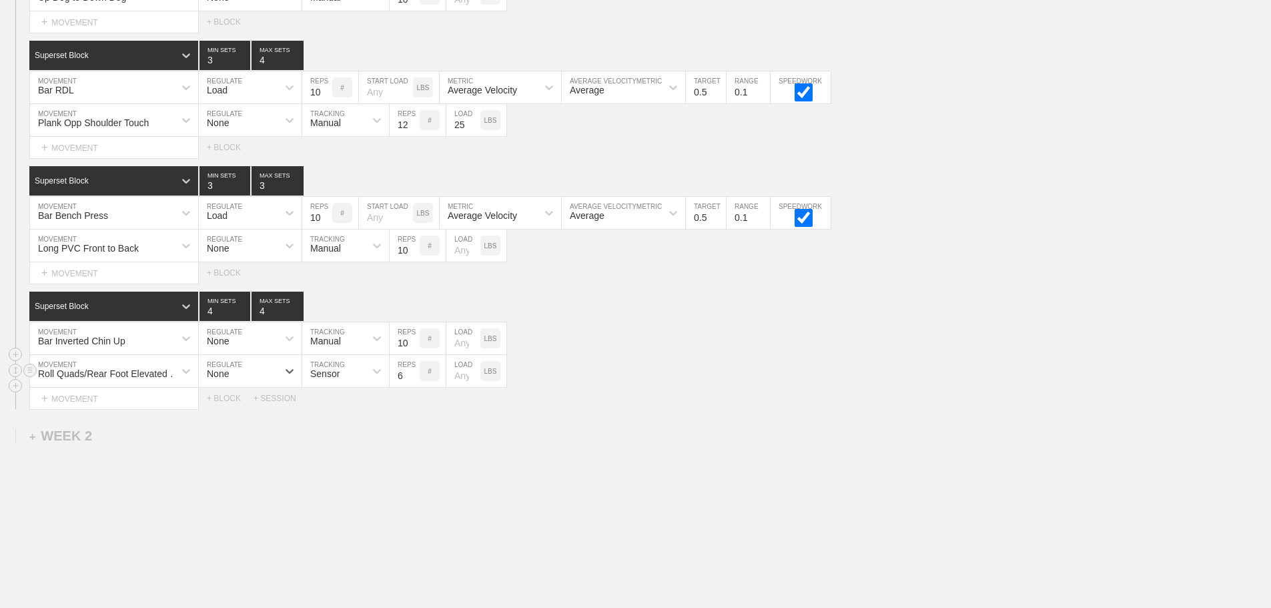
click at [330, 382] on div "Sensor" at bounding box center [333, 371] width 63 height 23
click at [341, 440] on div "Manual" at bounding box center [345, 429] width 87 height 23
click at [412, 381] on input "7" at bounding box center [405, 371] width 30 height 32
click at [412, 381] on input "8" at bounding box center [405, 371] width 30 height 32
click at [412, 381] on input "9" at bounding box center [405, 371] width 30 height 32
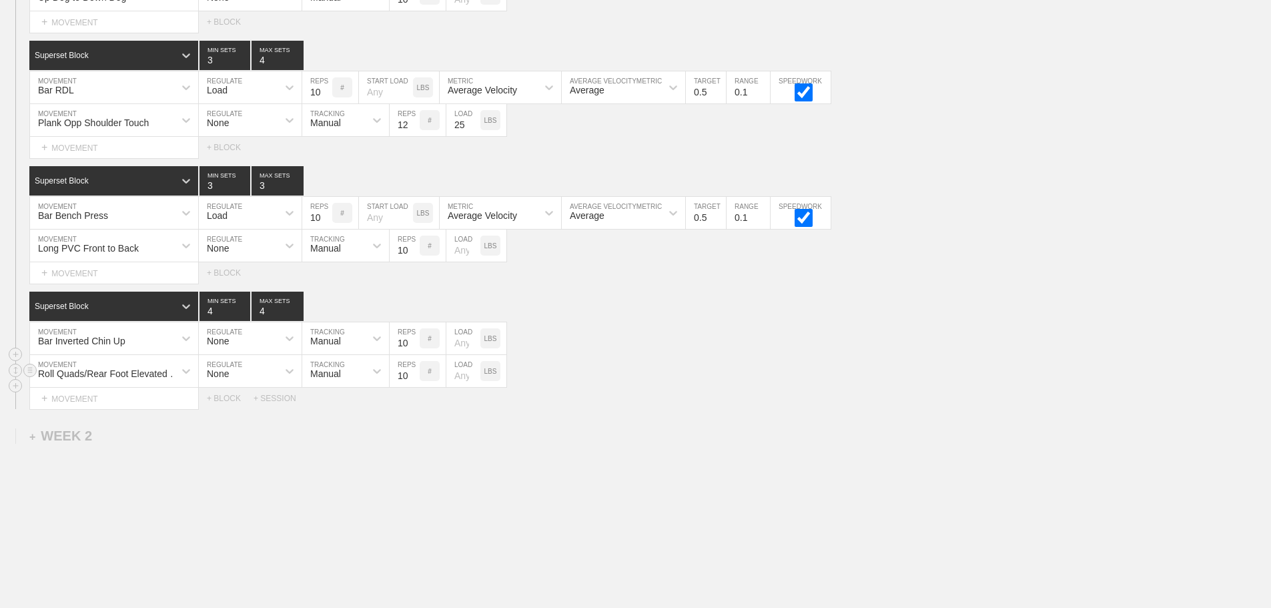
type input "10"
click at [412, 381] on input "10" at bounding box center [405, 371] width 30 height 32
click at [722, 384] on div "Roll Quads/Rear Foot Elevated Stretch MOVEMENT None REGULATE Manual TRACKING 10…" at bounding box center [635, 371] width 1271 height 33
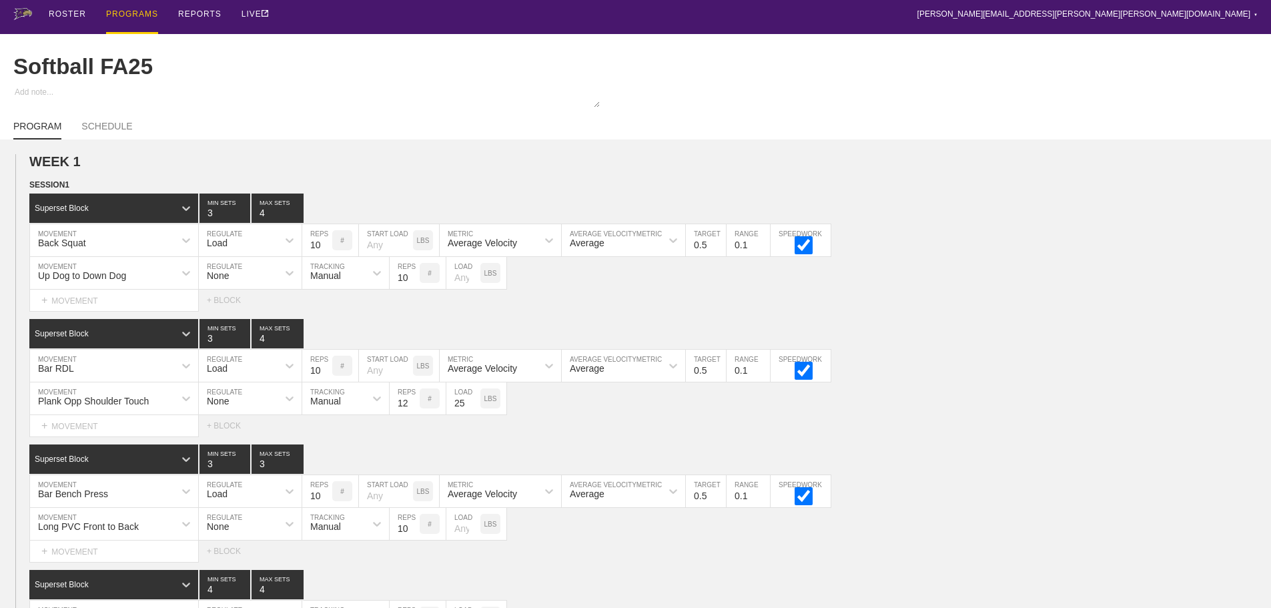
scroll to position [0, 0]
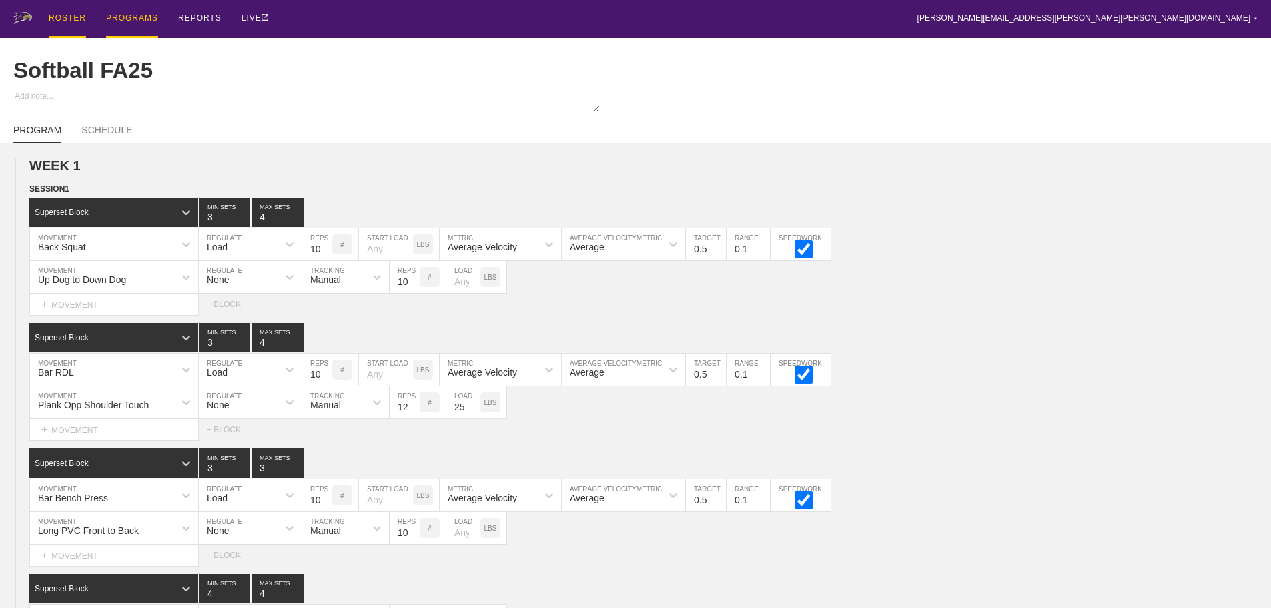
click at [58, 16] on div "ROSTER" at bounding box center [67, 19] width 37 height 38
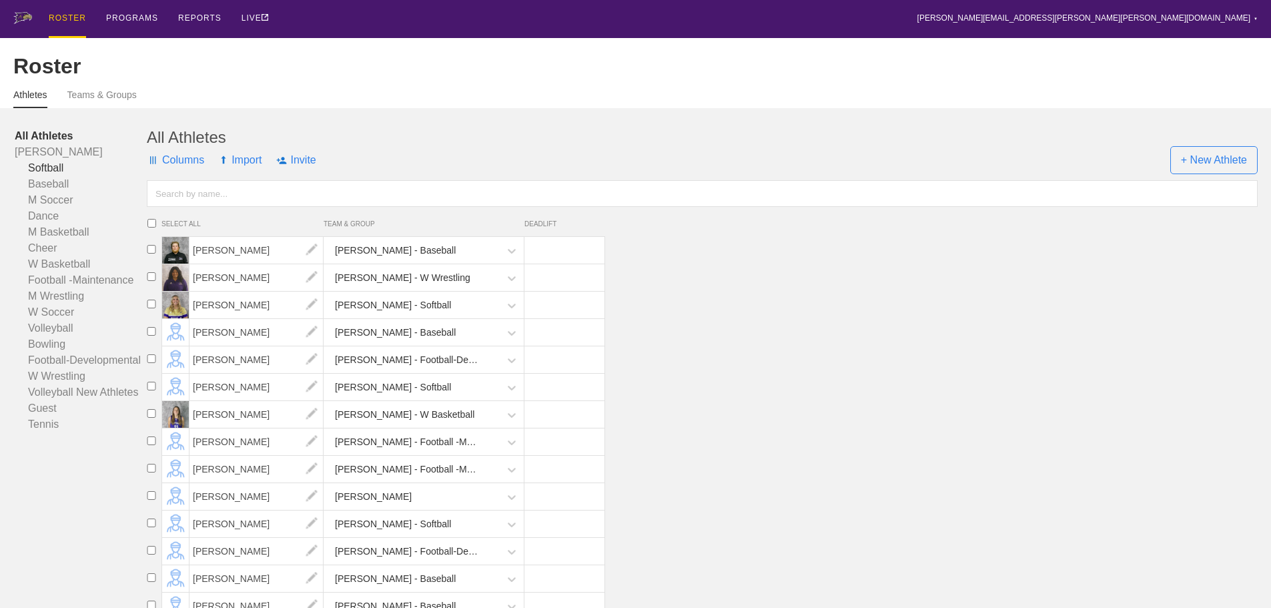
click at [40, 176] on link "Softball" at bounding box center [81, 168] width 132 height 16
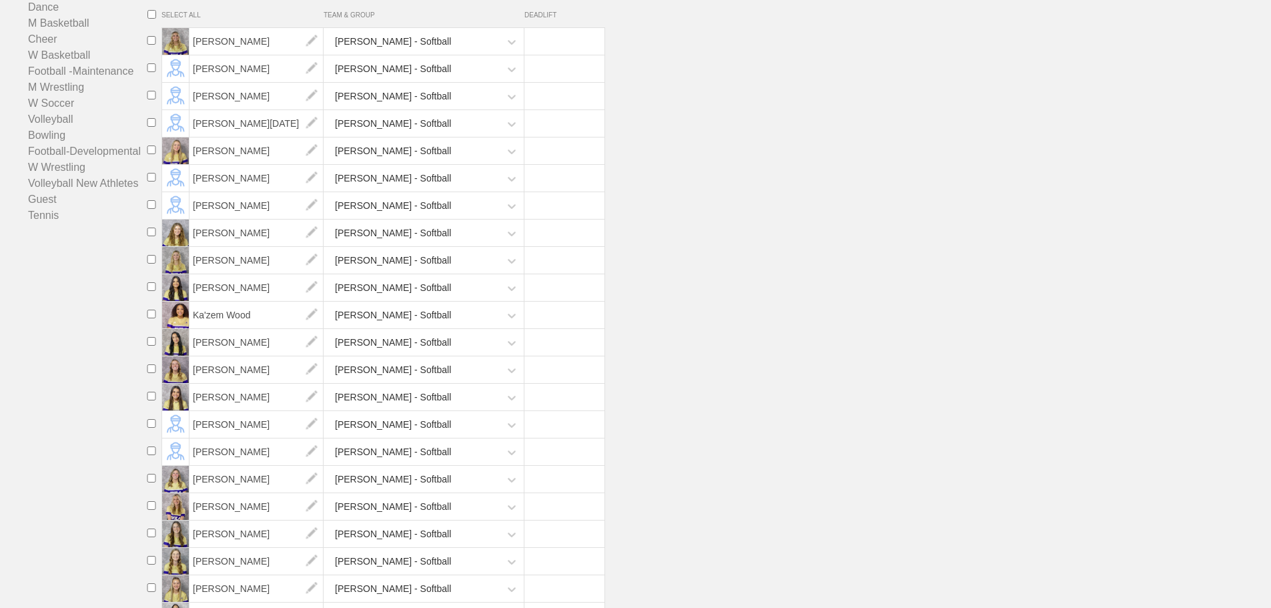
scroll to position [324, 0]
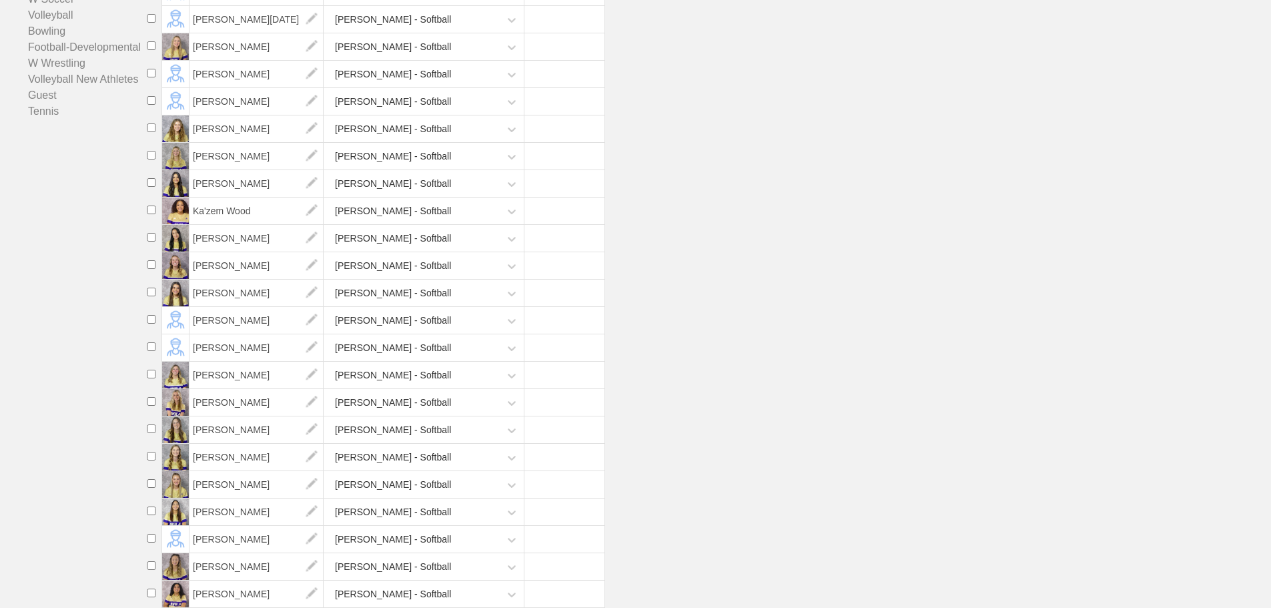
click at [151, 374] on input "checkbox" at bounding box center [151, 374] width 20 height 9
checkbox input "true"
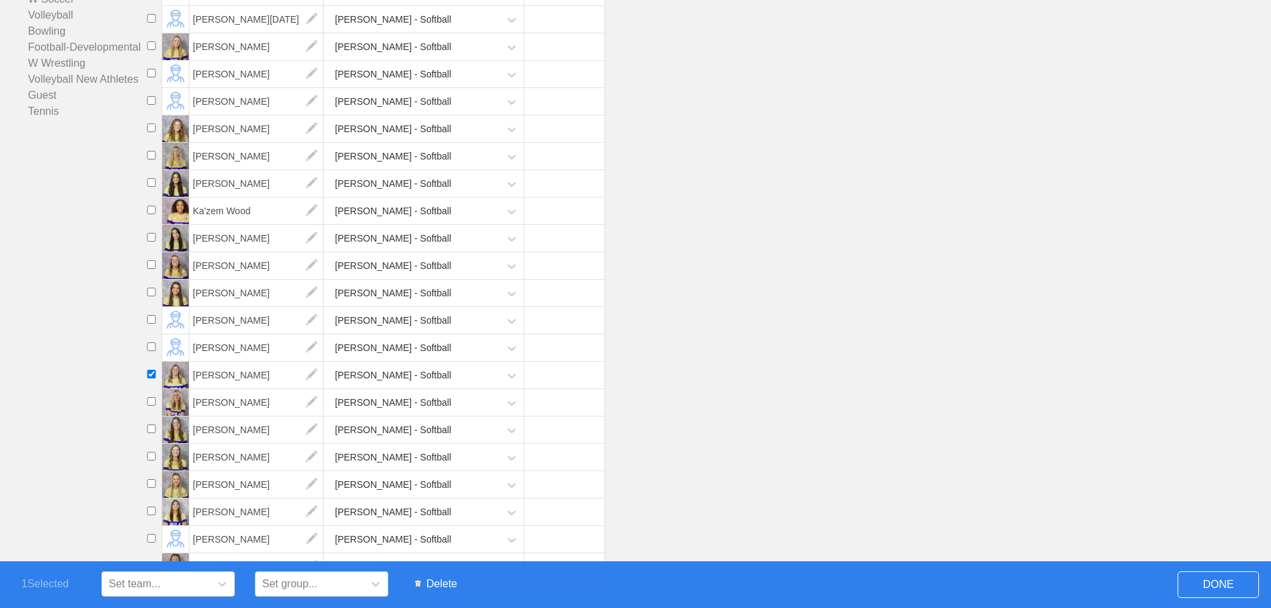
click at [440, 584] on span "Delete" at bounding box center [435, 583] width 55 height 25
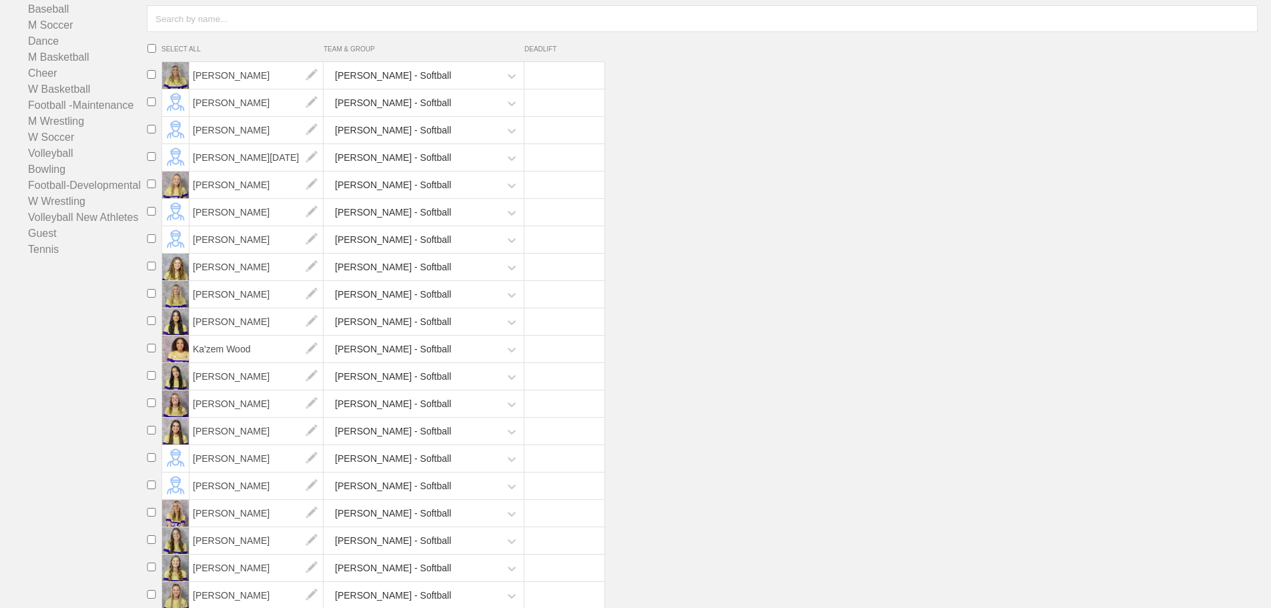
scroll to position [163, 0]
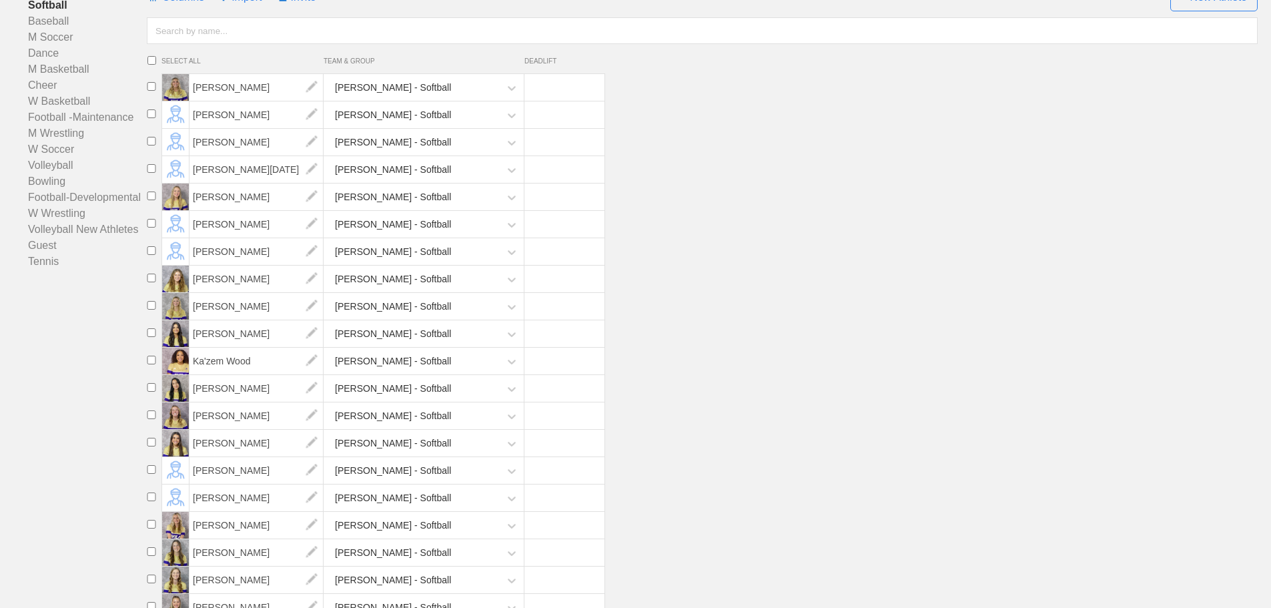
click at [149, 364] on input "checkbox" at bounding box center [151, 360] width 20 height 9
checkbox input "true"
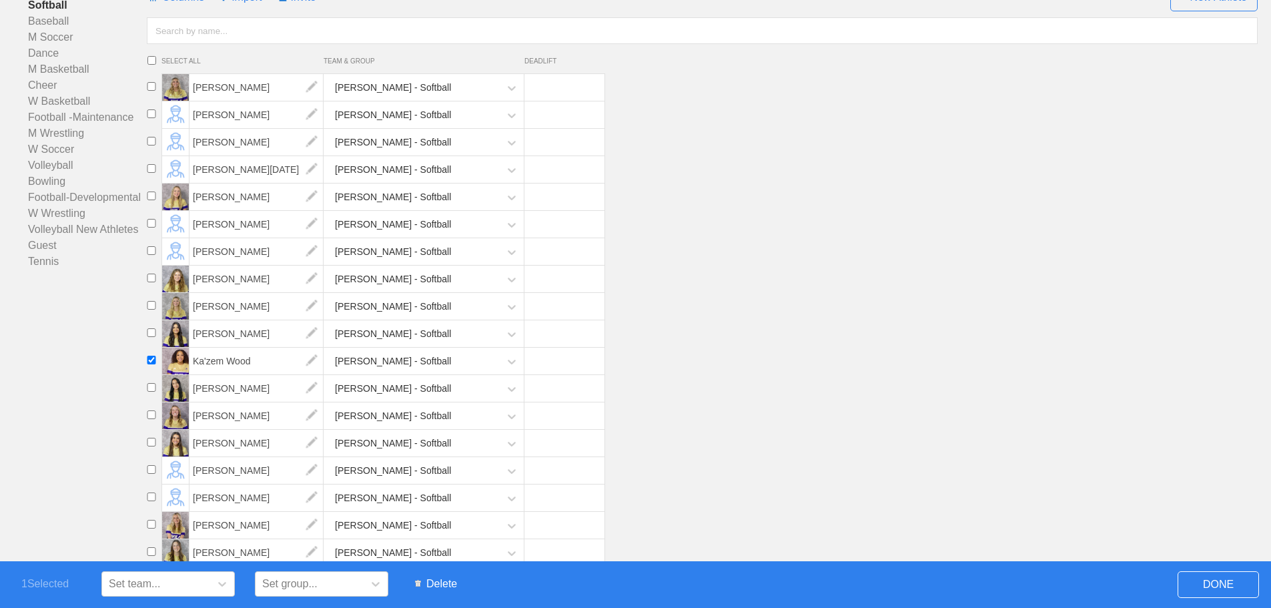
click at [438, 585] on span "Delete" at bounding box center [435, 583] width 55 height 25
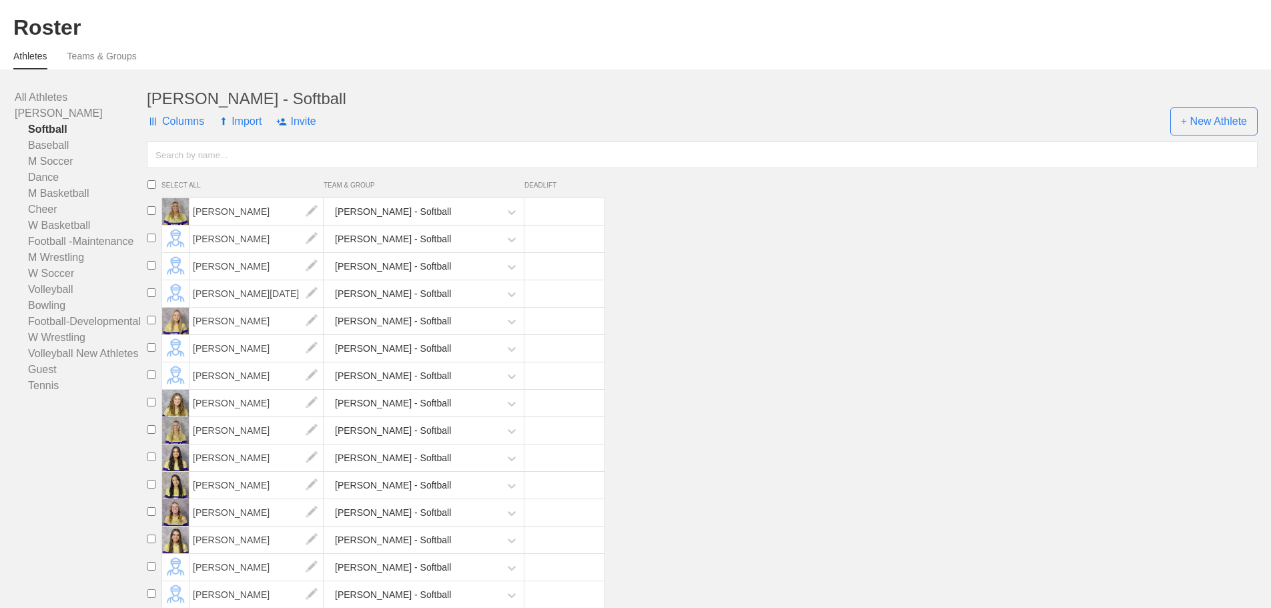
scroll to position [29, 0]
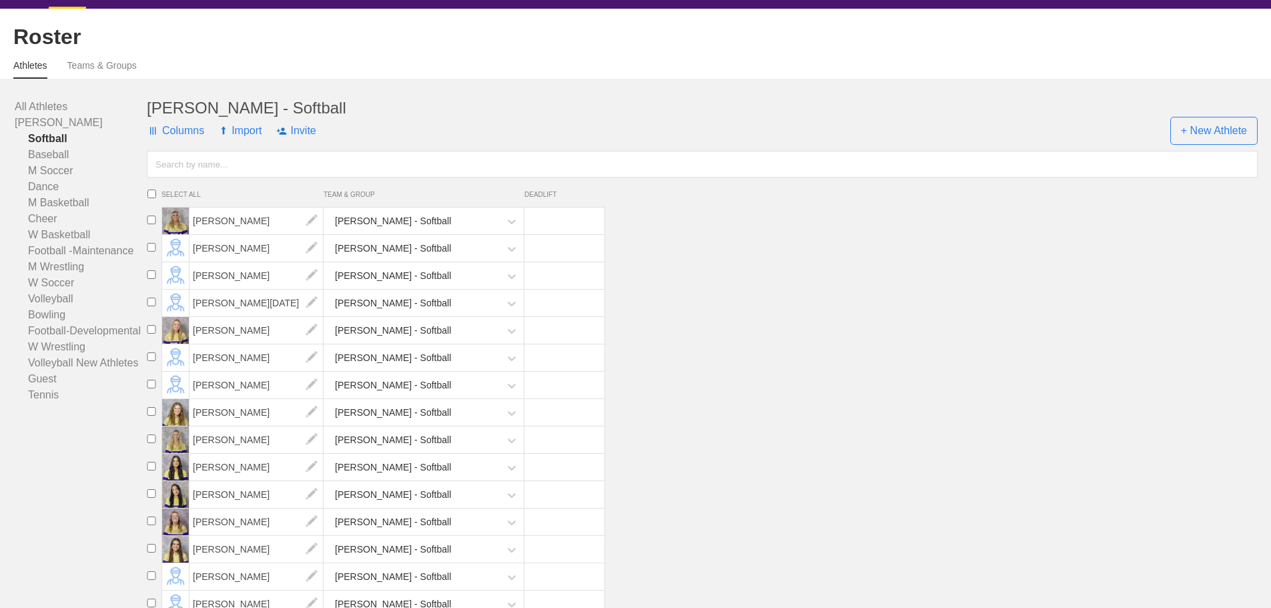
click at [150, 224] on input "checkbox" at bounding box center [151, 219] width 20 height 9
checkbox input "true"
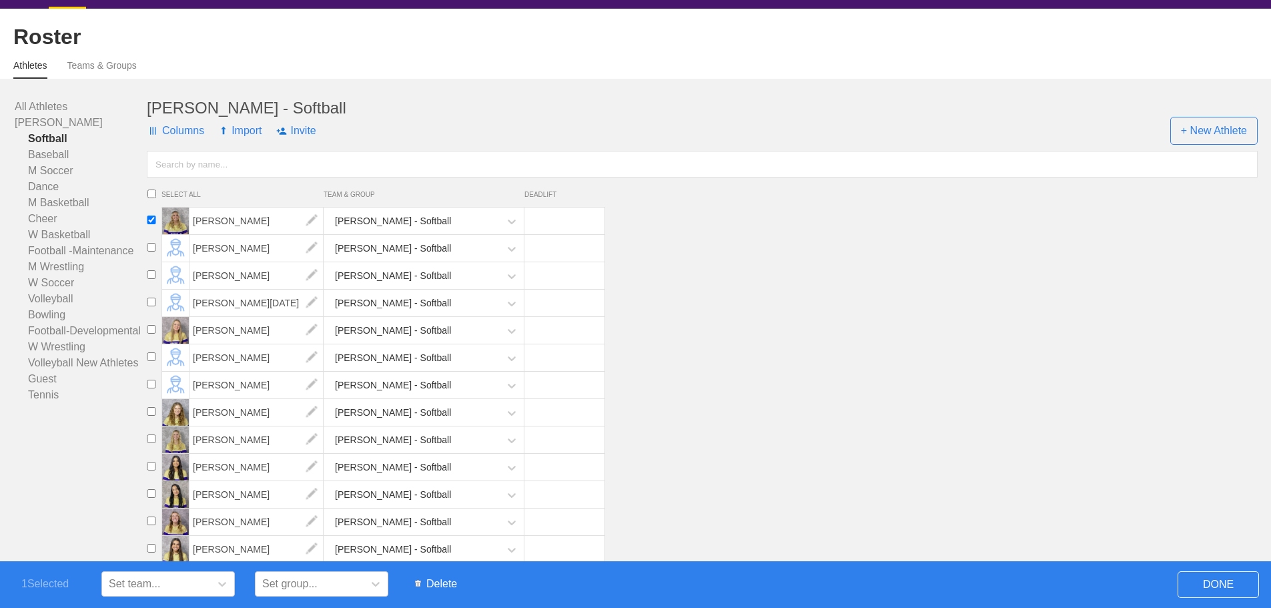
click at [443, 584] on span "Delete" at bounding box center [435, 583] width 55 height 25
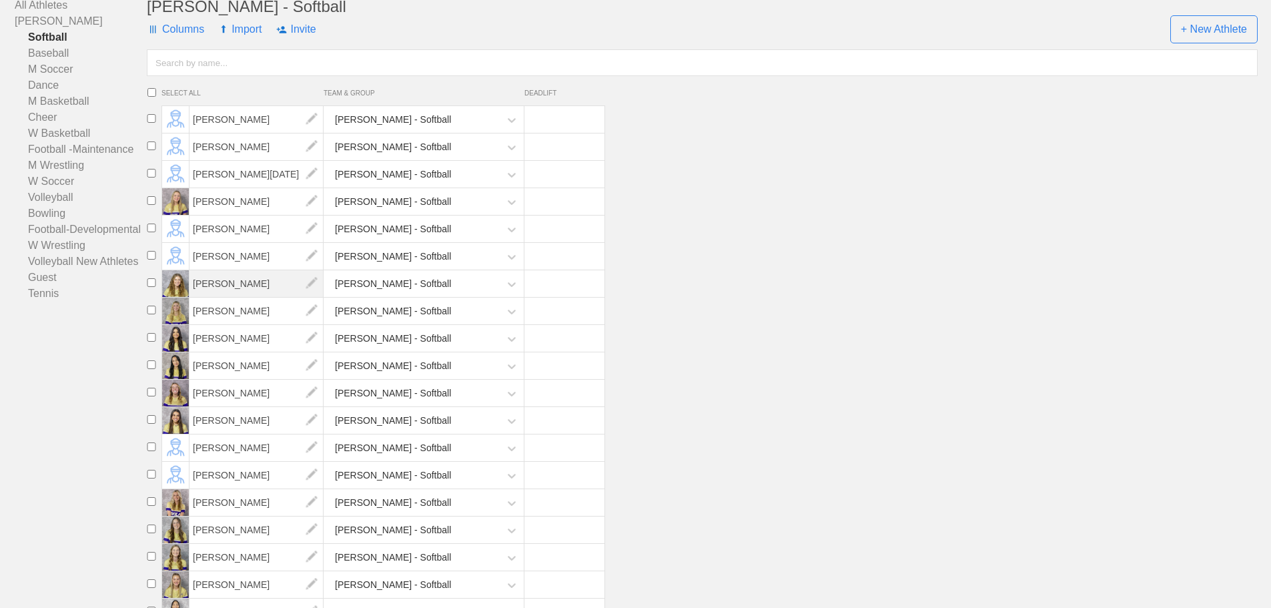
scroll to position [0, 0]
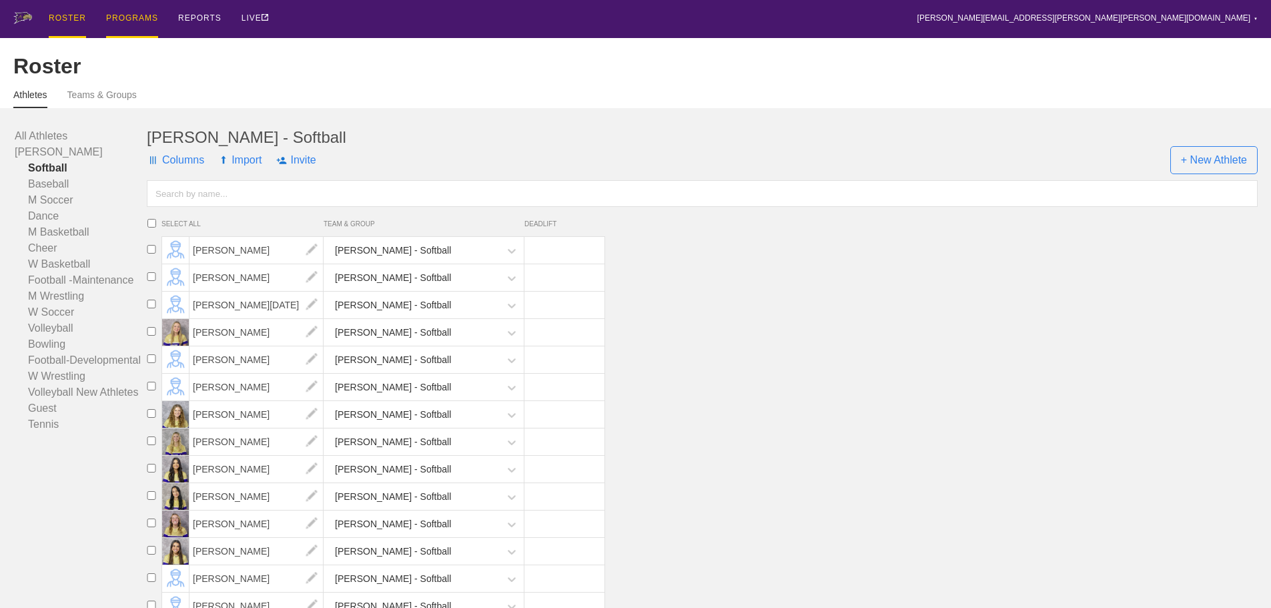
click at [140, 17] on div "PROGRAMS" at bounding box center [132, 19] width 52 height 38
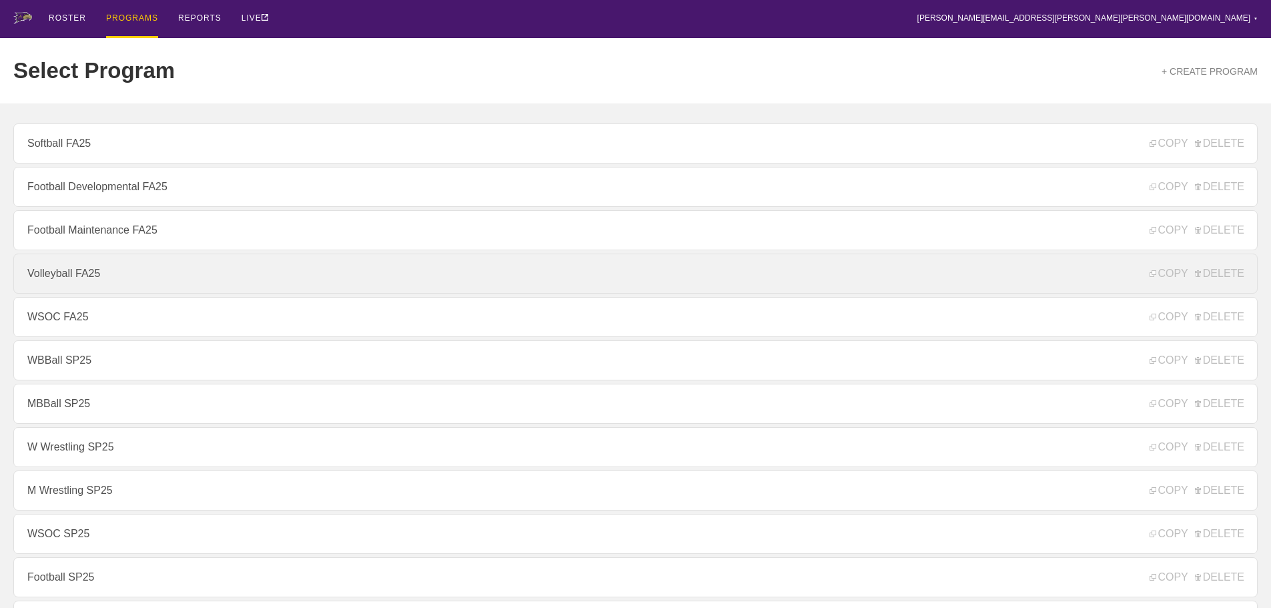
click at [51, 278] on link "Volleyball FA25" at bounding box center [635, 273] width 1244 height 40
type textarea "x"
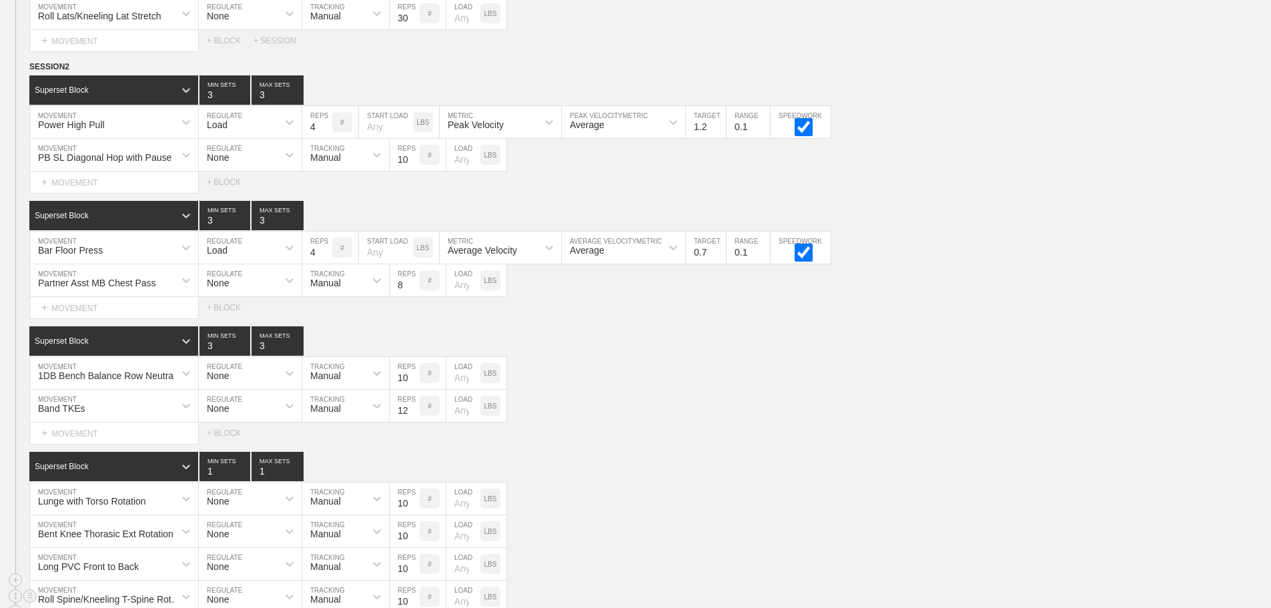
scroll to position [3402, 0]
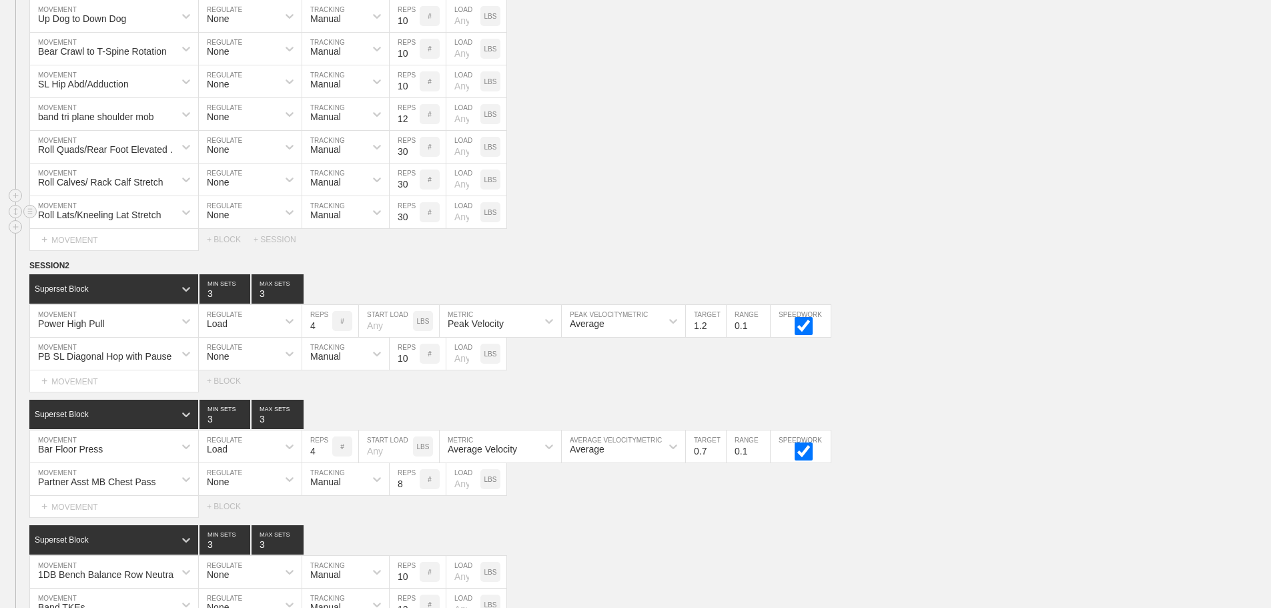
drag, startPoint x: 628, startPoint y: 217, endPoint x: 629, endPoint y: 206, distance: 10.7
click at [629, 215] on div "Roll Lats/Kneeling Lat Stretch MOVEMENT None REGULATE Manual TRACKING 30 REPS #…" at bounding box center [635, 212] width 1271 height 33
